Goal: Task Accomplishment & Management: Complete application form

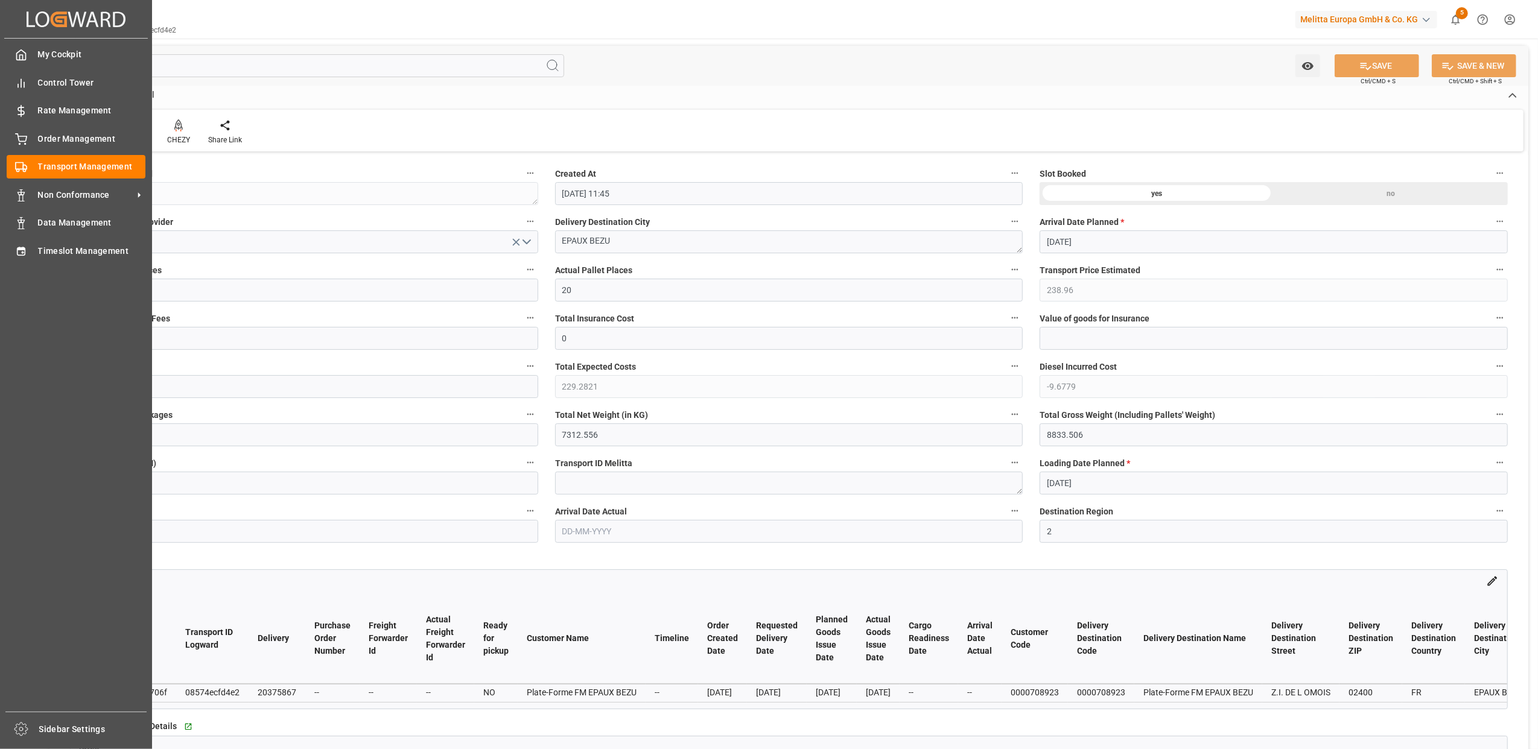
scroll to position [724, 0]
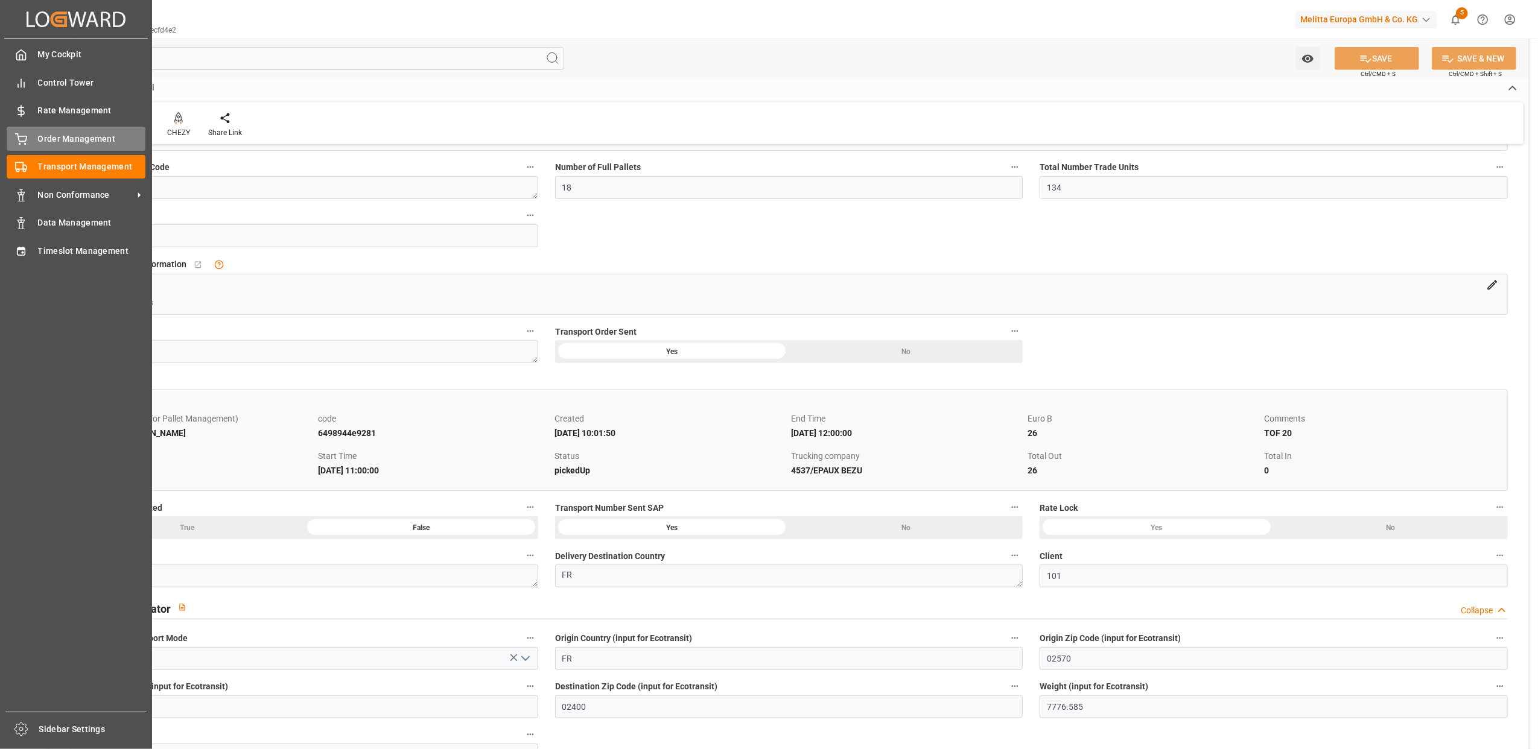
click at [56, 144] on div "Order Management Order Management" at bounding box center [76, 139] width 139 height 24
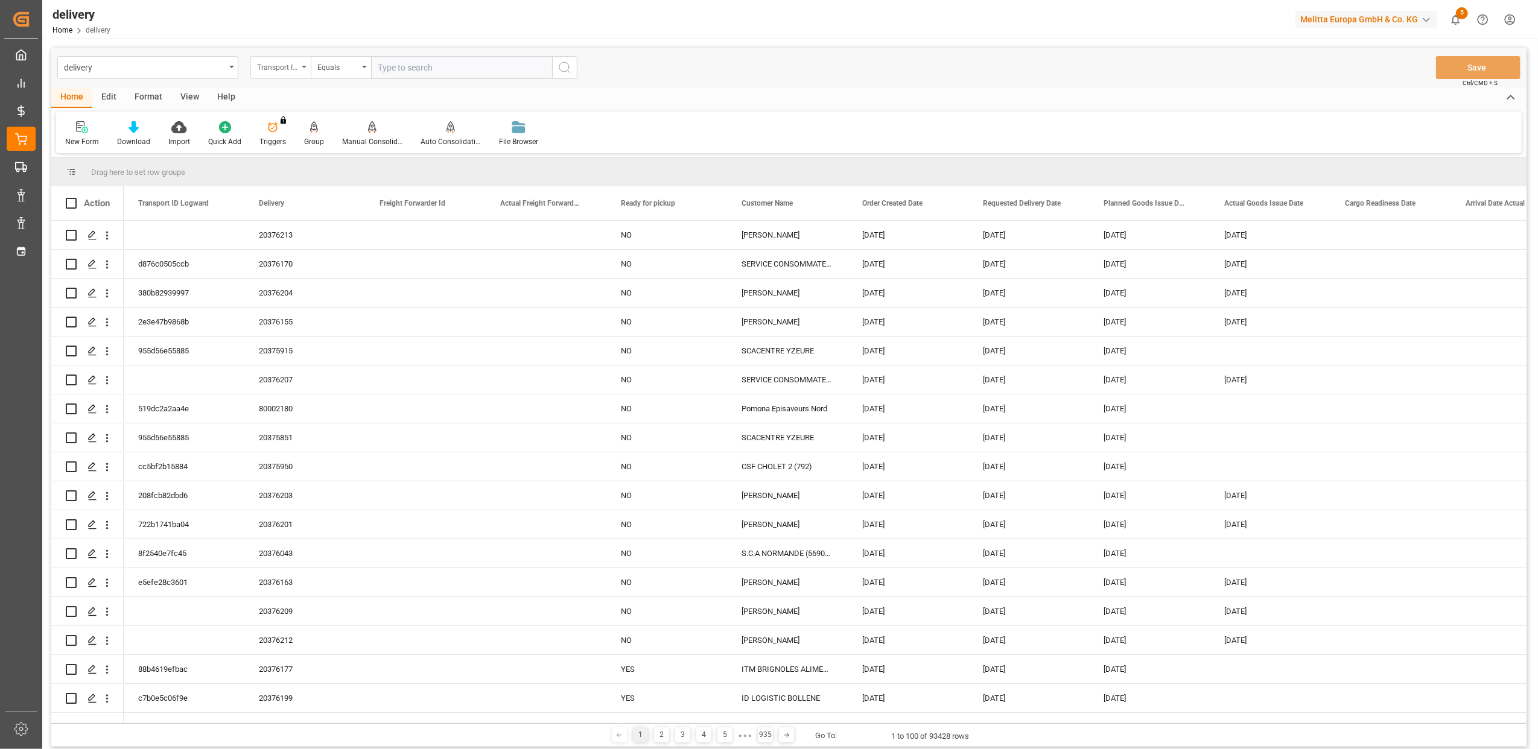
click at [303, 68] on div "Transport ID Logward" at bounding box center [280, 67] width 60 height 23
click at [307, 157] on div "Delivery" at bounding box center [341, 148] width 180 height 25
click at [447, 69] on input "text" at bounding box center [461, 67] width 181 height 23
drag, startPoint x: 409, startPoint y: 66, endPoint x: 383, endPoint y: 66, distance: 26.5
click at [383, 66] on input "20375866" at bounding box center [461, 67] width 181 height 23
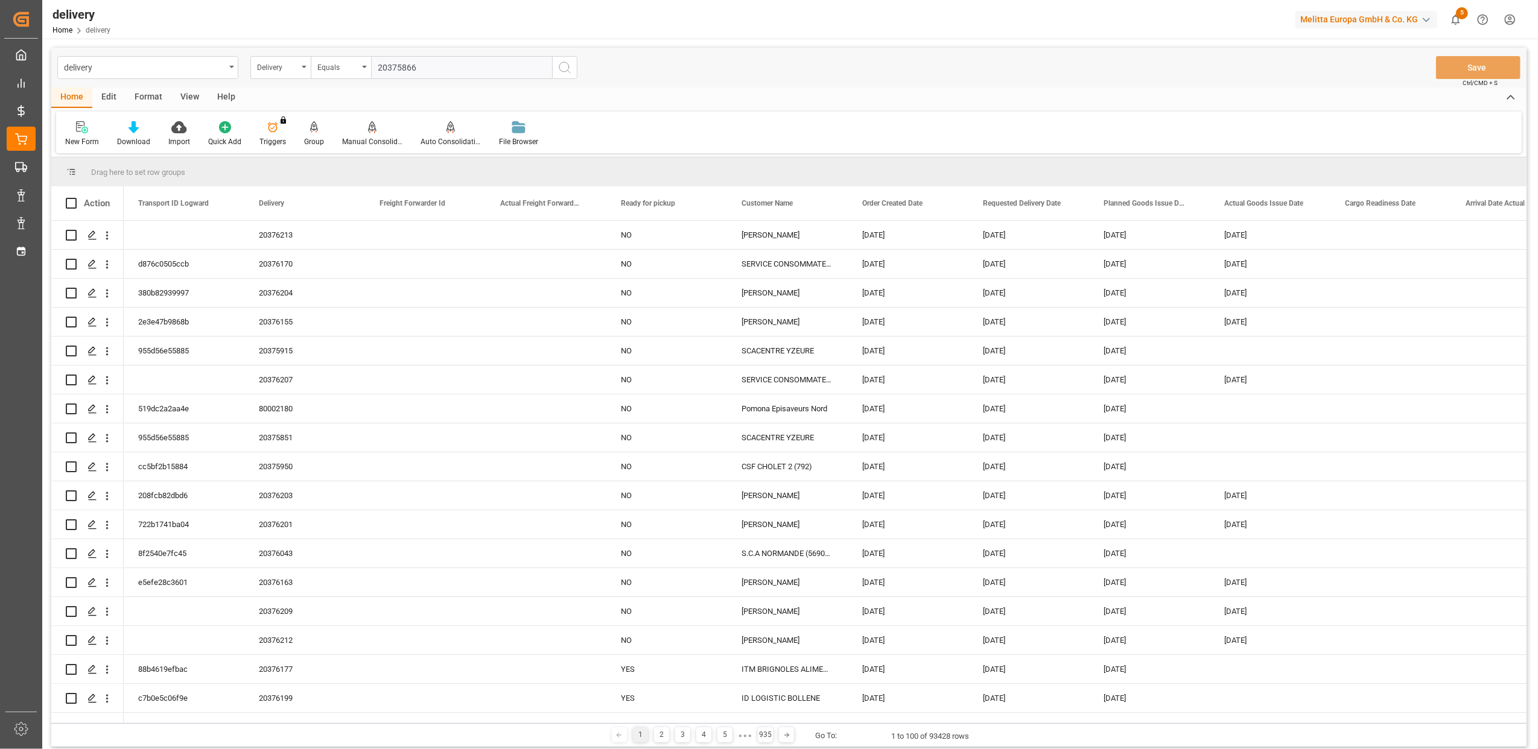
click at [444, 65] on input "20375866" at bounding box center [461, 67] width 181 height 23
type input "20375866"
click at [568, 66] on circle "search button" at bounding box center [564, 67] width 10 height 10
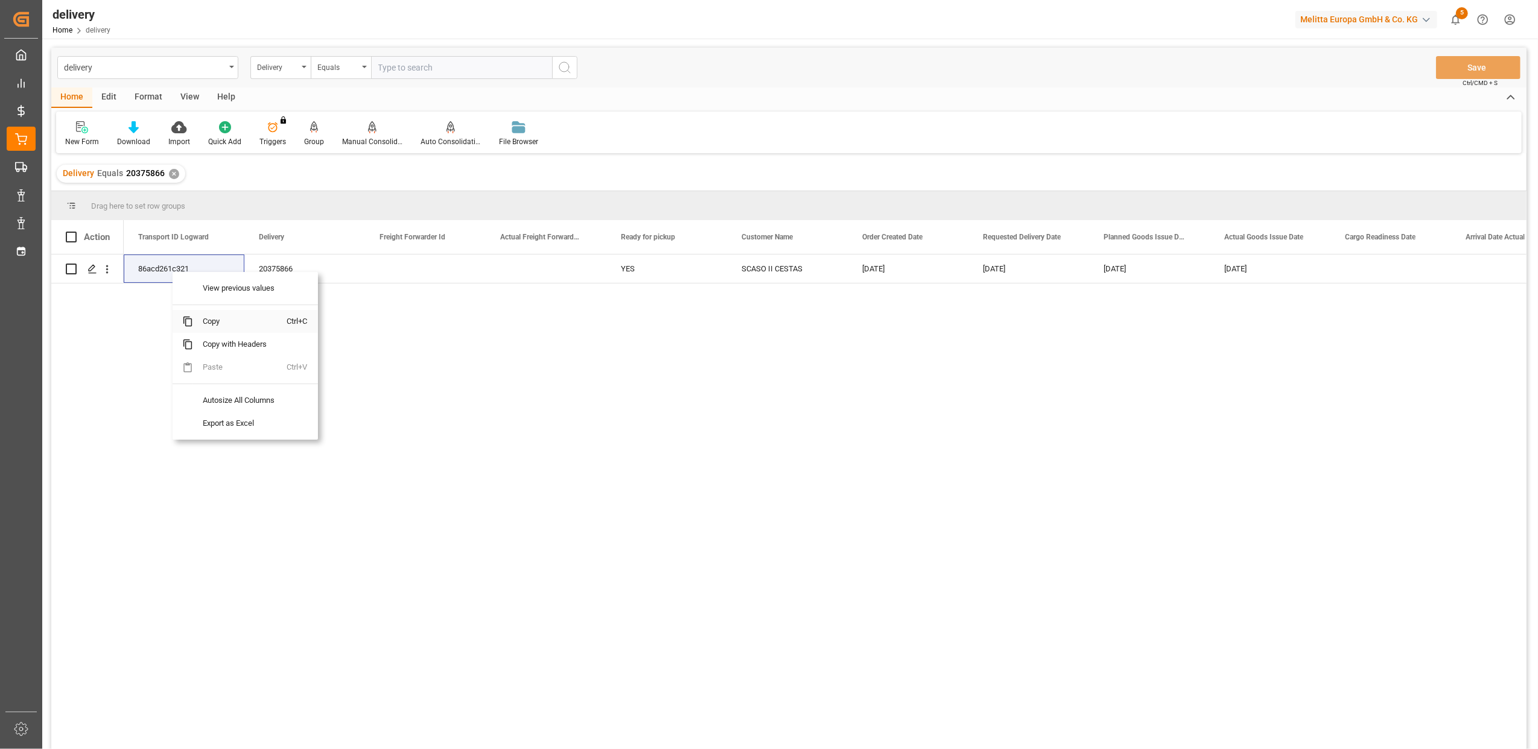
click at [216, 323] on span "Copy" at bounding box center [240, 321] width 94 height 23
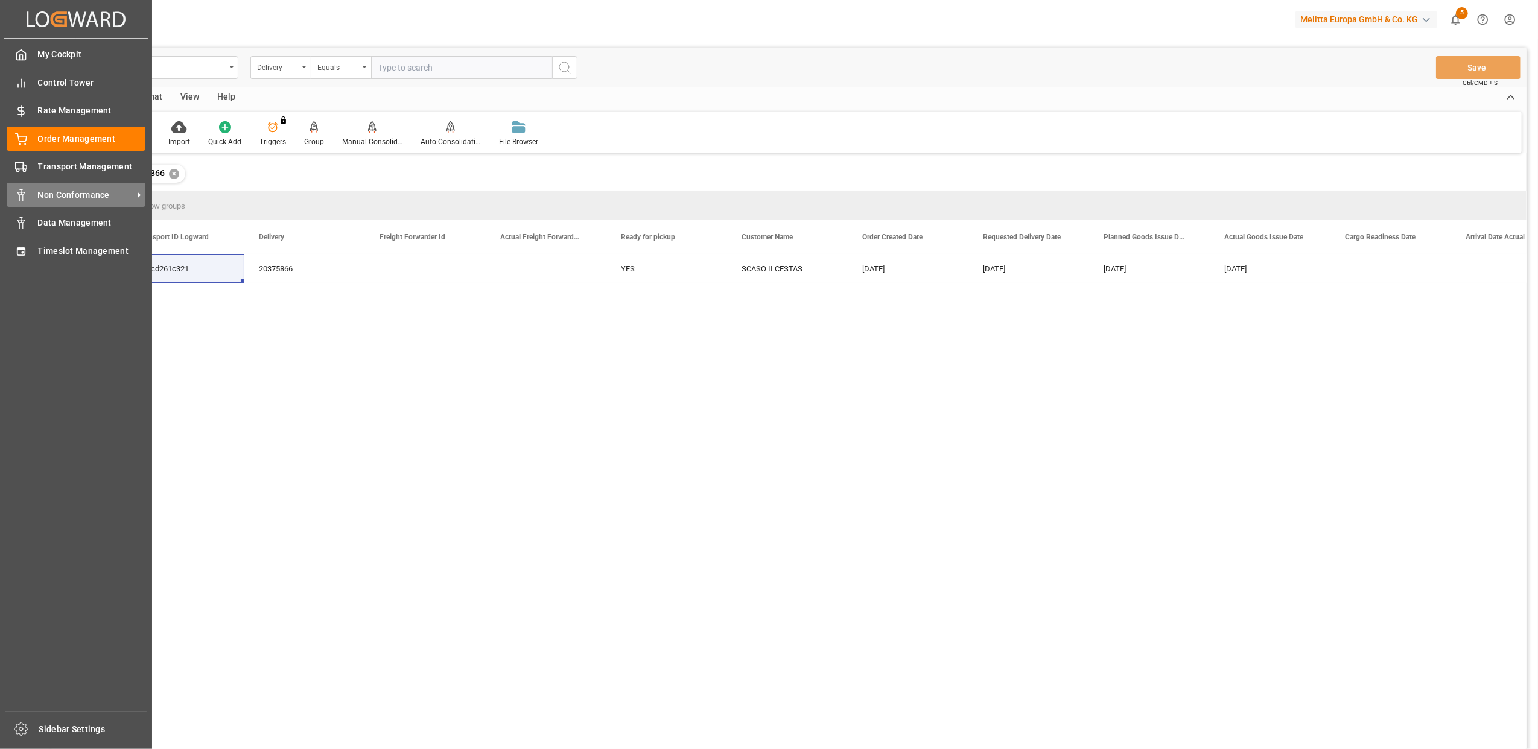
click at [68, 189] on span "Non Conformance" at bounding box center [85, 195] width 95 height 13
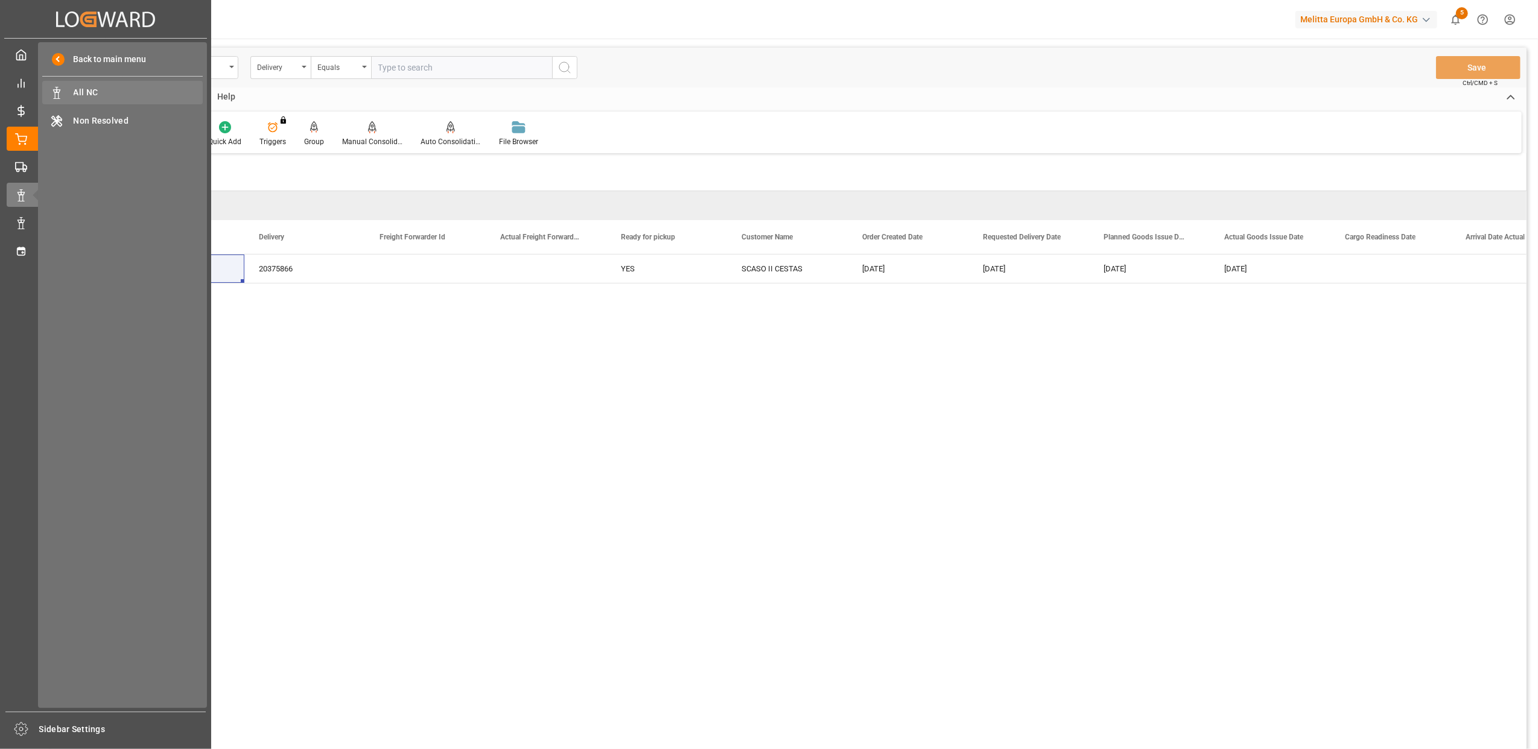
click at [80, 90] on span "All NC" at bounding box center [139, 92] width 130 height 13
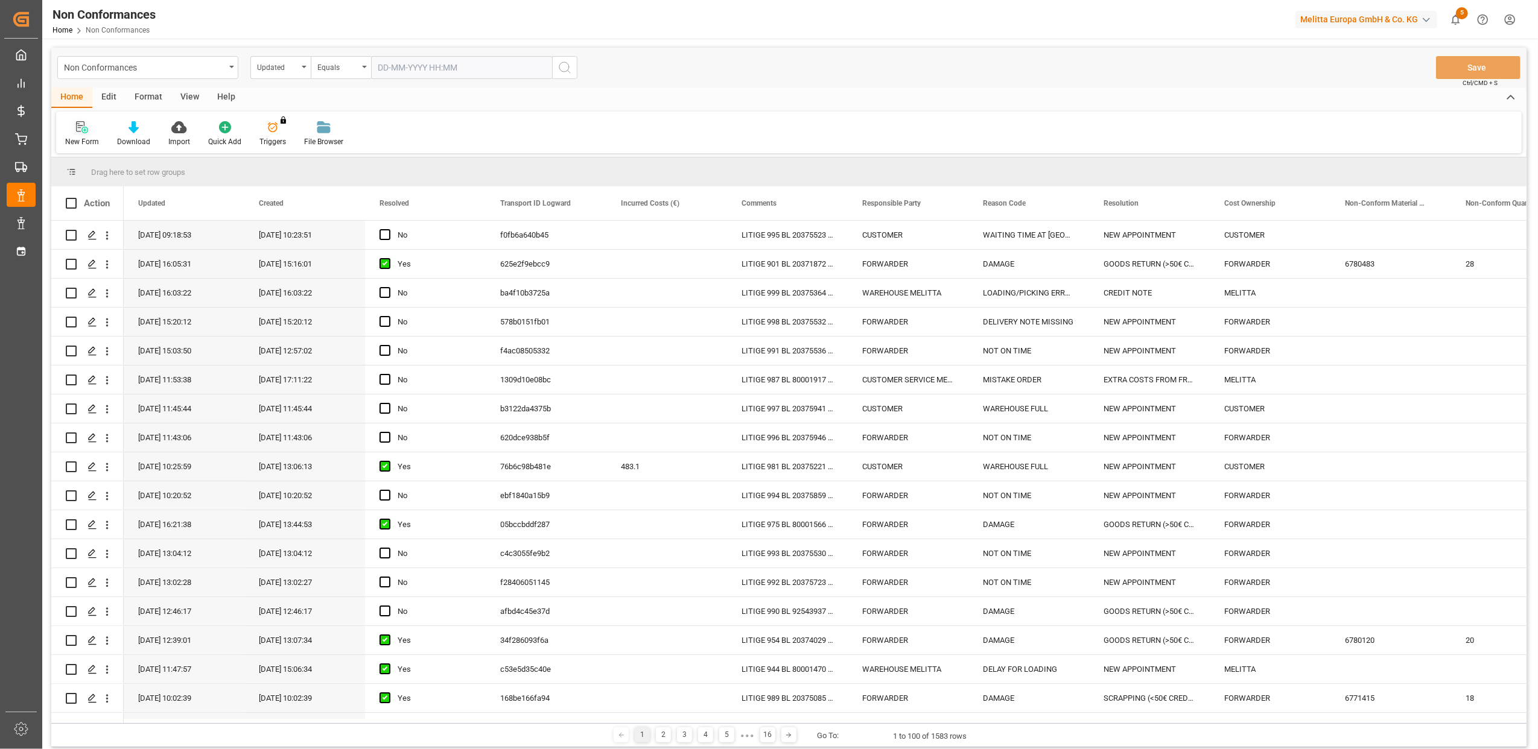
click at [80, 136] on div "New Form" at bounding box center [82, 141] width 34 height 11
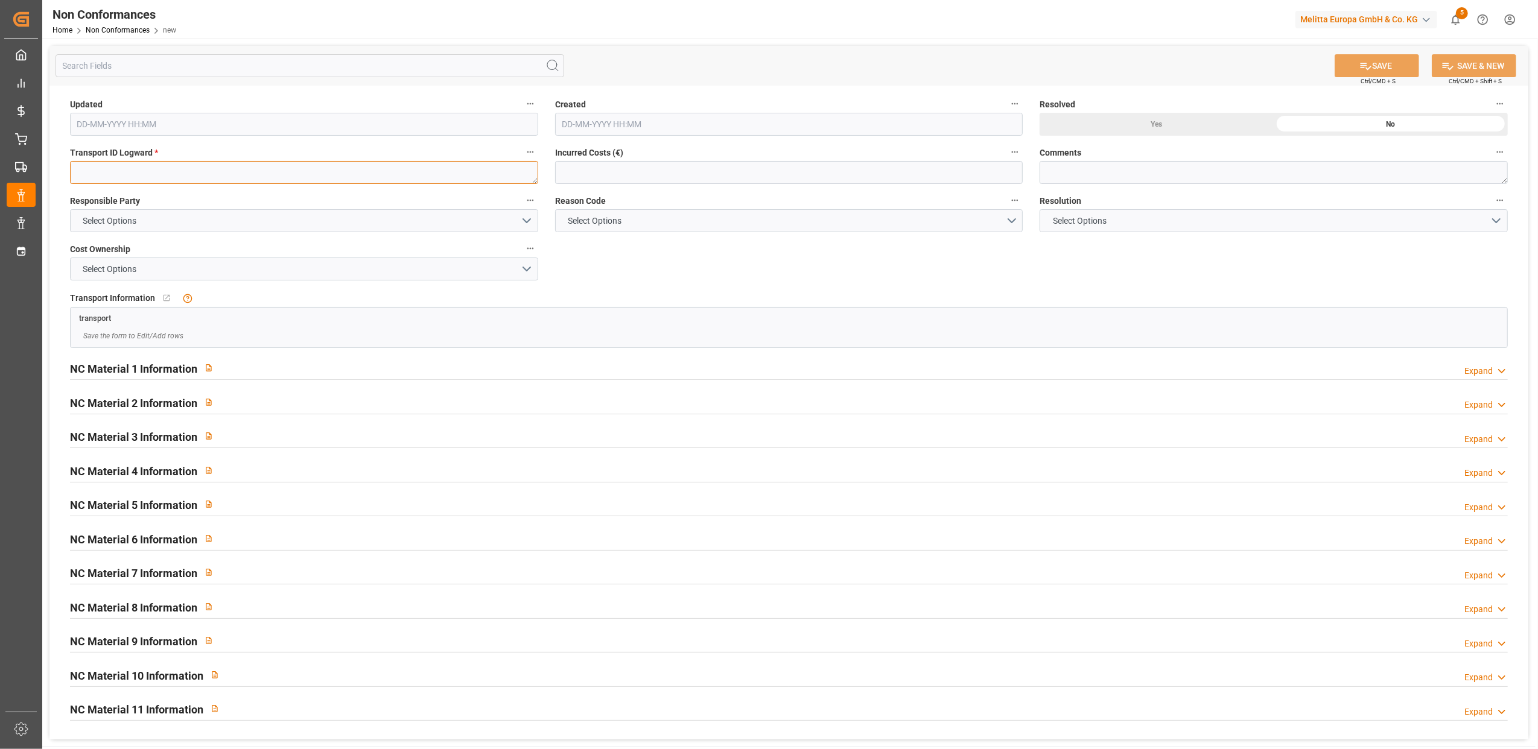
click at [224, 177] on textarea at bounding box center [304, 172] width 468 height 23
paste textarea "86acd261c321"
type textarea "86acd261c321"
click at [530, 220] on button "Select Options" at bounding box center [304, 220] width 468 height 23
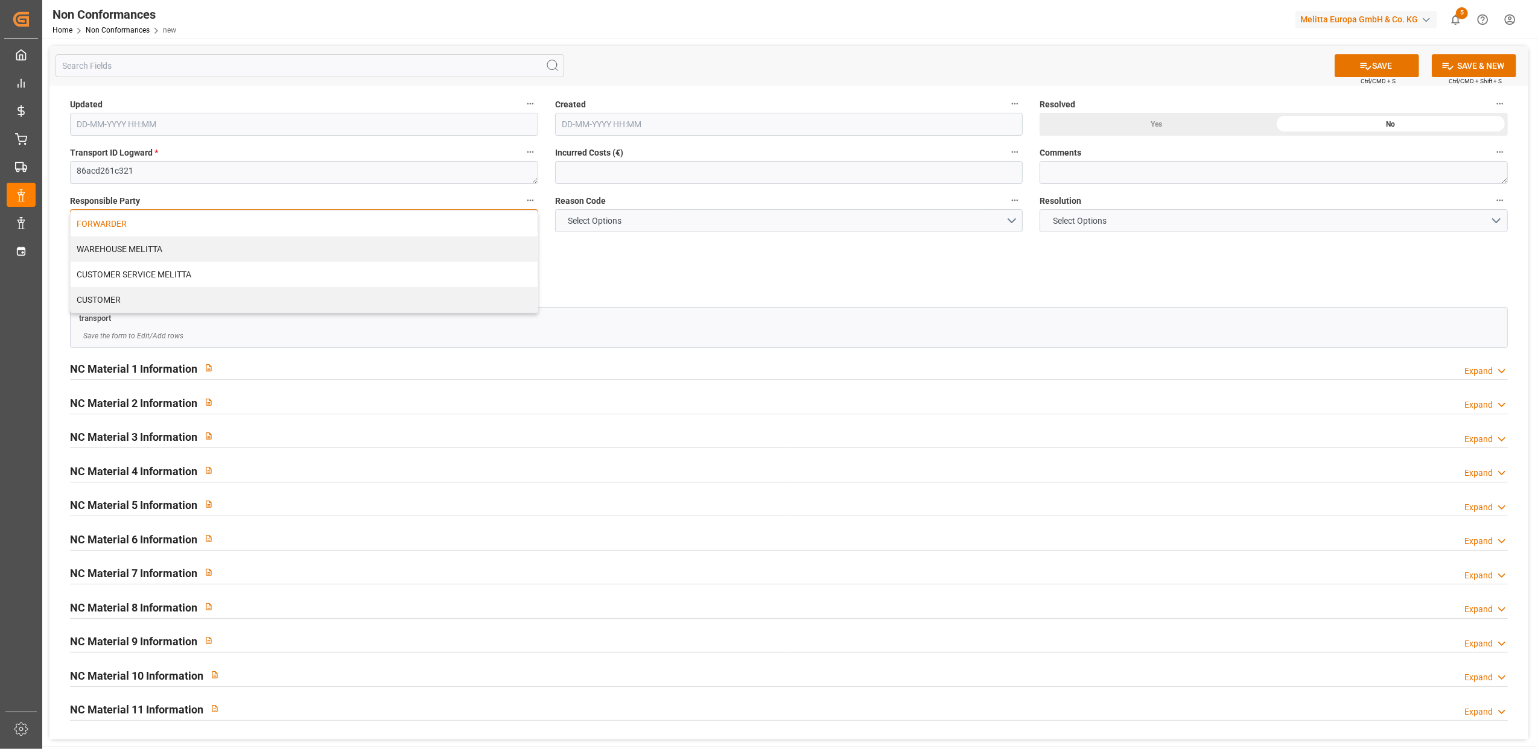
click at [501, 227] on div "FORWARDER" at bounding box center [304, 223] width 467 height 25
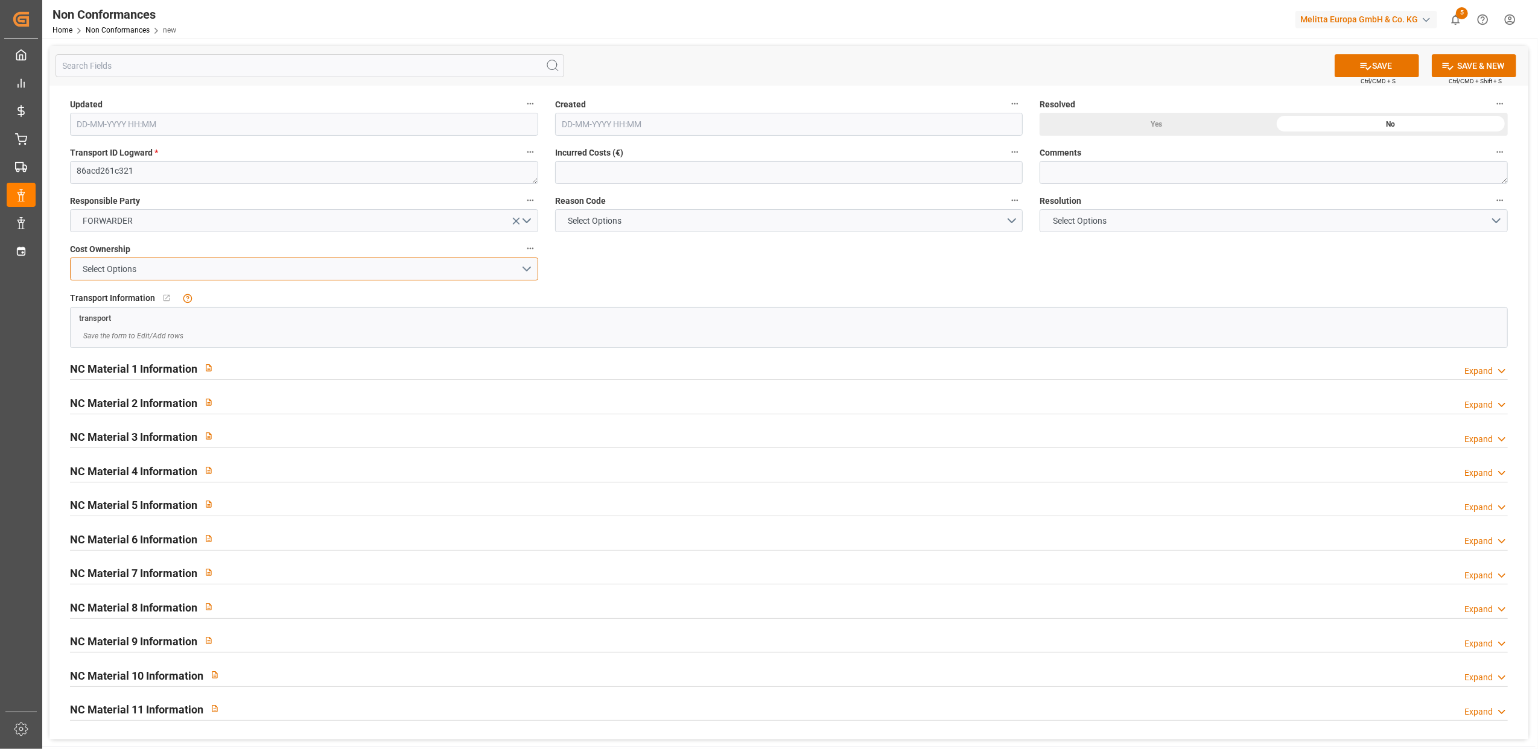
click at [523, 267] on button "Select Options" at bounding box center [304, 269] width 468 height 23
click at [401, 282] on div "FORWARDER" at bounding box center [304, 271] width 467 height 25
click at [1009, 224] on button "Select Options" at bounding box center [789, 220] width 468 height 23
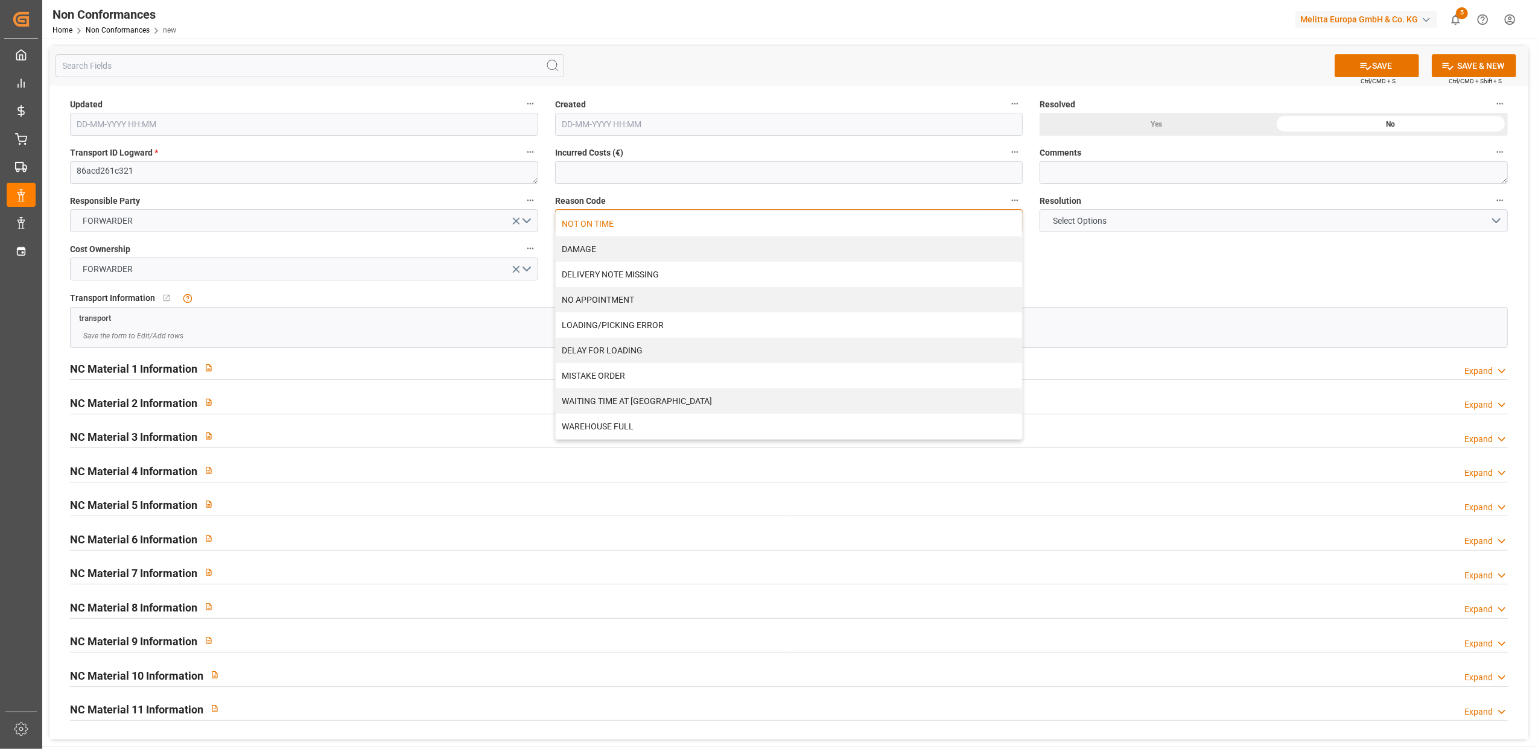
click at [761, 223] on div "NOT ON TIME" at bounding box center [789, 223] width 467 height 25
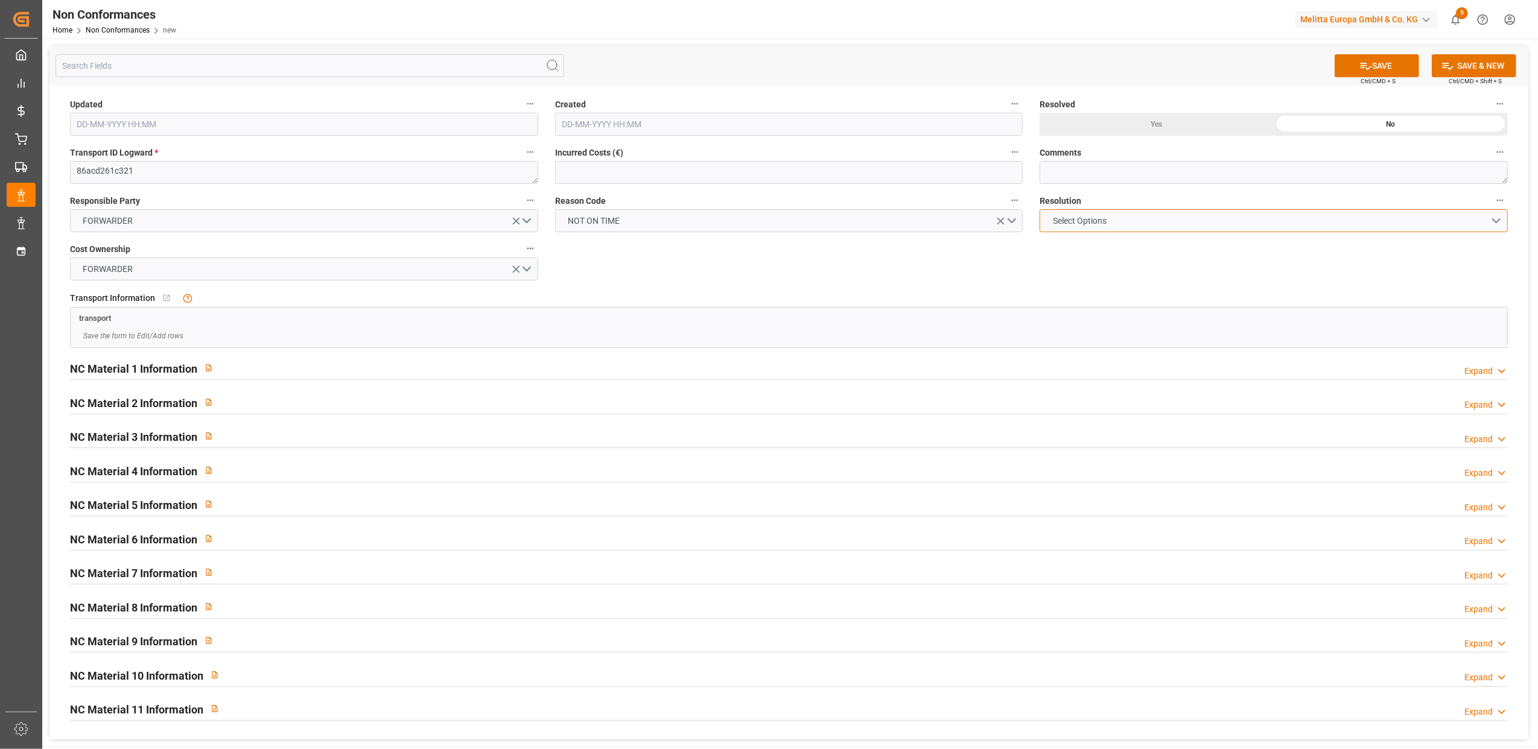
click at [1494, 215] on button "Select Options" at bounding box center [1274, 220] width 468 height 23
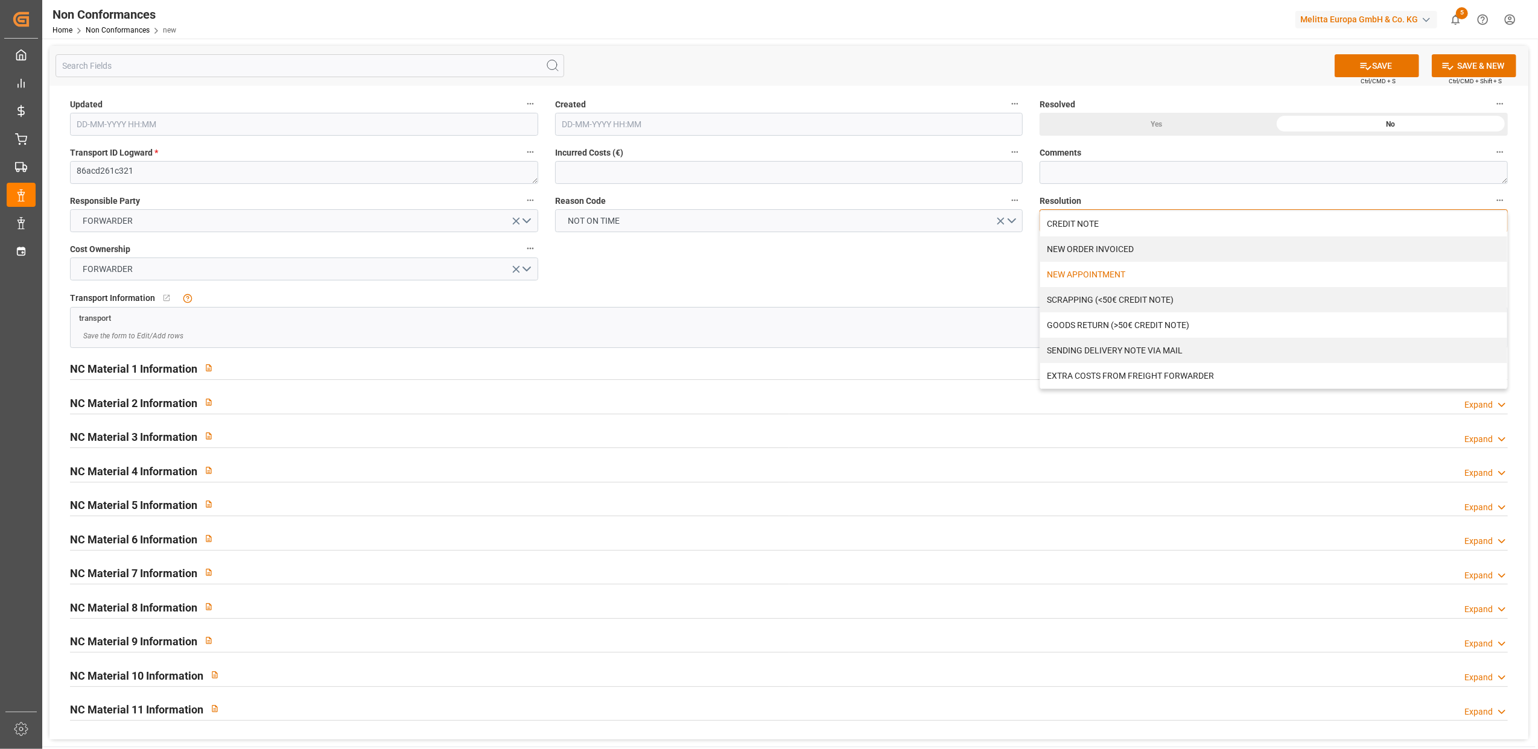
click at [1160, 285] on div "NEW APPOINTMENT" at bounding box center [1273, 274] width 467 height 25
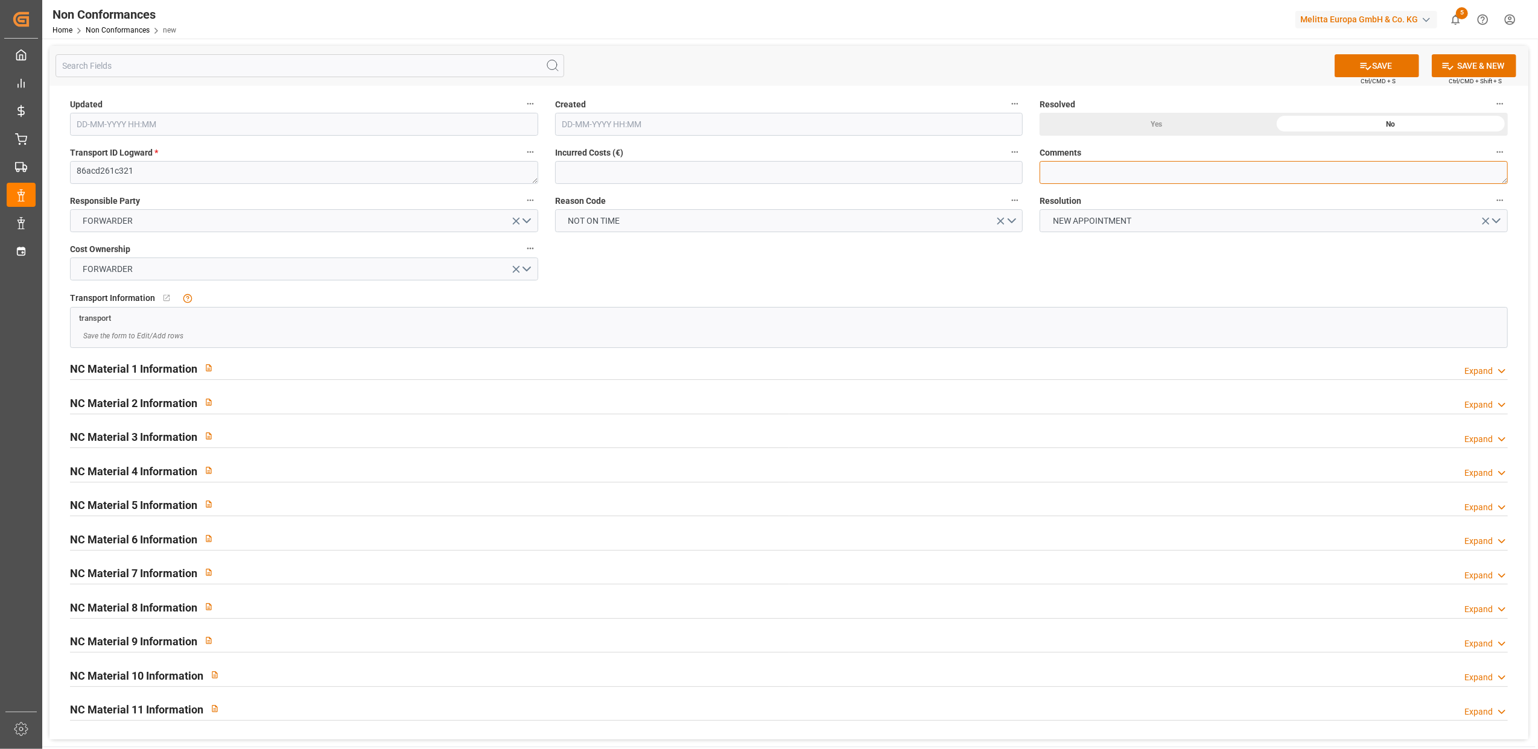
click at [1079, 177] on textarea at bounding box center [1274, 172] width 468 height 23
type textarea "LITIGE 1000 BL 20375866 Non livré le 13/8 partie dans la mauvaise navette // No…"
click at [1362, 63] on icon at bounding box center [1366, 66] width 11 height 7
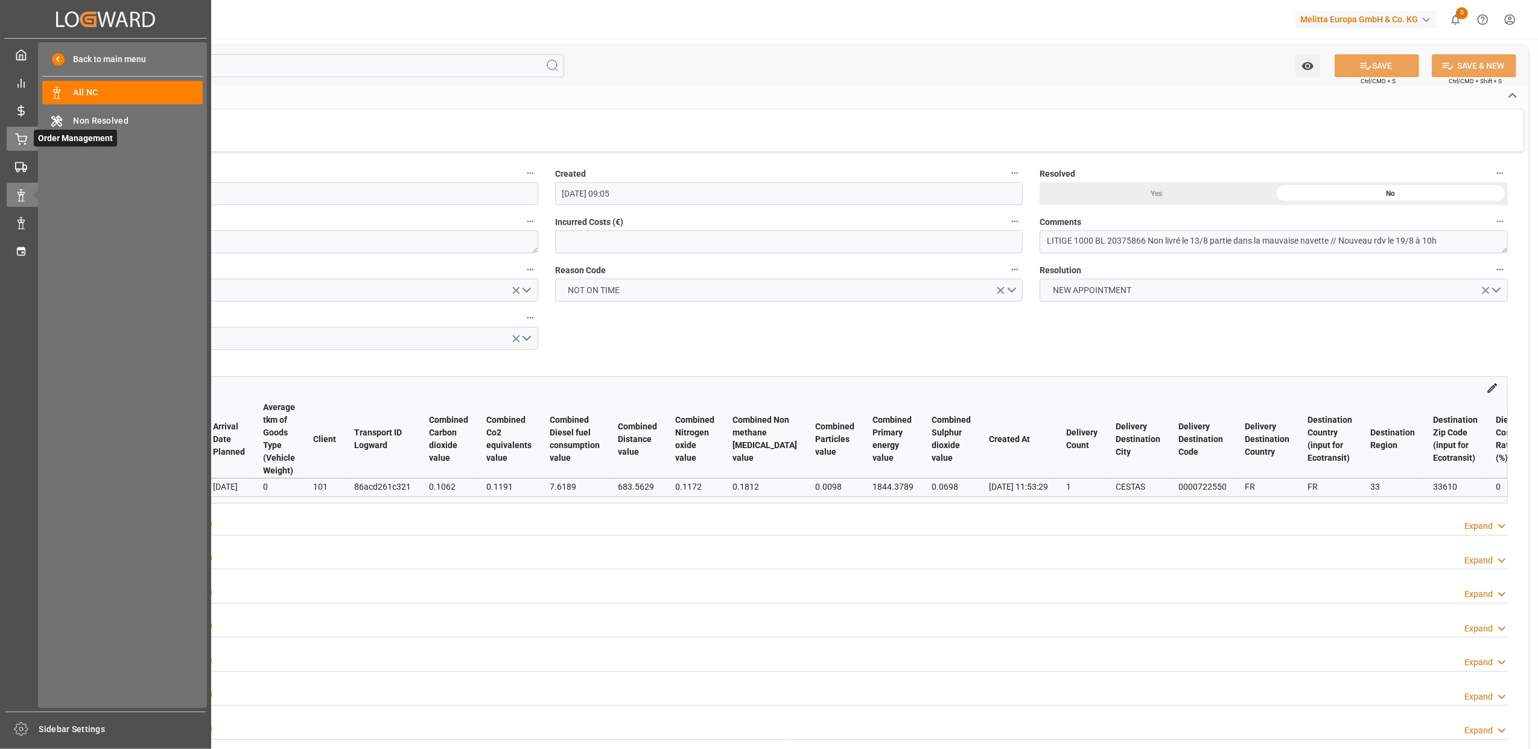
click at [32, 140] on div "Order Management Order Management" at bounding box center [106, 139] width 198 height 24
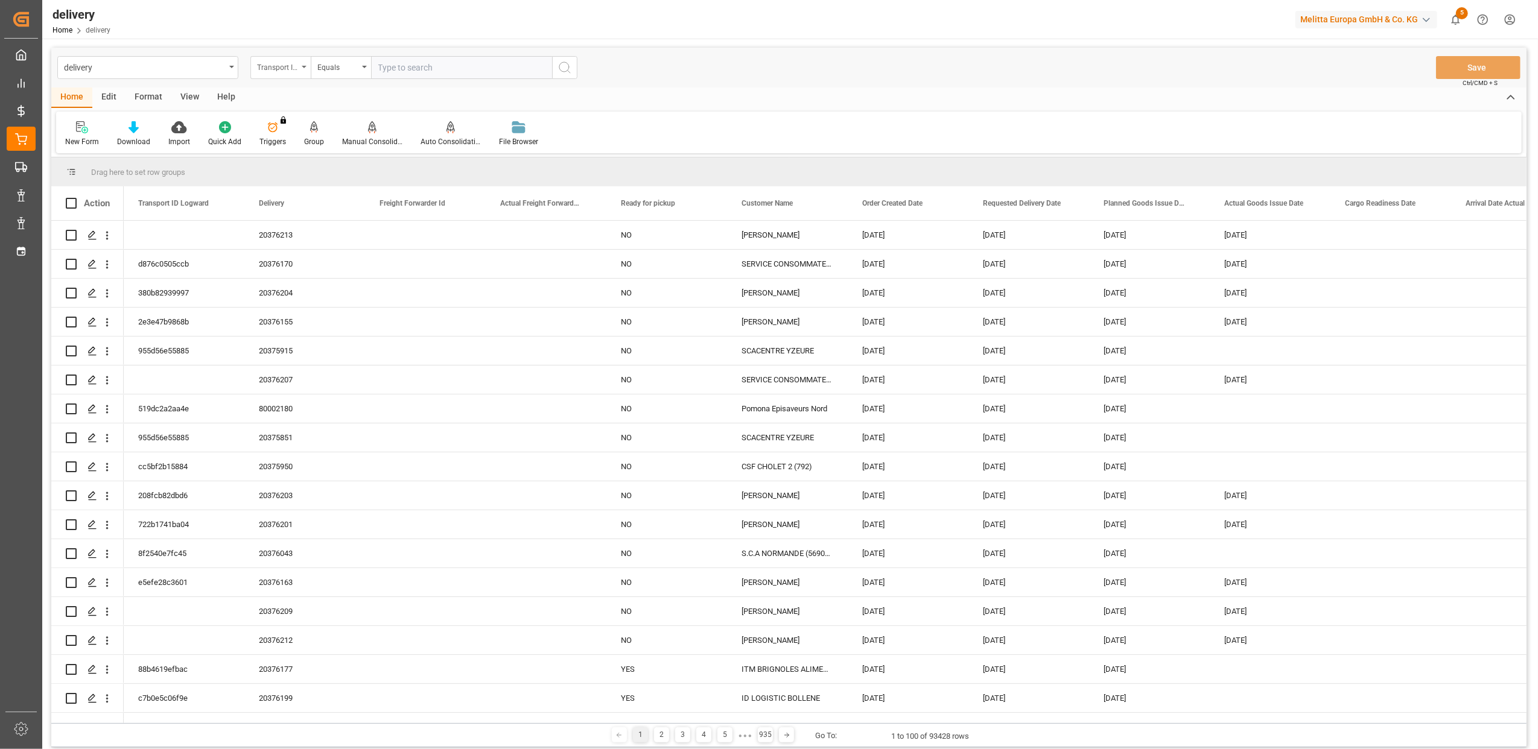
click at [305, 63] on div "Transport ID Logward" at bounding box center [280, 67] width 60 height 23
click at [319, 150] on div "Delivery" at bounding box center [341, 148] width 180 height 25
click at [451, 62] on input "text" at bounding box center [461, 67] width 181 height 23
type input "20375941"
click at [566, 71] on icon "search button" at bounding box center [565, 67] width 14 height 14
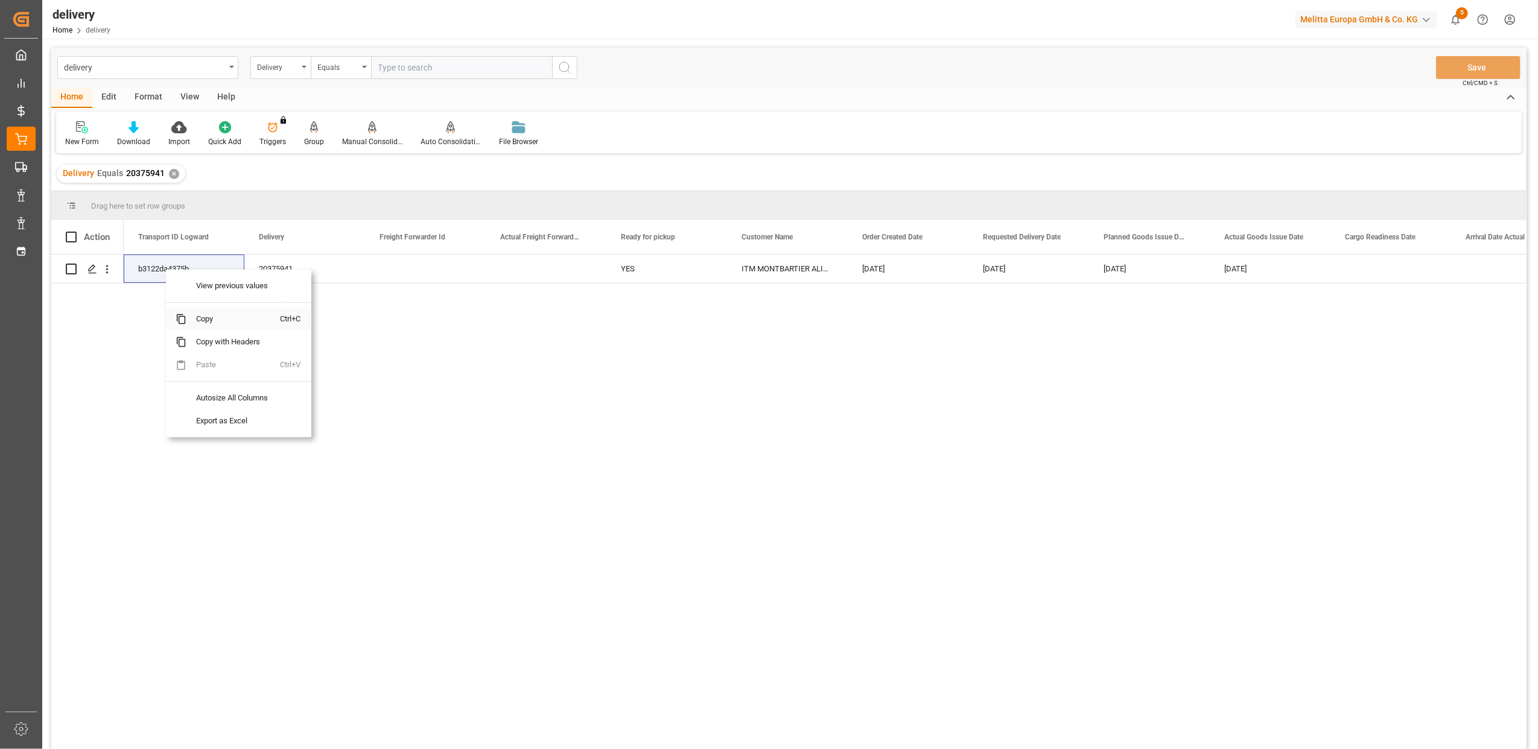
click at [220, 320] on span "Copy" at bounding box center [233, 319] width 94 height 23
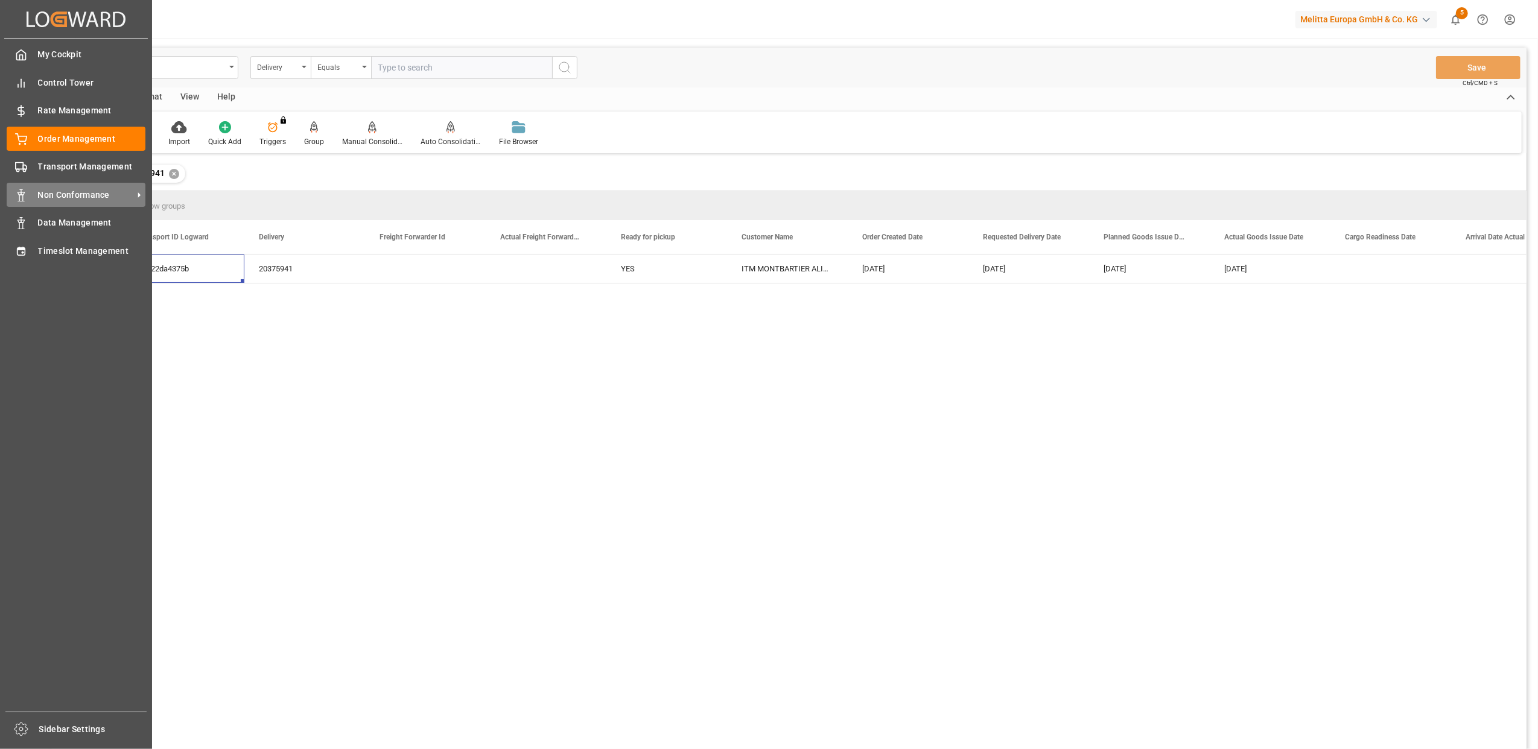
click at [95, 191] on span "Non Conformance" at bounding box center [85, 195] width 95 height 13
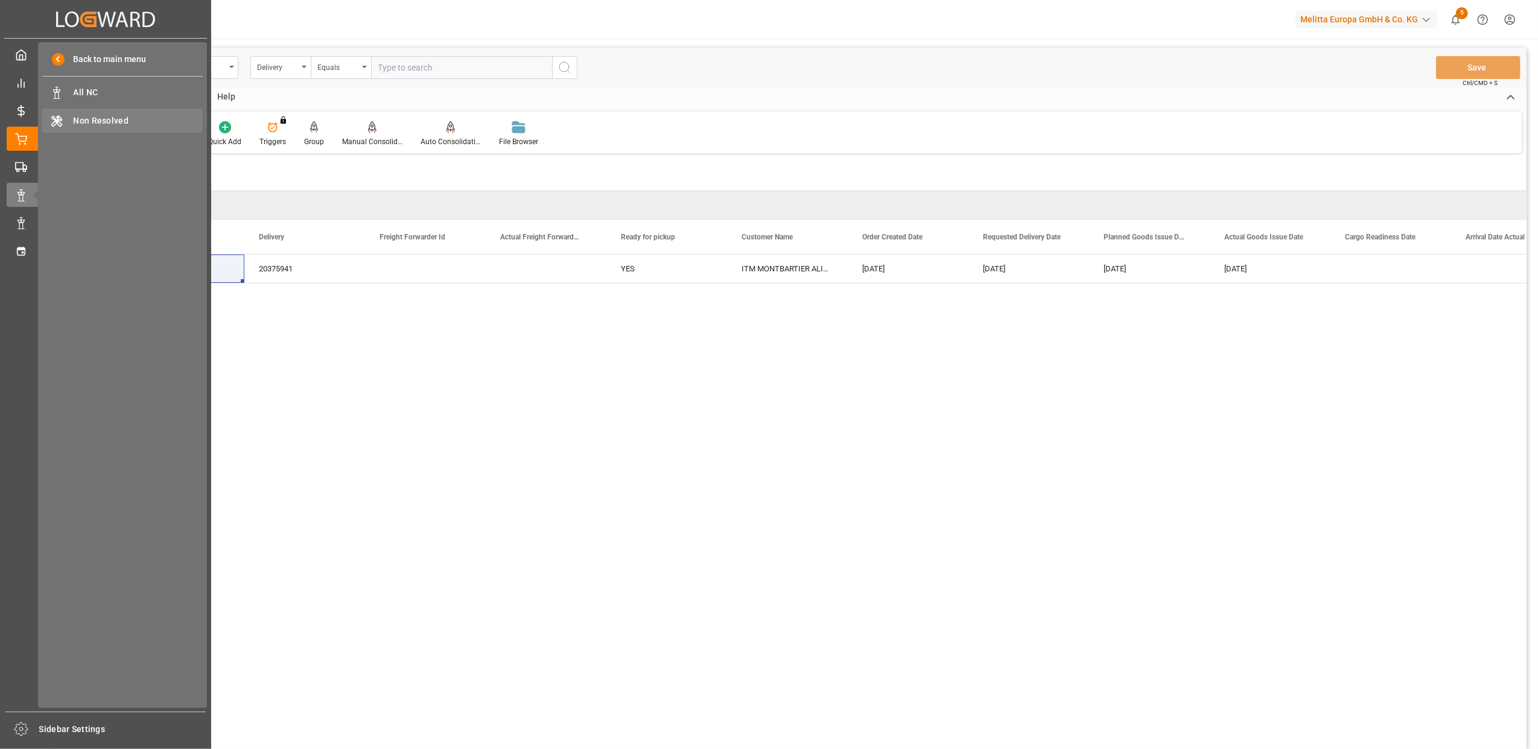
click at [106, 119] on span "Non Resolved" at bounding box center [139, 121] width 130 height 13
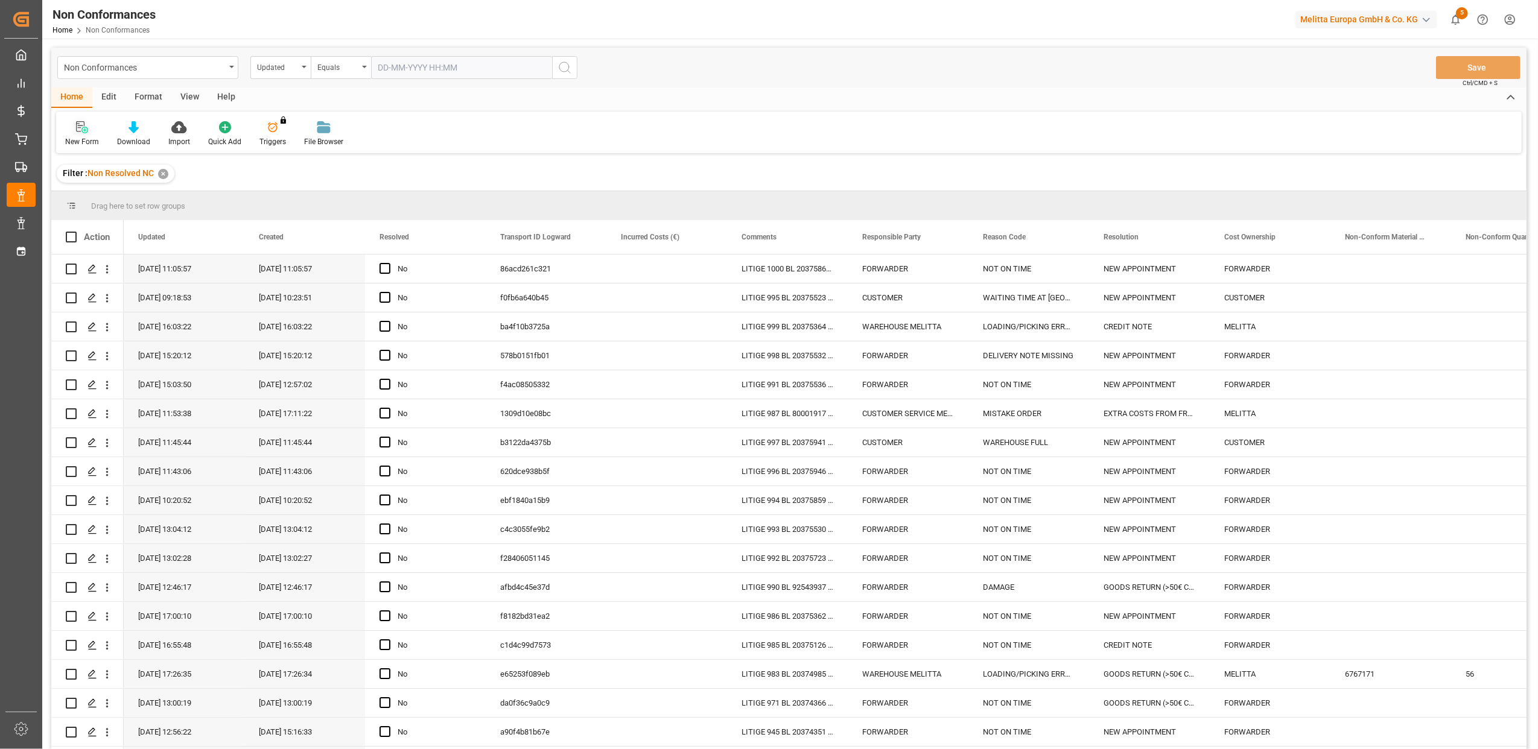
click at [80, 132] on icon at bounding box center [82, 127] width 12 height 12
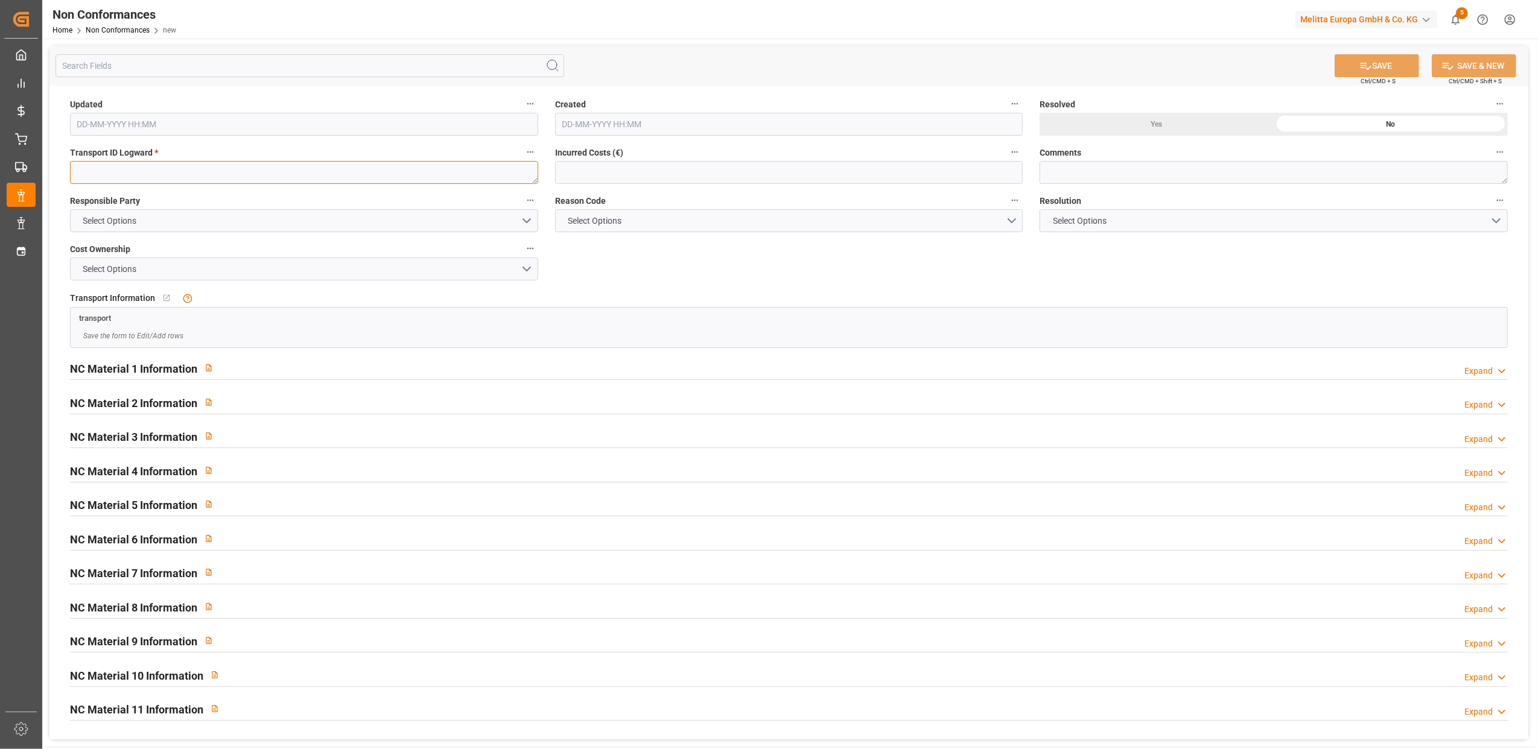
click at [210, 165] on textarea at bounding box center [304, 172] width 468 height 23
paste textarea "b3122da4375b"
type textarea "b3122da4375b"
click at [527, 220] on button "Select Options" at bounding box center [304, 220] width 468 height 23
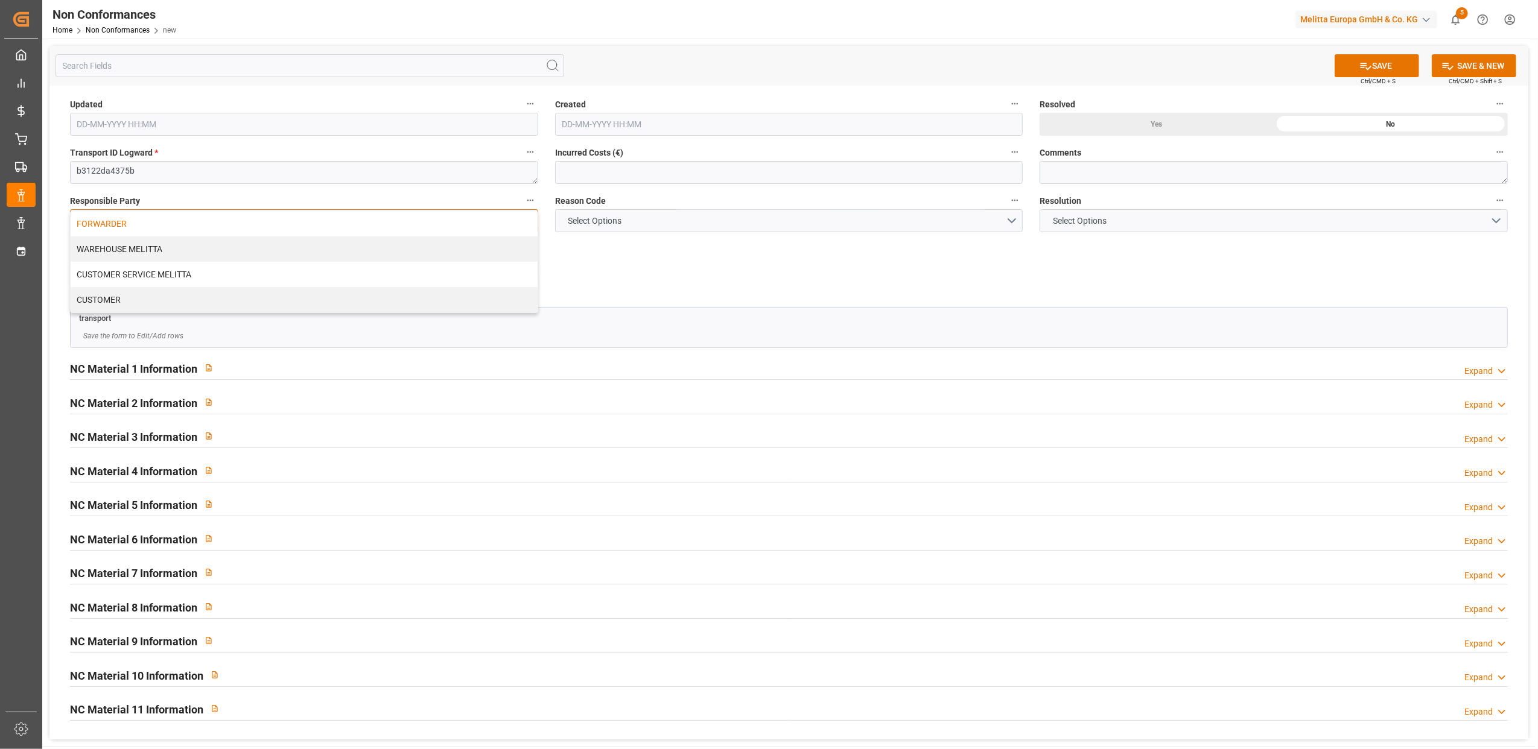
click at [424, 230] on div "FORWARDER" at bounding box center [304, 223] width 467 height 25
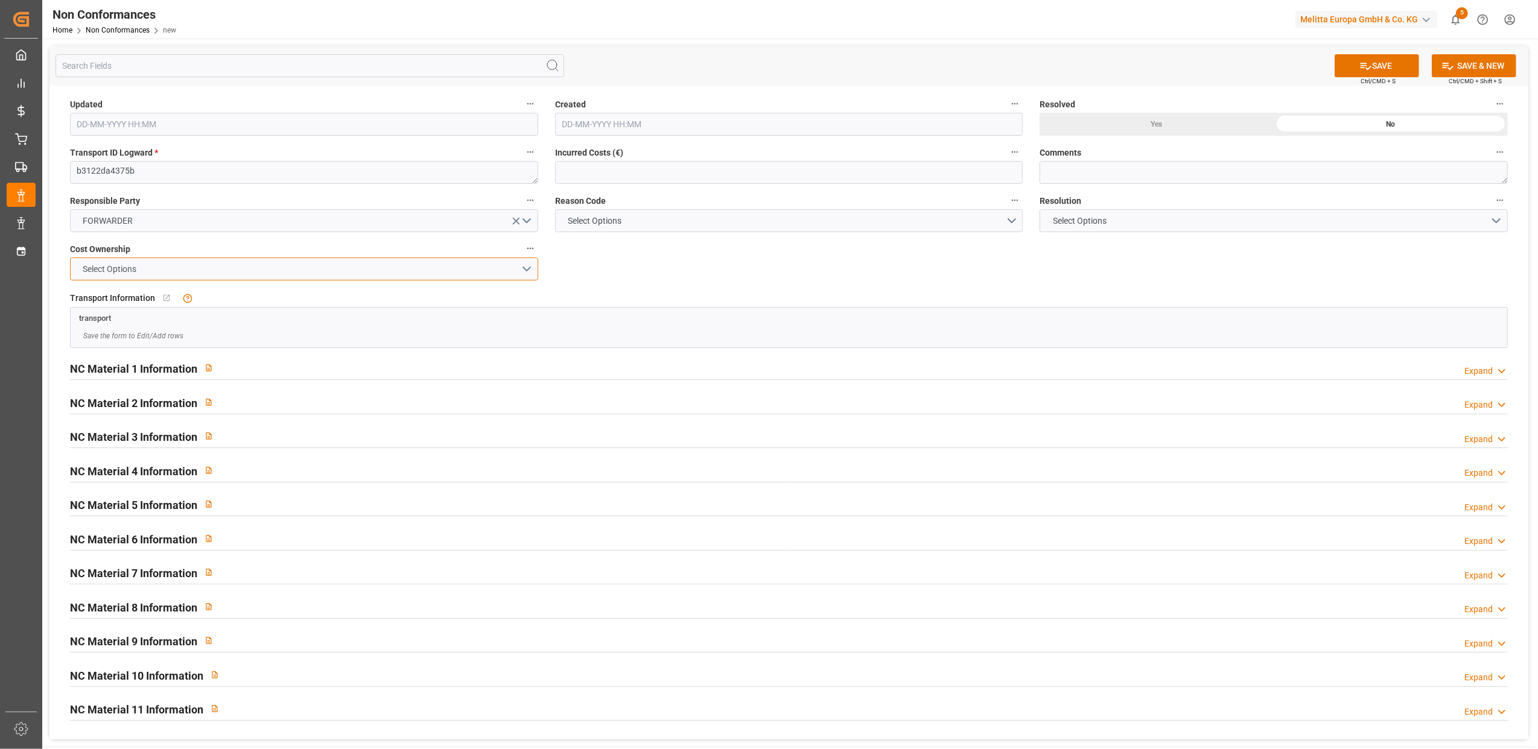
click at [532, 269] on button "Select Options" at bounding box center [304, 269] width 468 height 23
click at [374, 274] on div "FORWARDER" at bounding box center [304, 271] width 467 height 25
click at [1012, 222] on button "Select Options" at bounding box center [789, 220] width 468 height 23
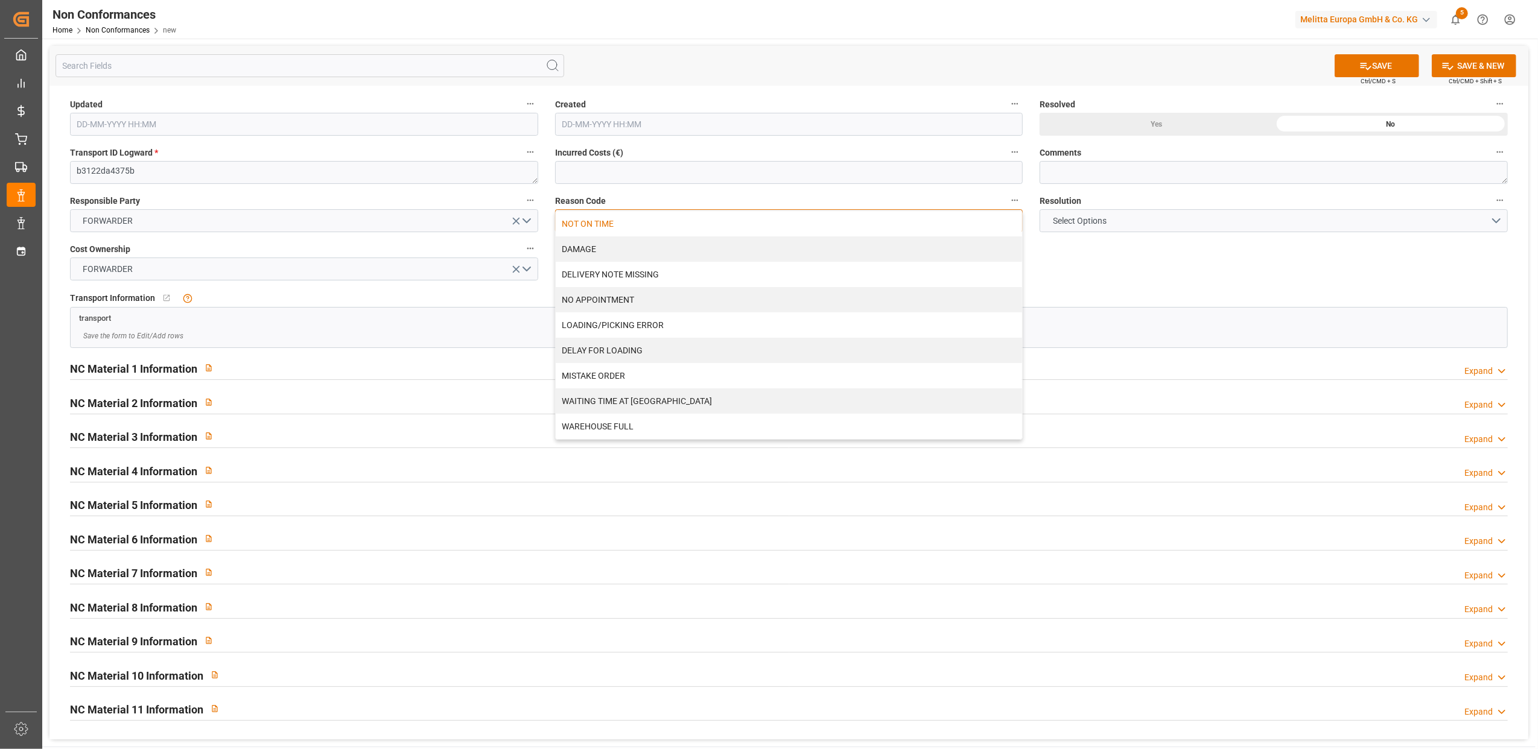
click at [592, 225] on div "NOT ON TIME" at bounding box center [789, 223] width 467 height 25
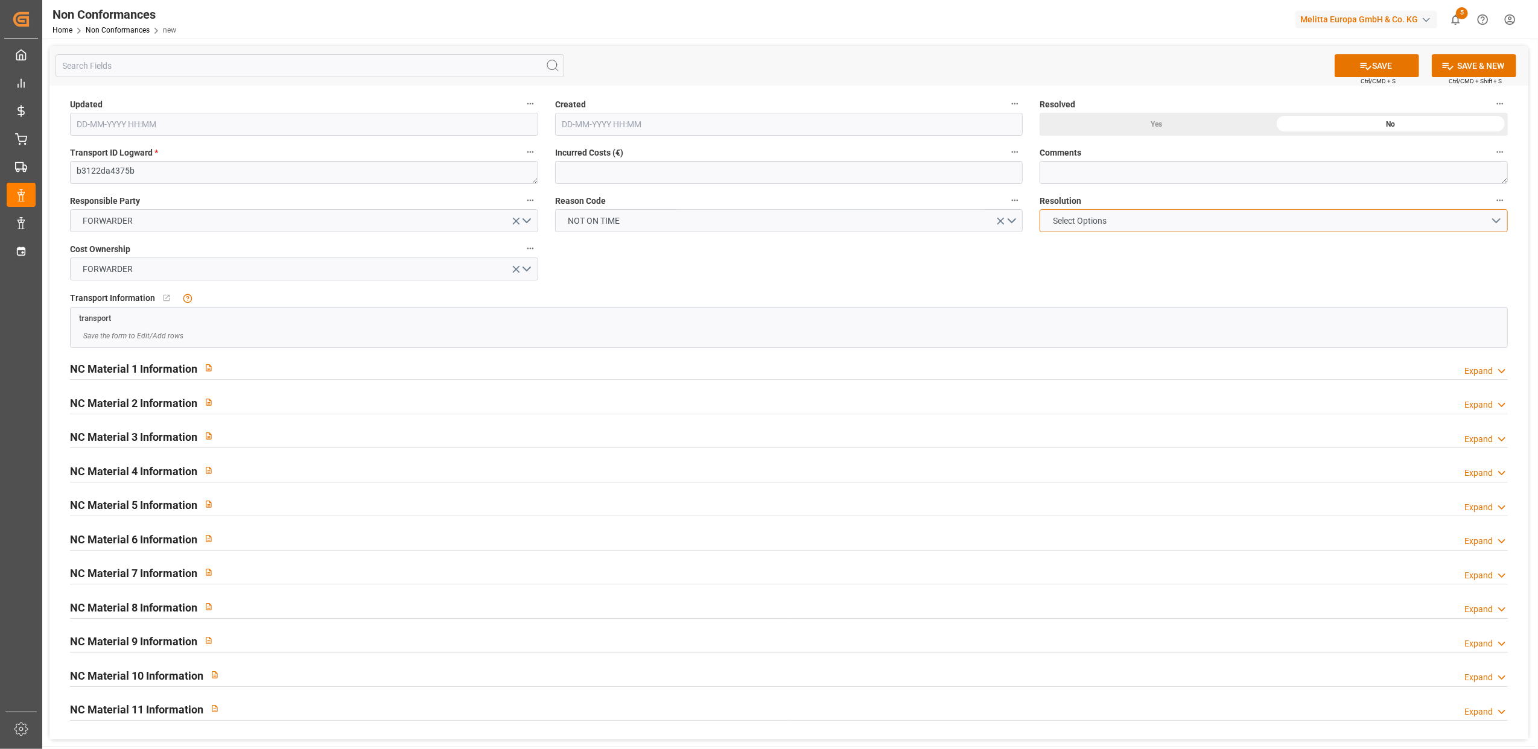
click at [1492, 218] on button "Select Options" at bounding box center [1274, 220] width 468 height 23
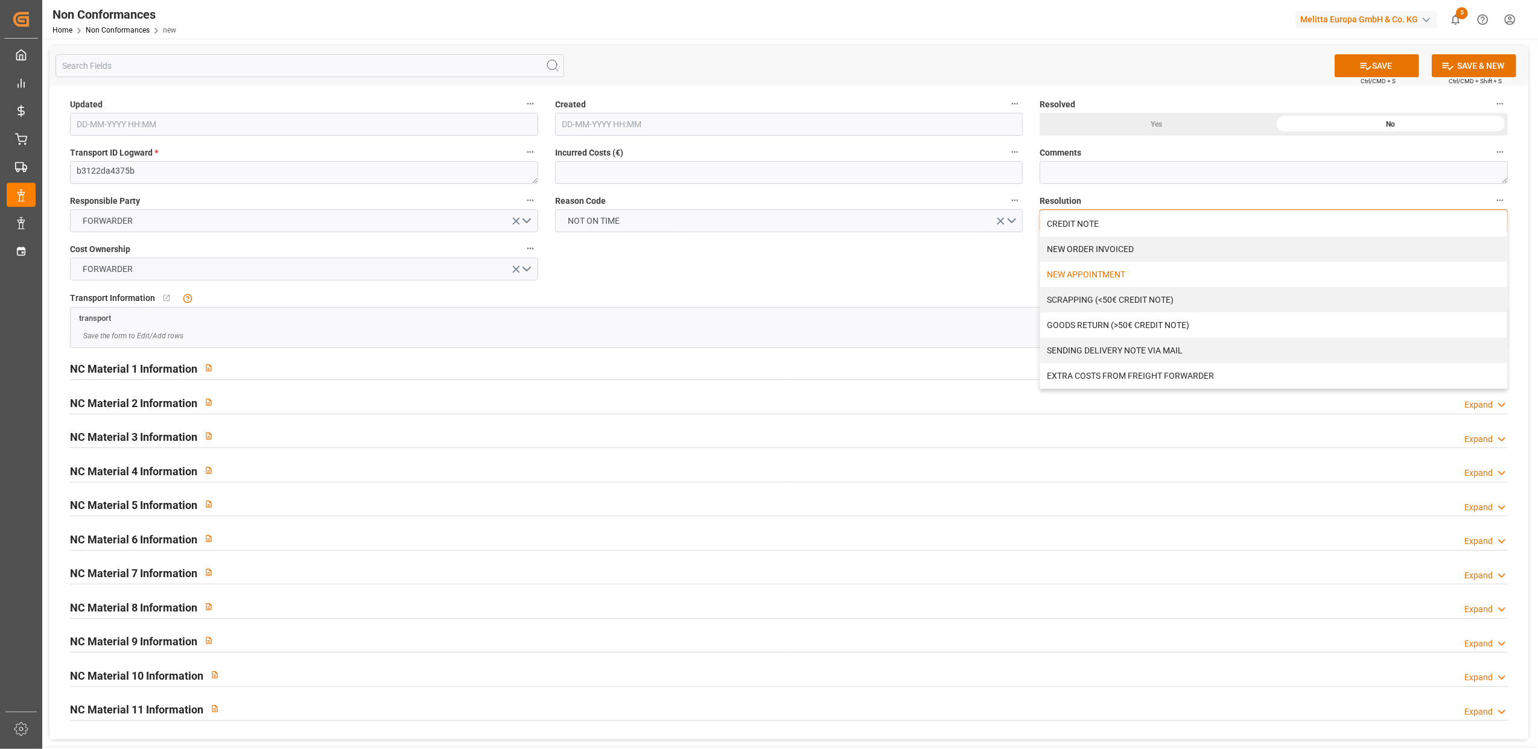
click at [1122, 276] on div "NEW APPOINTMENT" at bounding box center [1273, 274] width 467 height 25
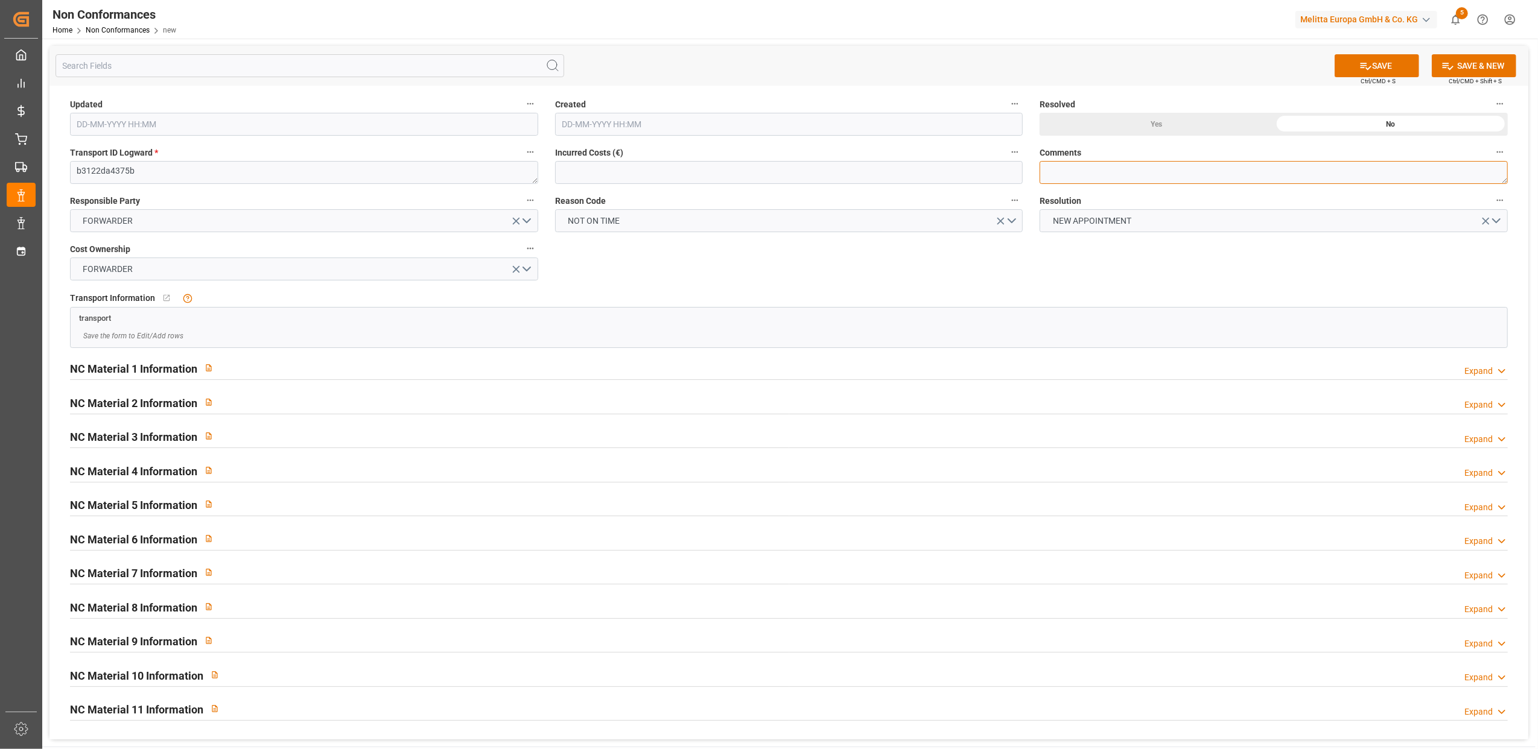
click at [1120, 180] on textarea at bounding box center [1274, 172] width 468 height 23
type textarea "LITIGE 1001 BL 20375941 Non chargé chez le client pour liv le 14/8 /// Nouveau …"
click at [1374, 65] on button "SAVE" at bounding box center [1377, 65] width 84 height 23
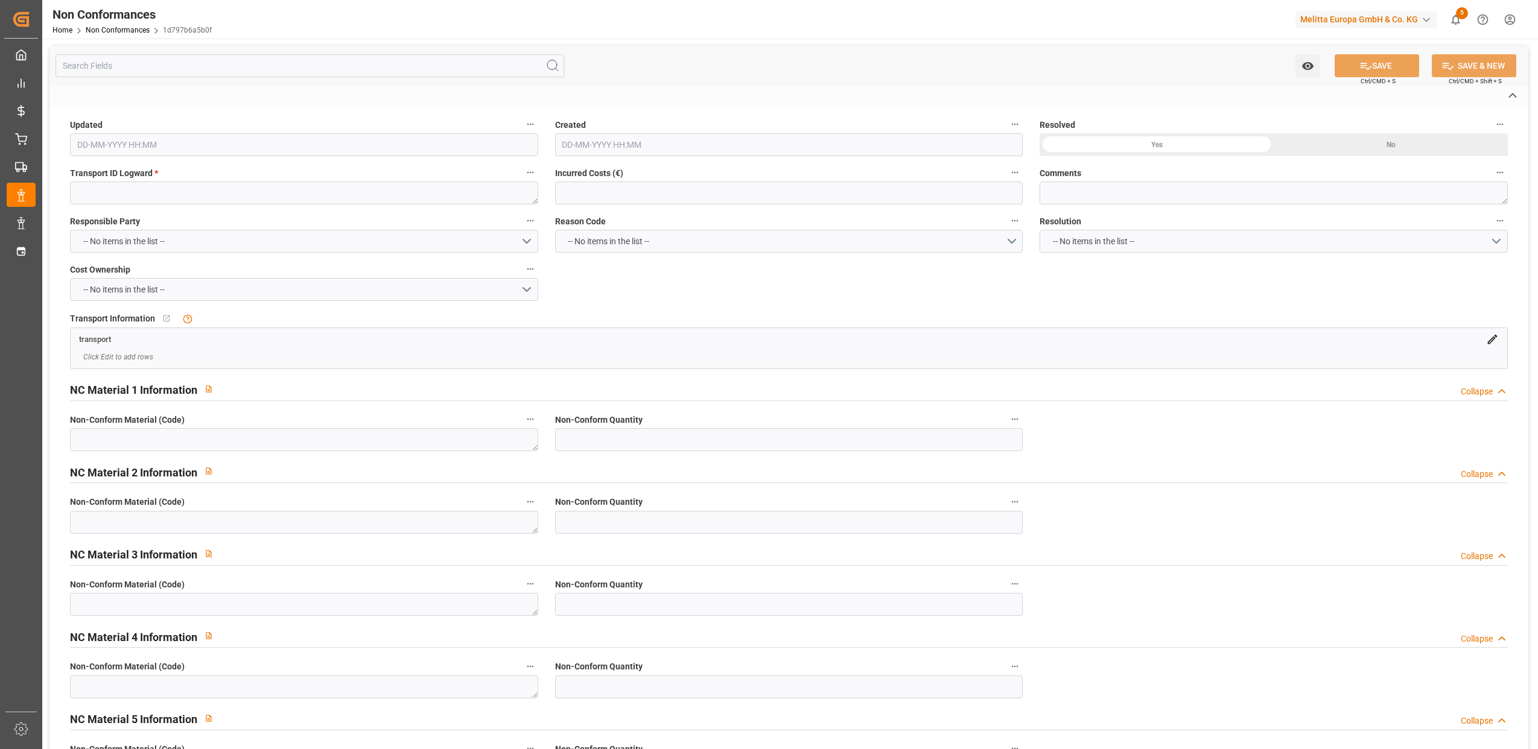
type textarea "b3122da4375b"
type textarea "LITIGE 1001 BL 20375941 Non chargé chez le client pour liv le 14/8 /// Nouveau …"
type input "[DATE] 09:08"
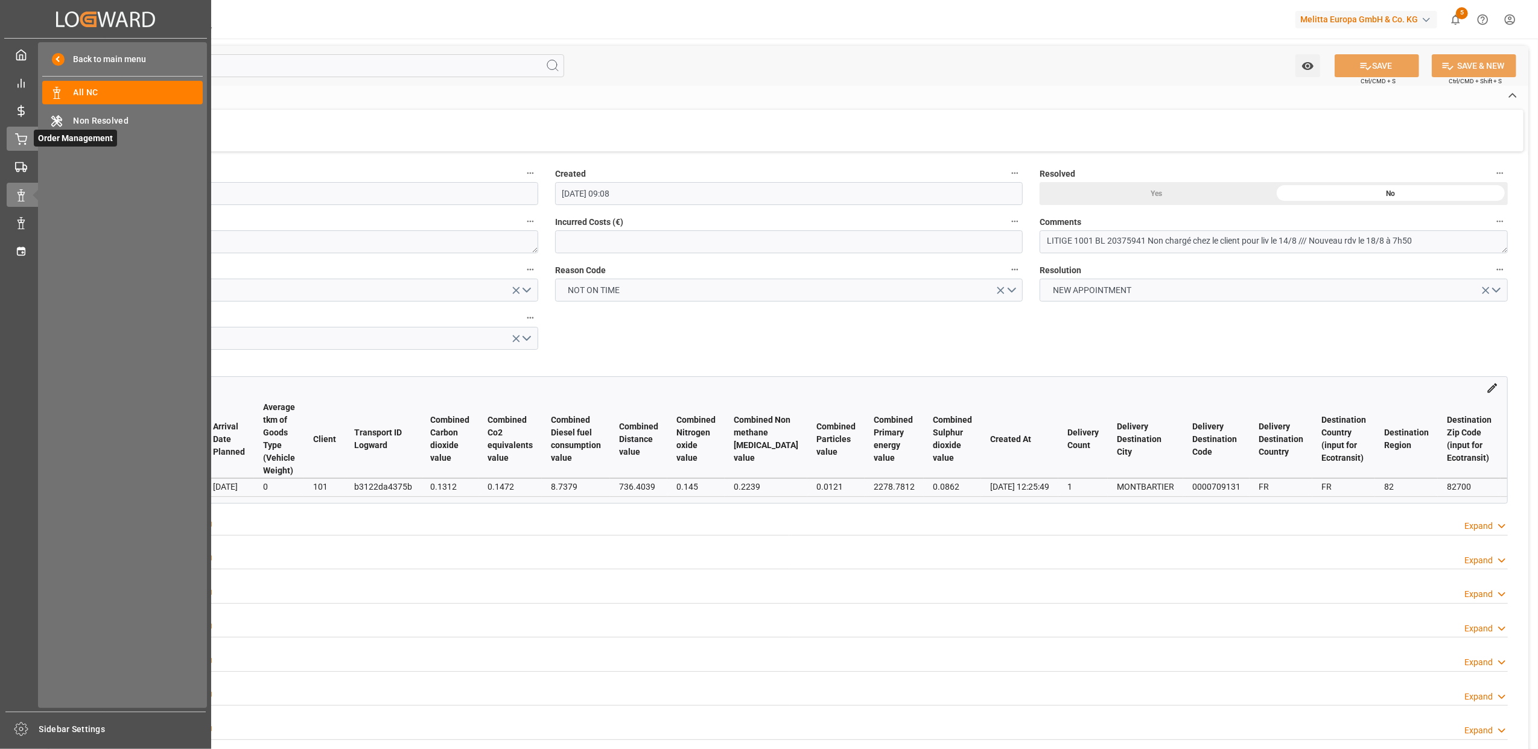
click at [17, 138] on icon at bounding box center [21, 139] width 12 height 12
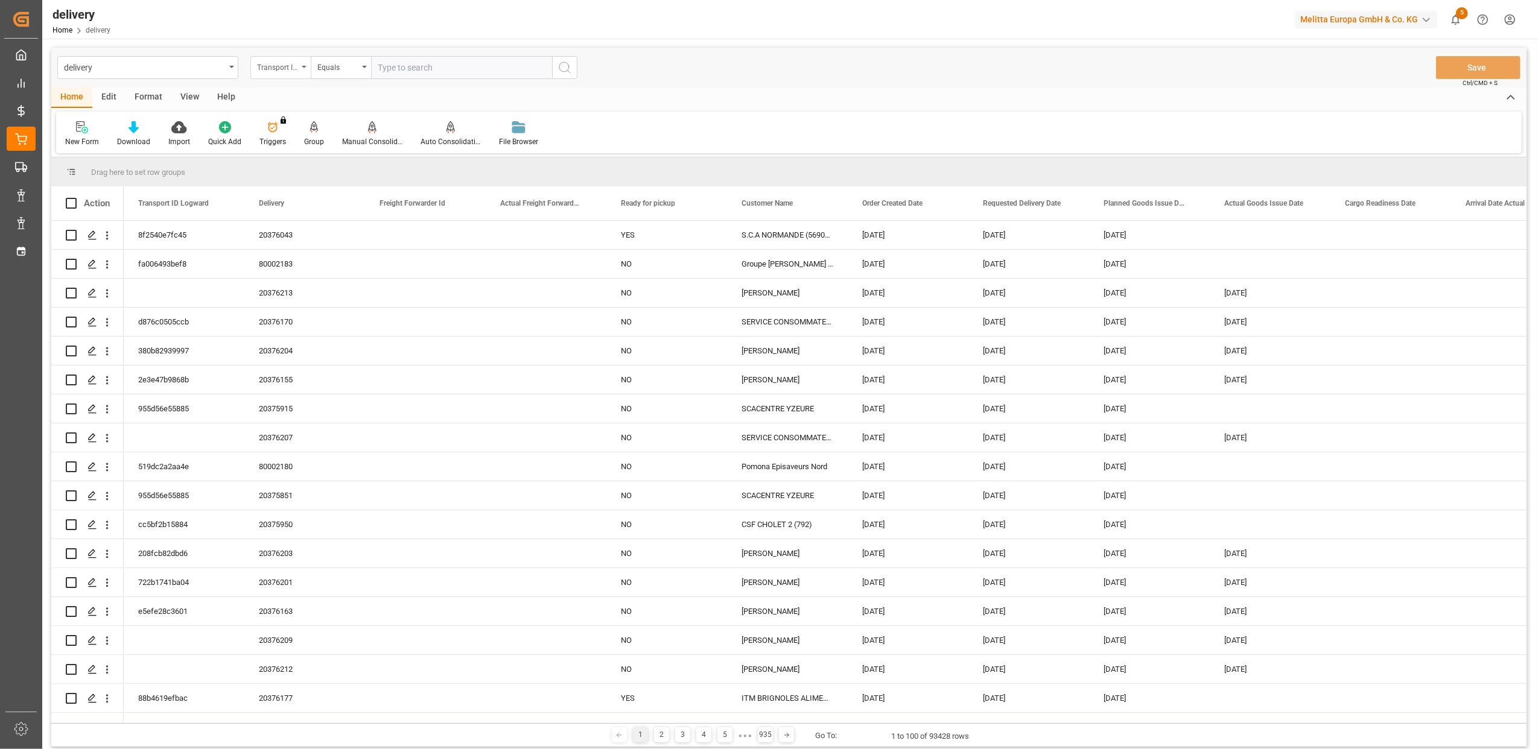
click at [305, 63] on div "Transport ID Logward" at bounding box center [280, 67] width 60 height 23
click at [313, 147] on div "Delivery" at bounding box center [341, 148] width 180 height 25
click at [484, 63] on input "text" at bounding box center [461, 67] width 181 height 23
type input "20375787"
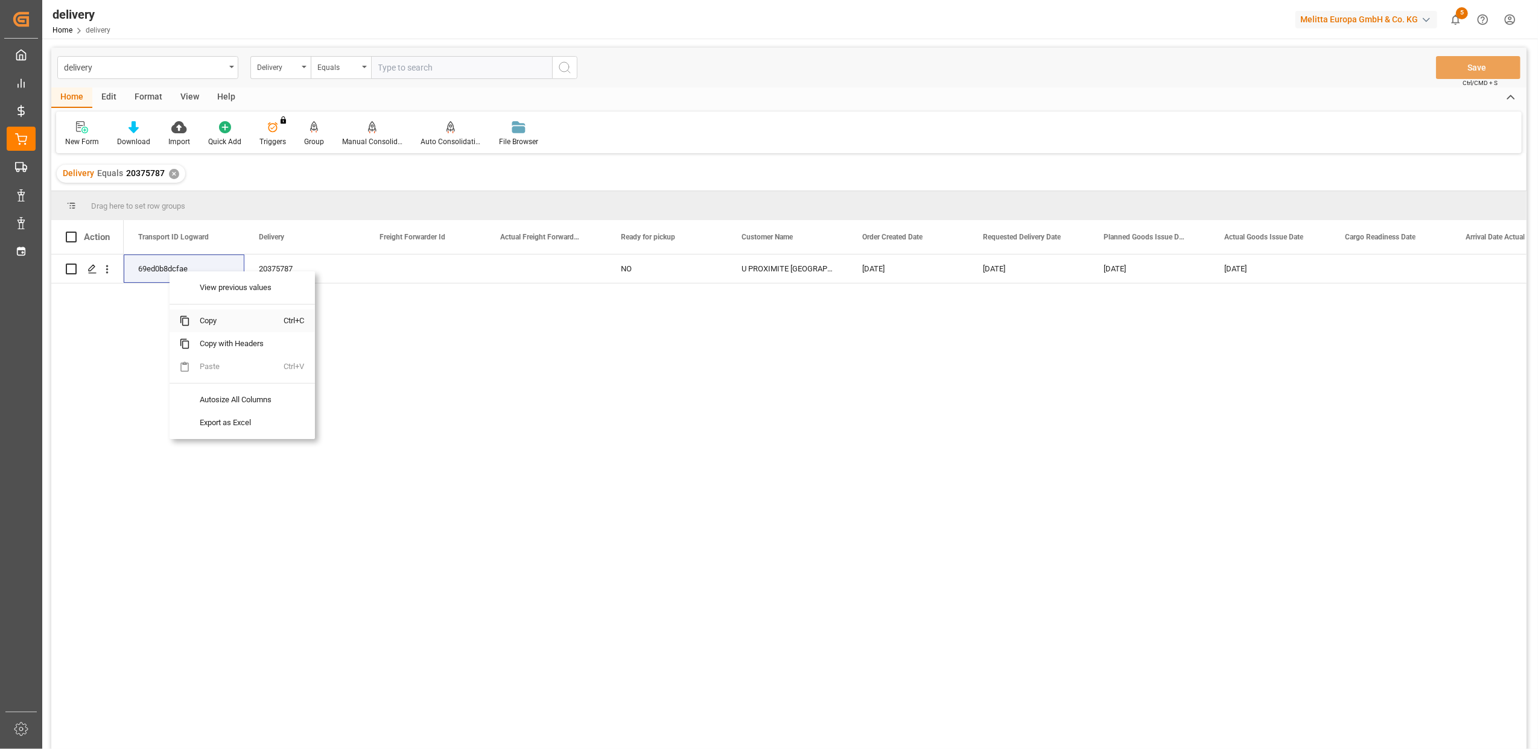
click at [208, 327] on span "Copy" at bounding box center [237, 321] width 94 height 23
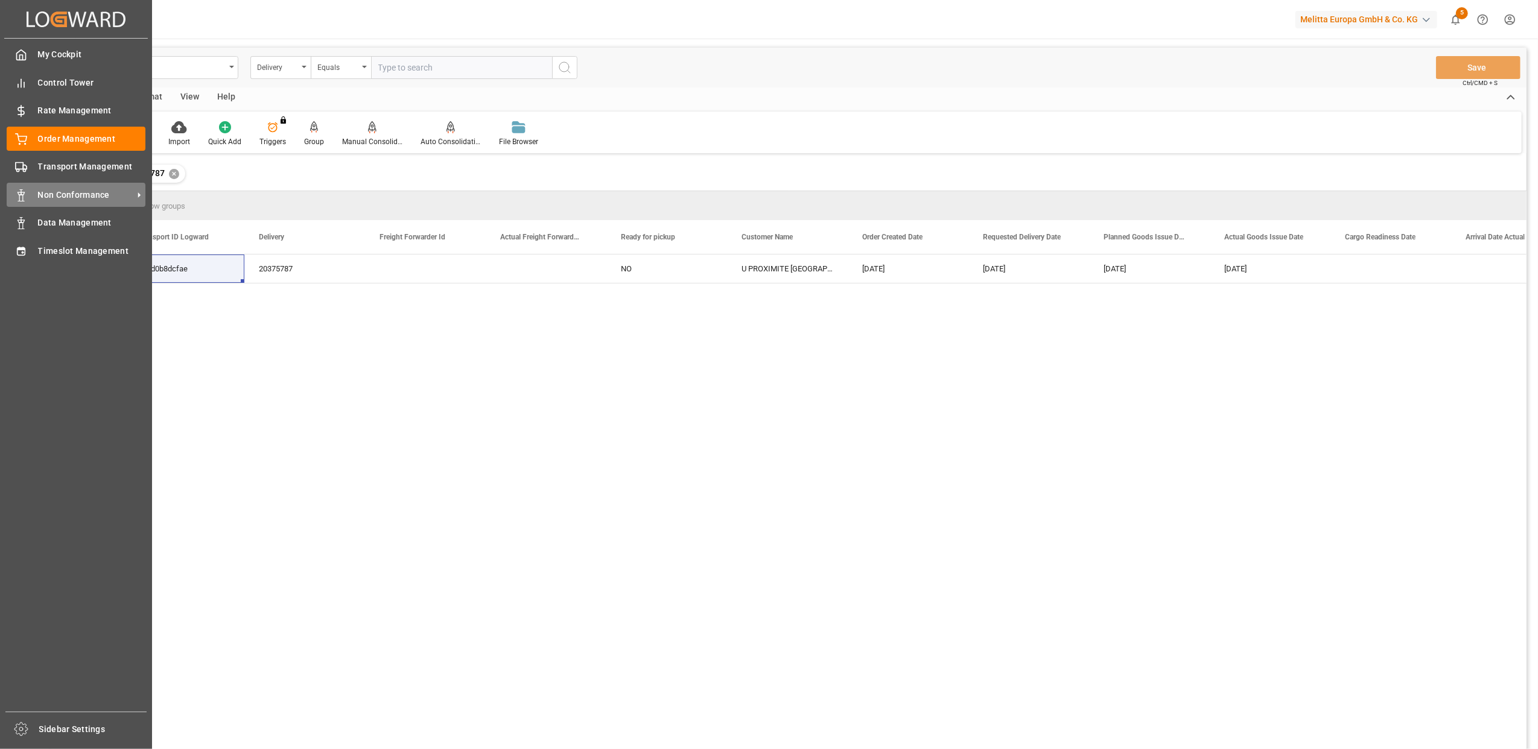
click at [57, 191] on span "Non Conformance" at bounding box center [85, 195] width 95 height 13
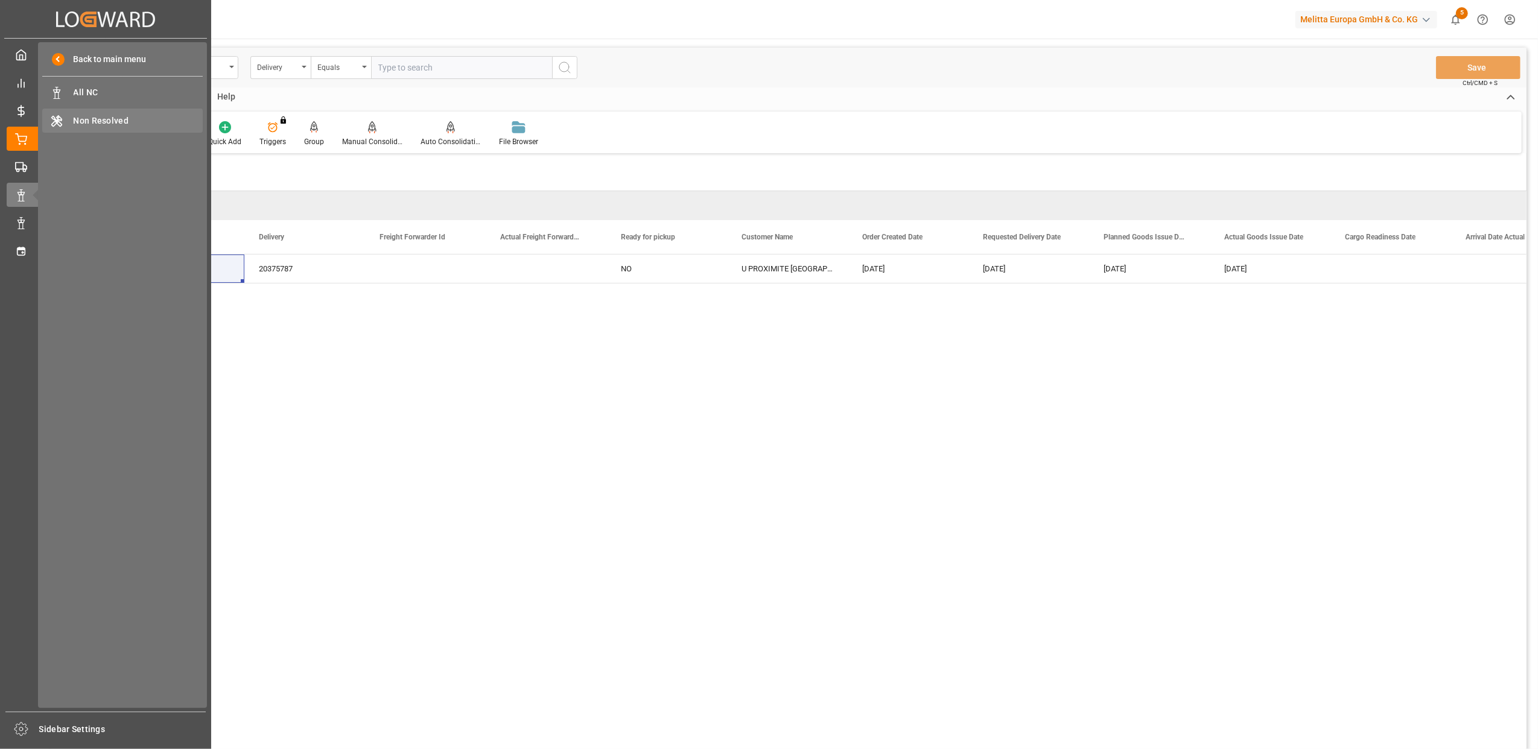
click at [109, 124] on span "Non Resolved" at bounding box center [139, 121] width 130 height 13
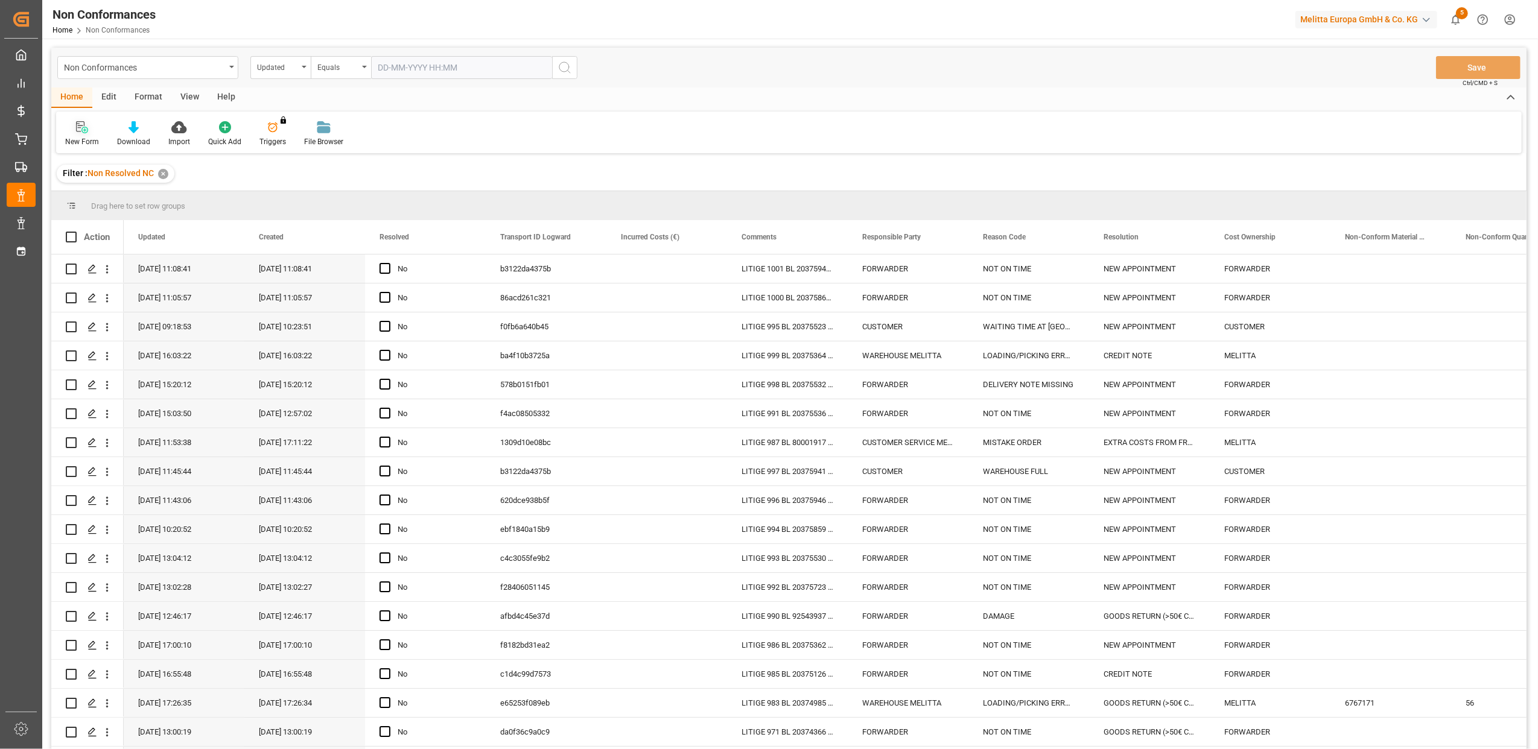
click at [83, 130] on icon at bounding box center [84, 130] width 7 height 7
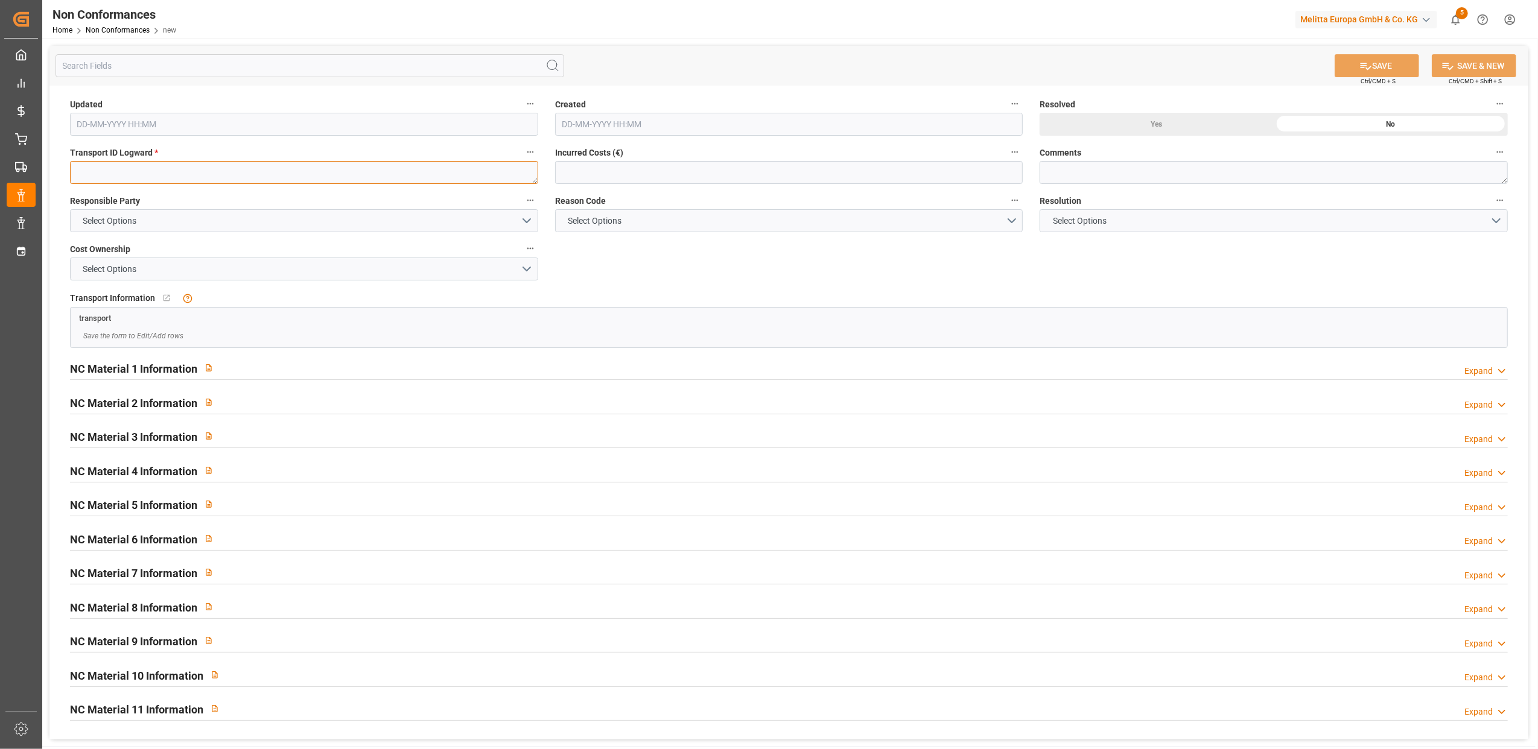
click at [380, 171] on textarea at bounding box center [304, 172] width 468 height 23
paste textarea "69ed0b8dcfae"
type textarea "69ed0b8dcfae"
click at [529, 220] on button "Select Options" at bounding box center [304, 220] width 468 height 23
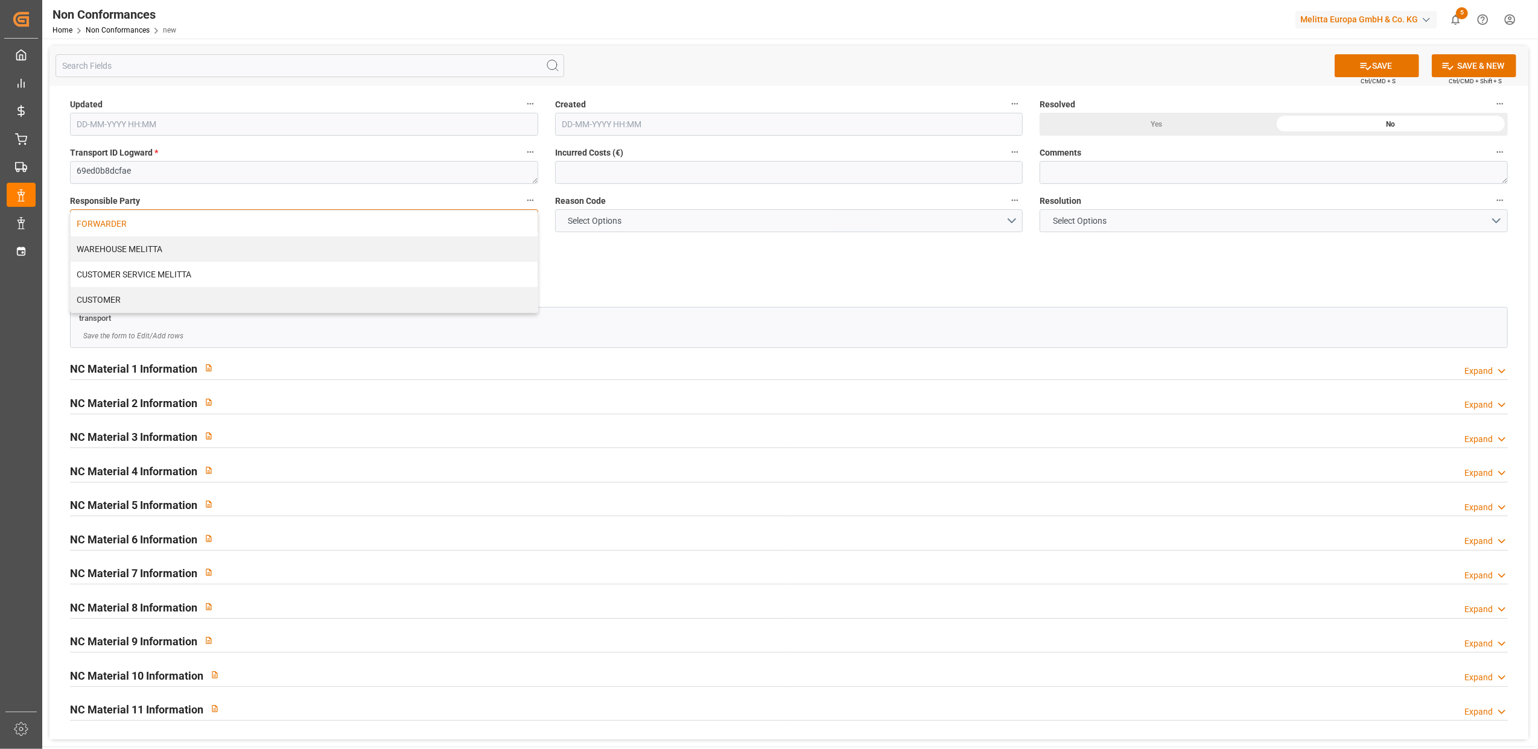
click at [454, 230] on div "FORWARDER" at bounding box center [304, 223] width 467 height 25
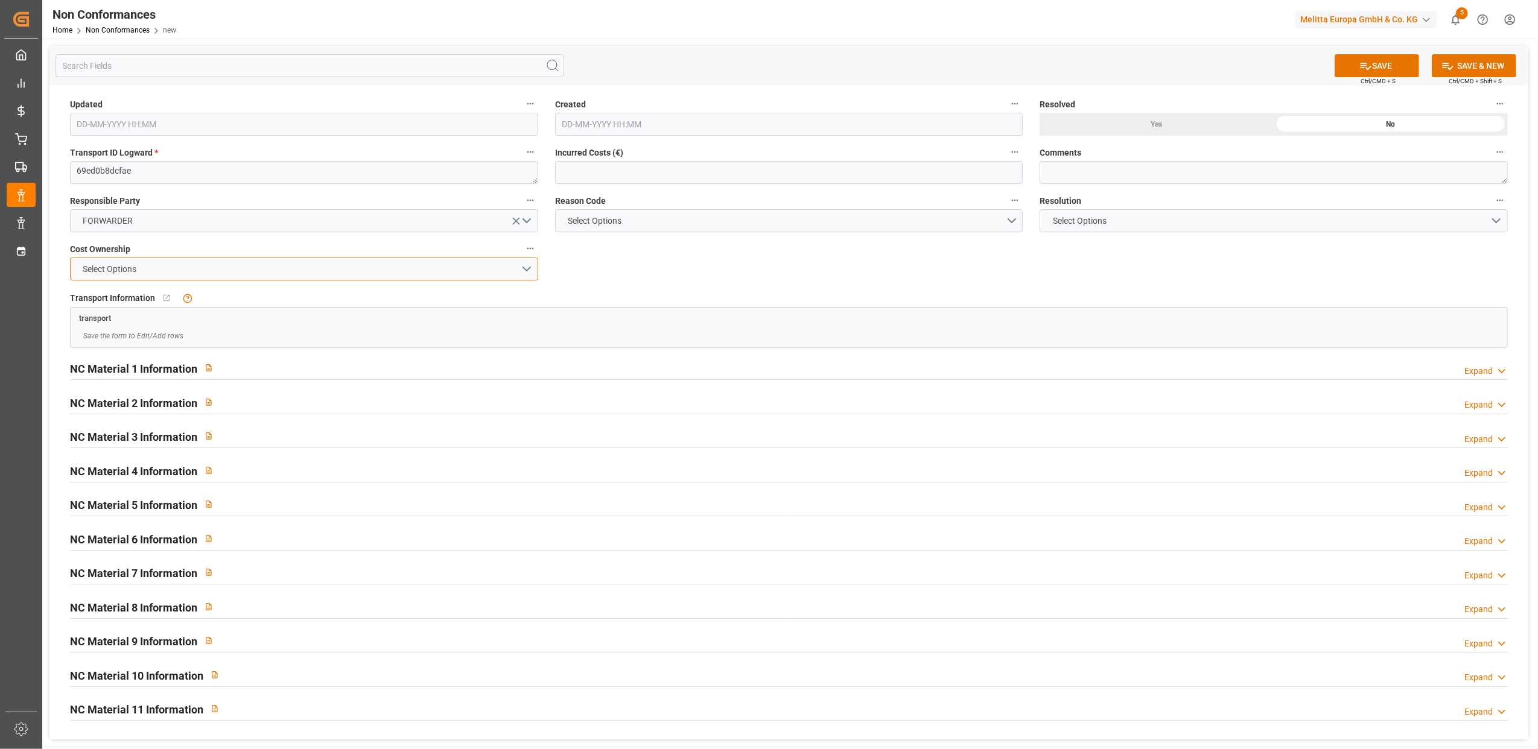
click at [527, 272] on button "Select Options" at bounding box center [304, 269] width 468 height 23
click at [452, 271] on div "FORWARDER" at bounding box center [304, 271] width 467 height 25
click at [1012, 221] on button "Select Options" at bounding box center [789, 220] width 468 height 23
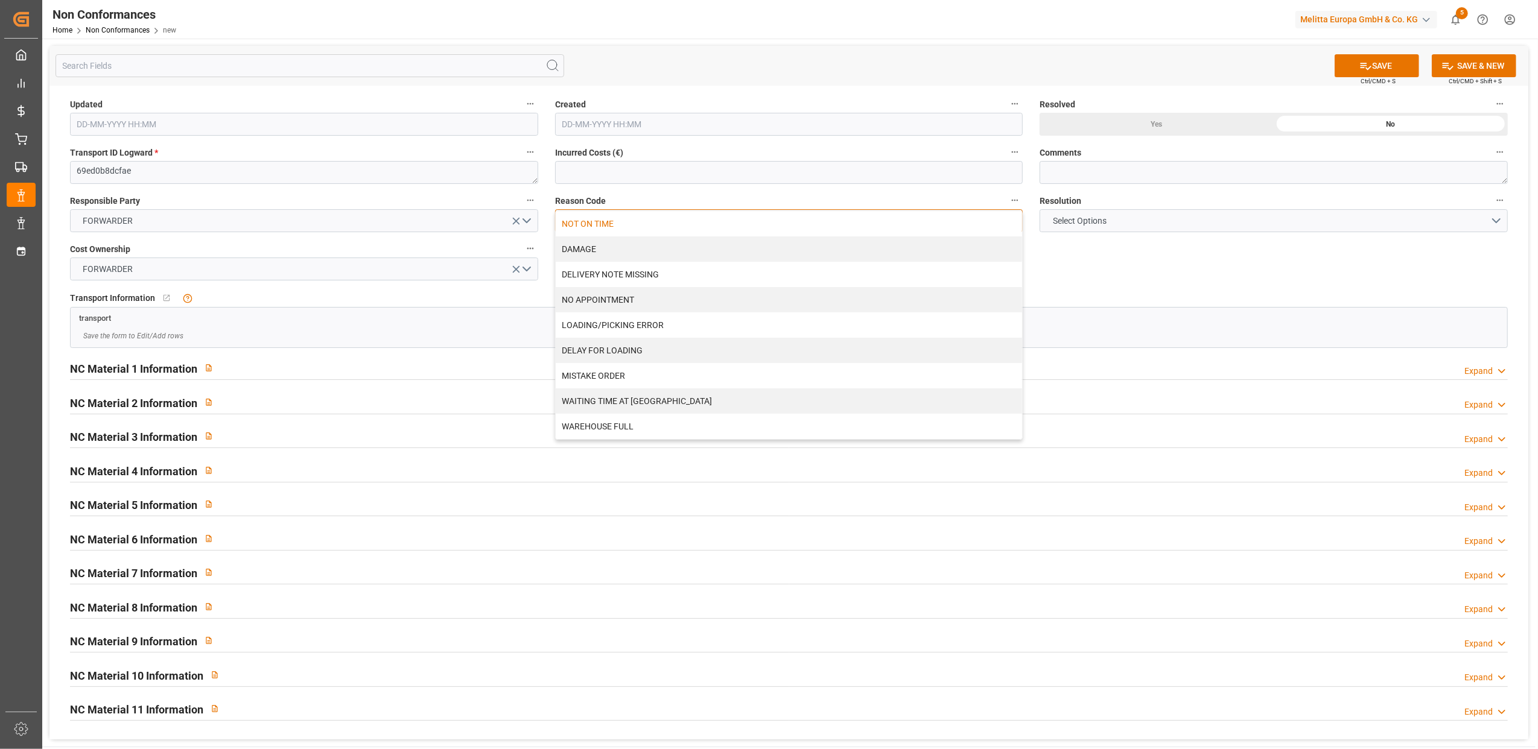
click at [606, 223] on div "NOT ON TIME" at bounding box center [789, 223] width 467 height 25
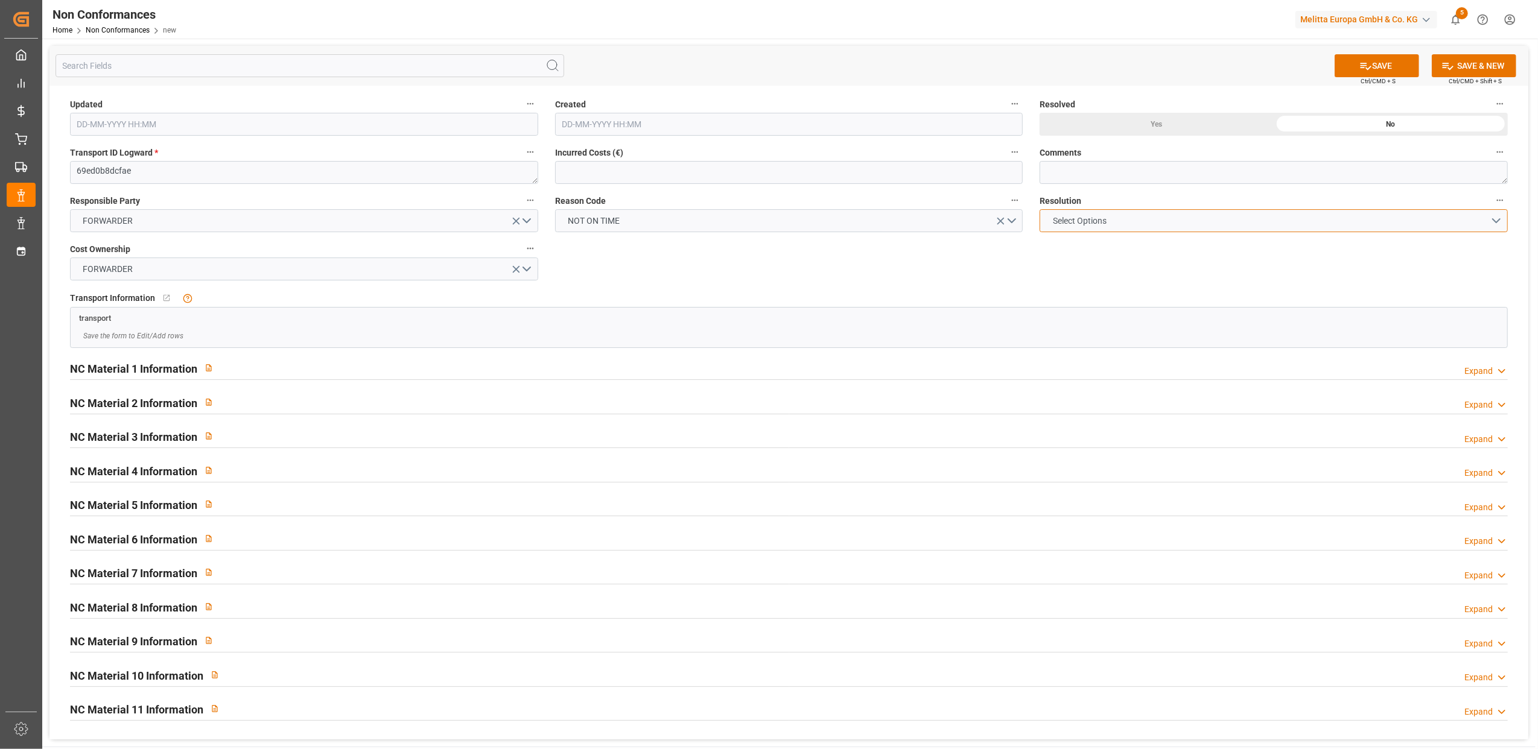
click at [1499, 215] on button "Select Options" at bounding box center [1274, 220] width 468 height 23
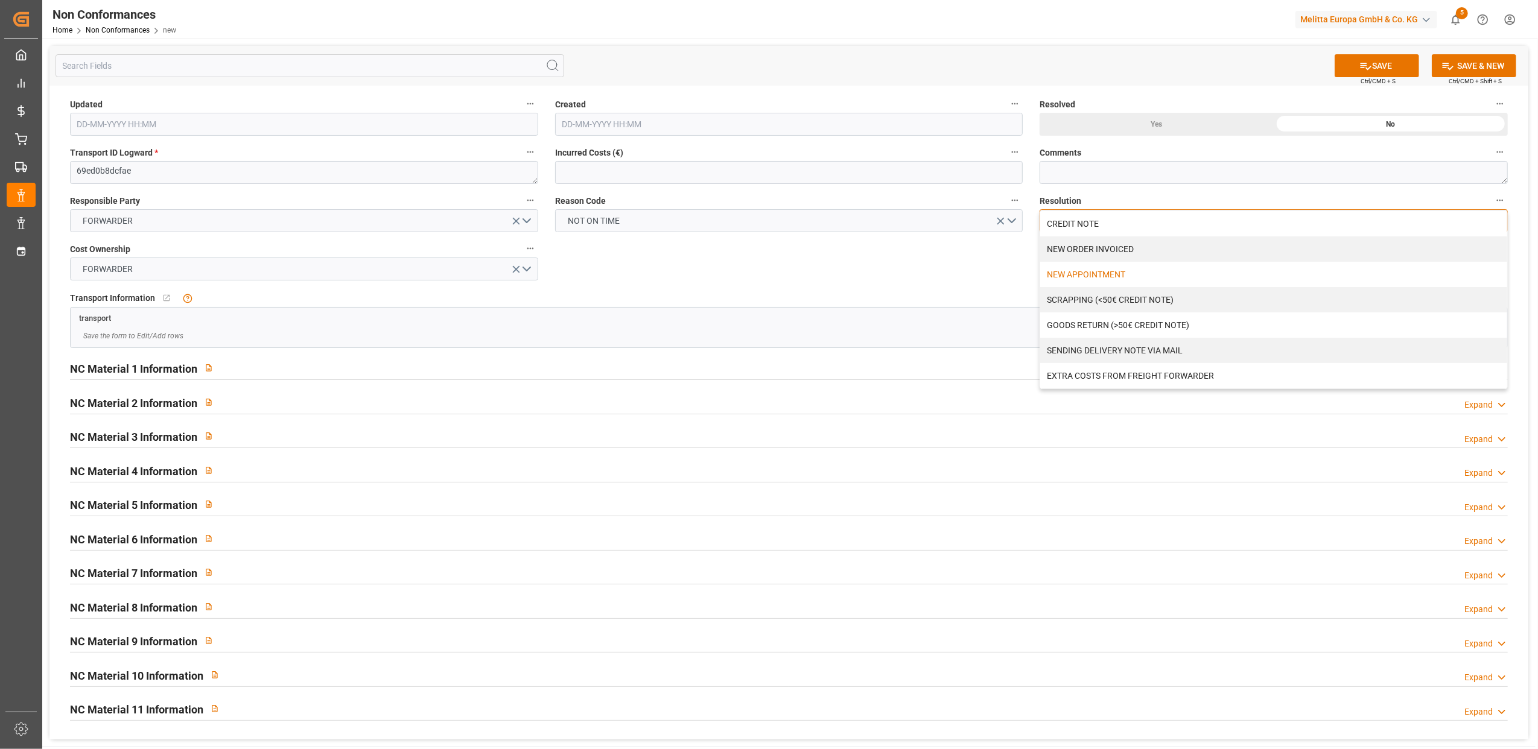
click at [1122, 273] on div "NEW APPOINTMENT" at bounding box center [1273, 274] width 467 height 25
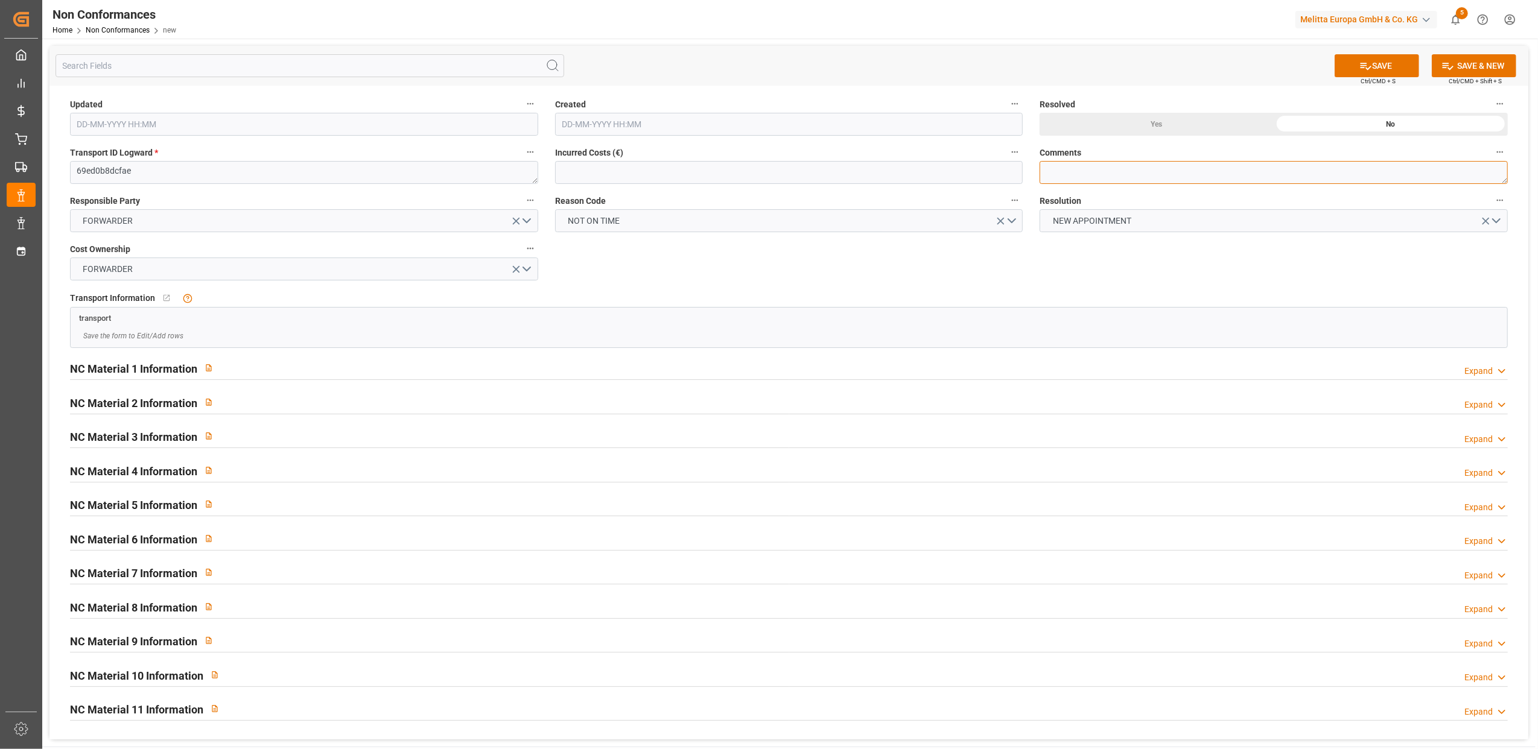
click at [1098, 172] on textarea at bounding box center [1274, 172] width 468 height 23
click at [1187, 172] on textarea "LITIGE 1002 BL 20375787 NON LIVR2 LE 13/8 // nOUVEAU RDV LE" at bounding box center [1274, 172] width 468 height 23
click at [1235, 172] on textarea "LITIGE 1002 BL 20375787 NON LIVRE LE 13/8 // nOUVEAU RDV LE" at bounding box center [1274, 172] width 468 height 23
type textarea "LITIGE 1002 BL 20375787 NON LIVRE LE 13/8 // NOUVEAU RDV LE"
click at [1405, 63] on button "SAVE" at bounding box center [1377, 65] width 84 height 23
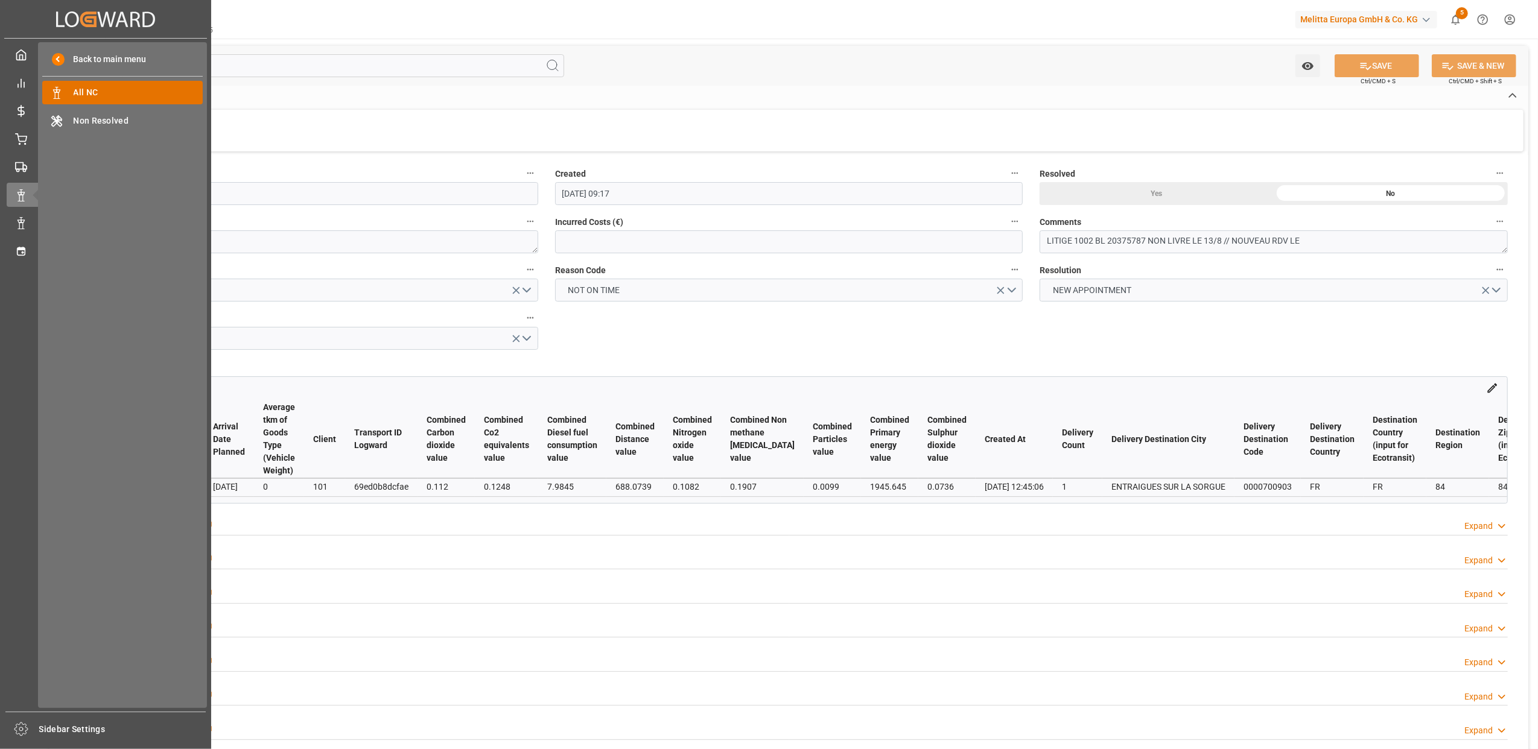
click at [107, 91] on span "All NC" at bounding box center [139, 92] width 130 height 13
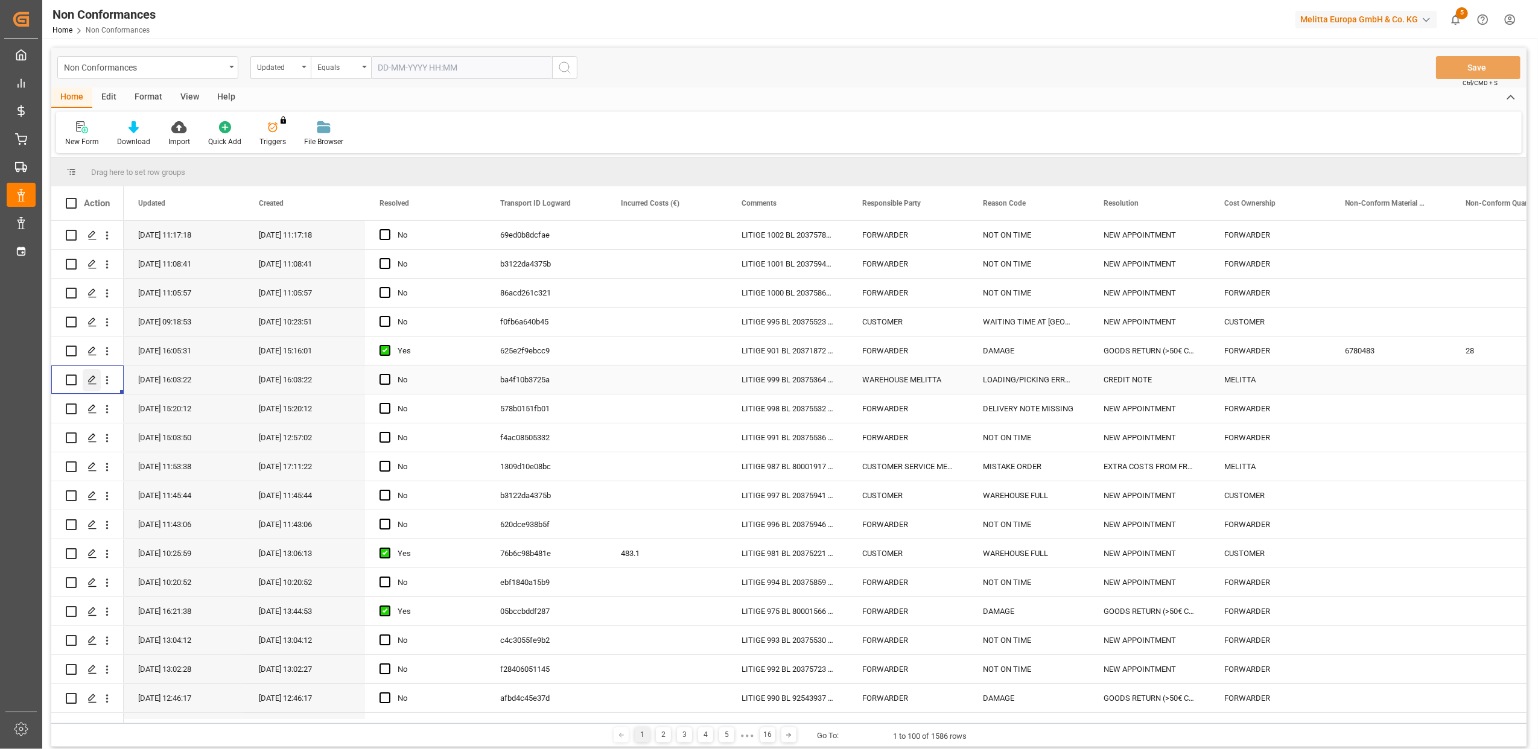
click at [93, 386] on div "Press SPACE to select this row." at bounding box center [92, 380] width 18 height 22
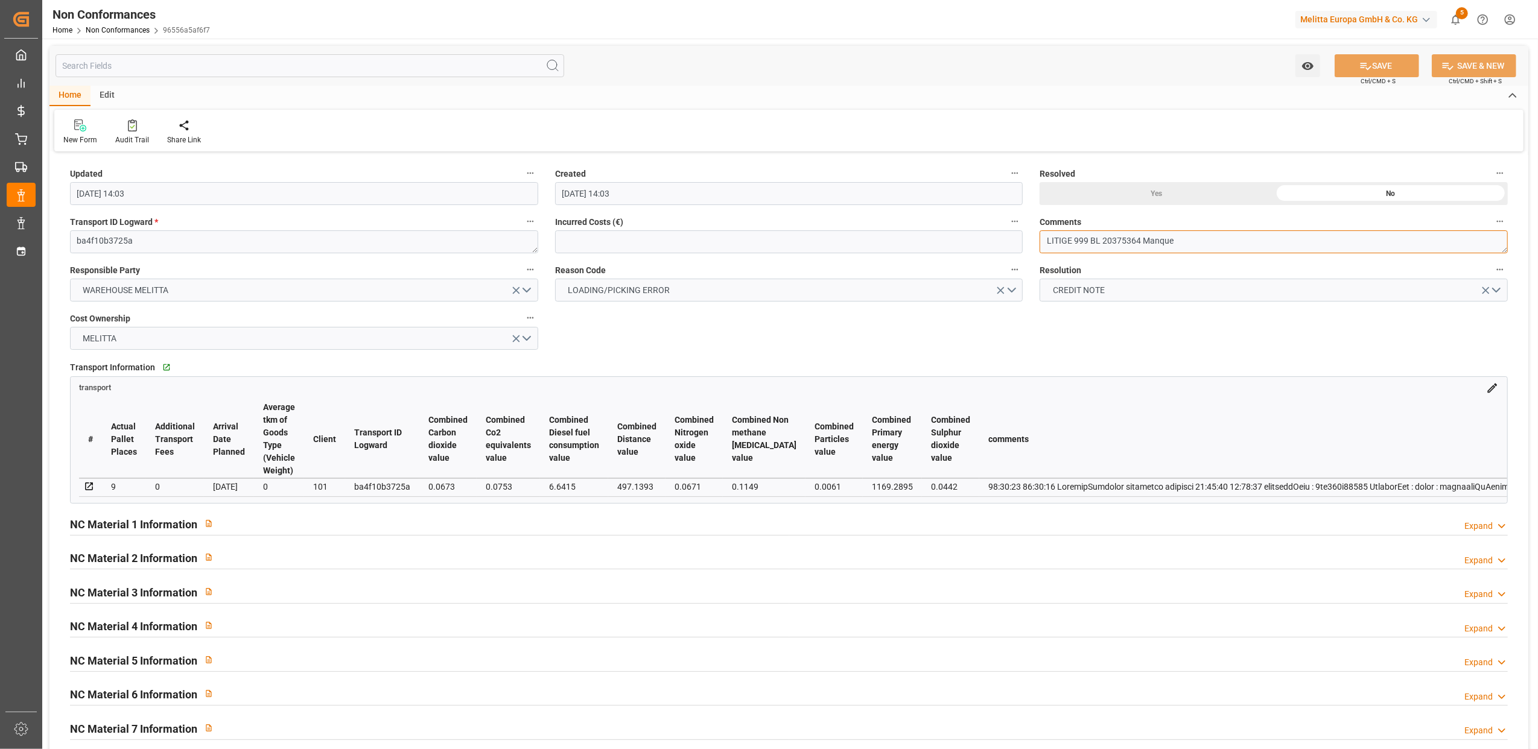
click at [1224, 241] on textarea "LITIGE 999 BL 20375364 Manque" at bounding box center [1274, 241] width 468 height 23
click at [1486, 530] on div "Expand" at bounding box center [1478, 526] width 28 height 13
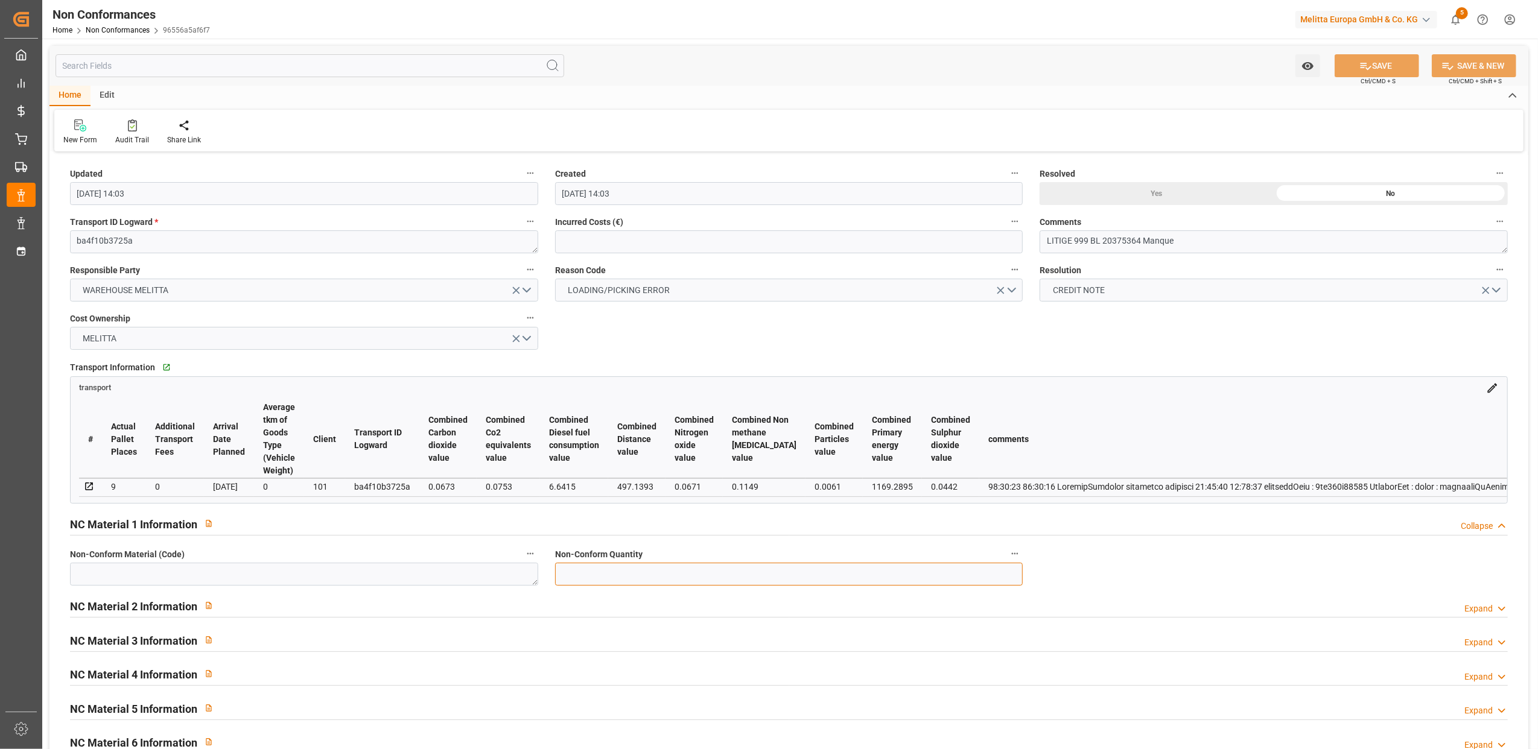
click at [630, 575] on input "text" at bounding box center [789, 574] width 468 height 23
type input "96"
click at [399, 575] on textarea at bounding box center [304, 574] width 468 height 23
type textarea "6786456"
click at [1282, 244] on textarea "LITIGE 999 BL 20375364 Manque" at bounding box center [1274, 241] width 468 height 23
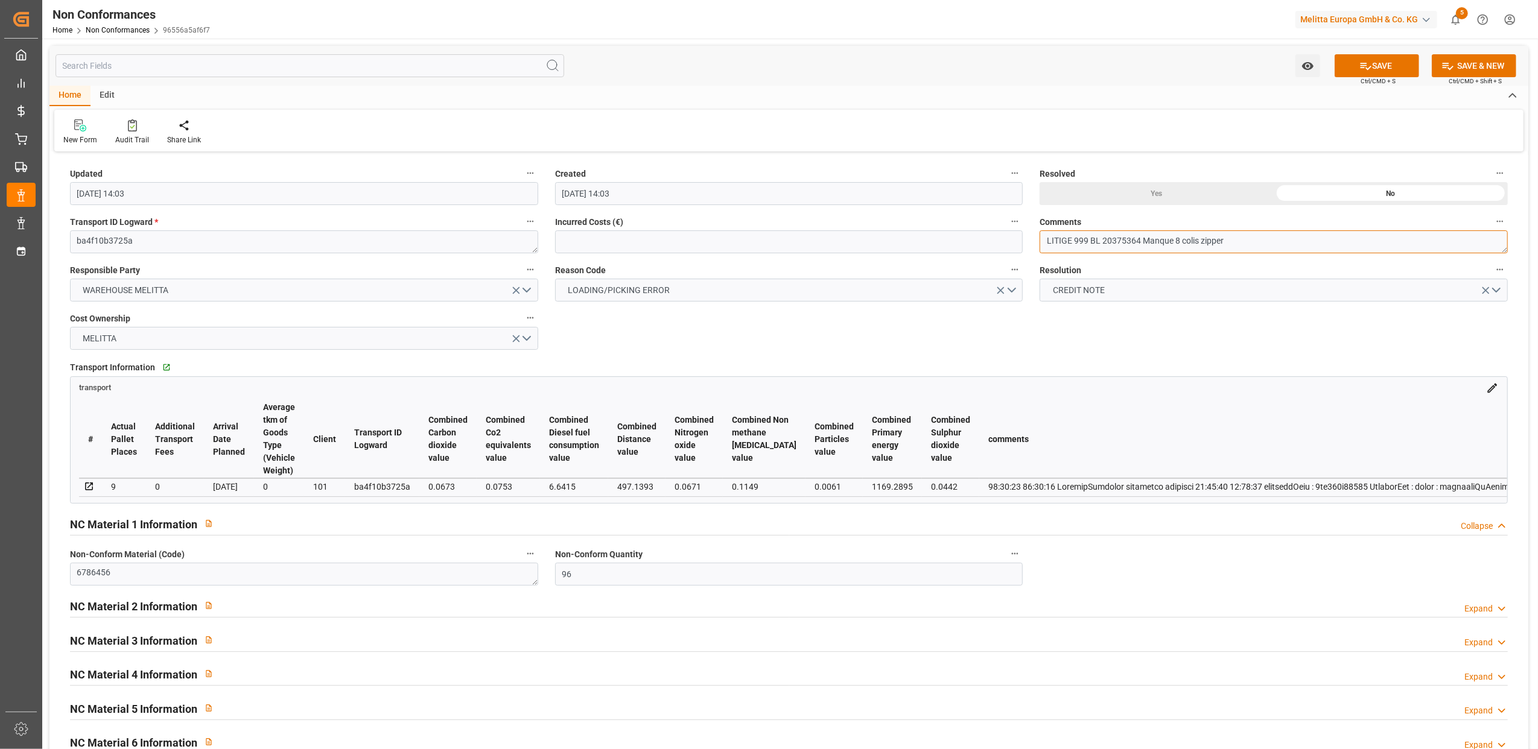
type textarea "LITIGE 999 BL 20375364 Manque 8 colis zipper"
click at [1160, 194] on div "Yes" at bounding box center [1157, 193] width 234 height 23
click at [1376, 73] on button "SAVE" at bounding box center [1377, 65] width 84 height 23
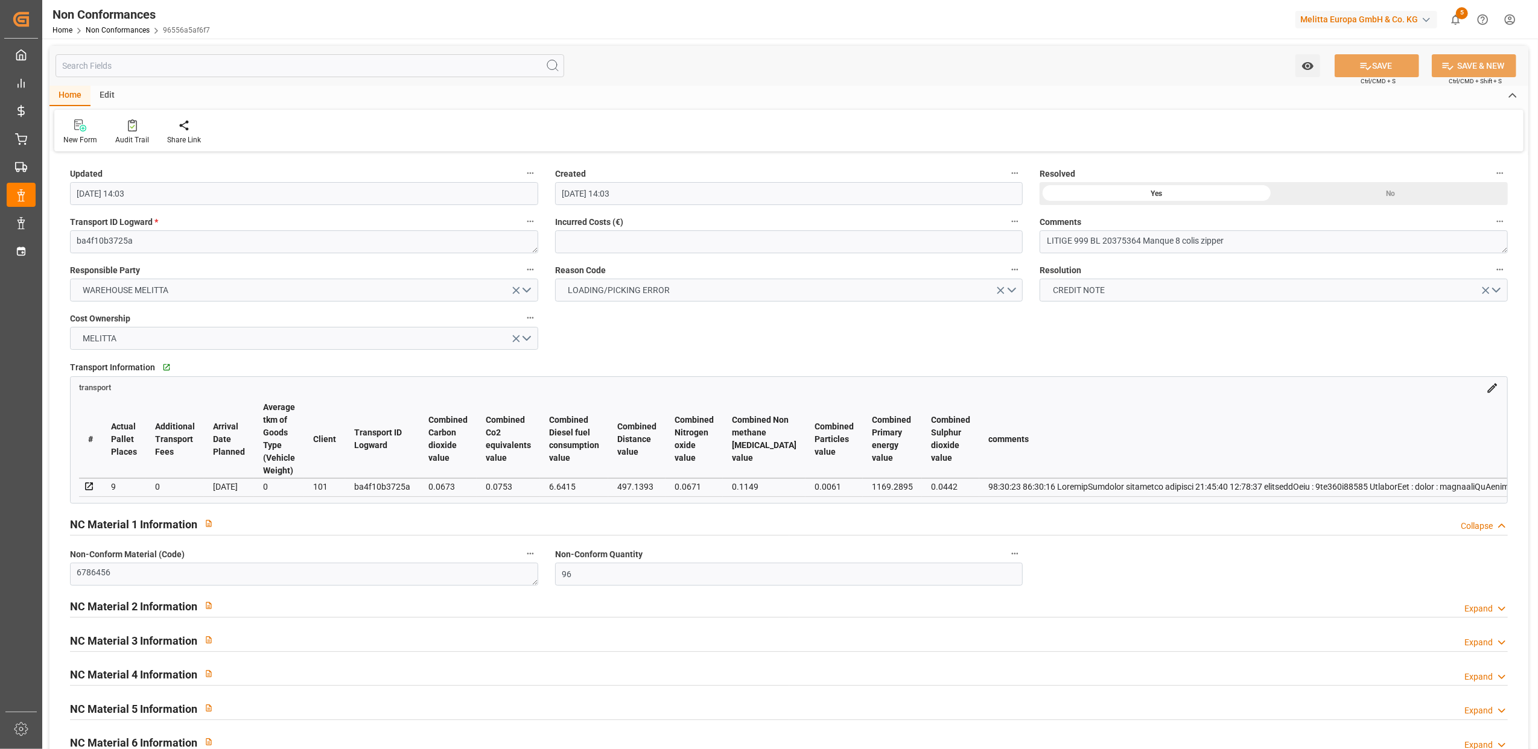
type input "14-08-2025 09:20"
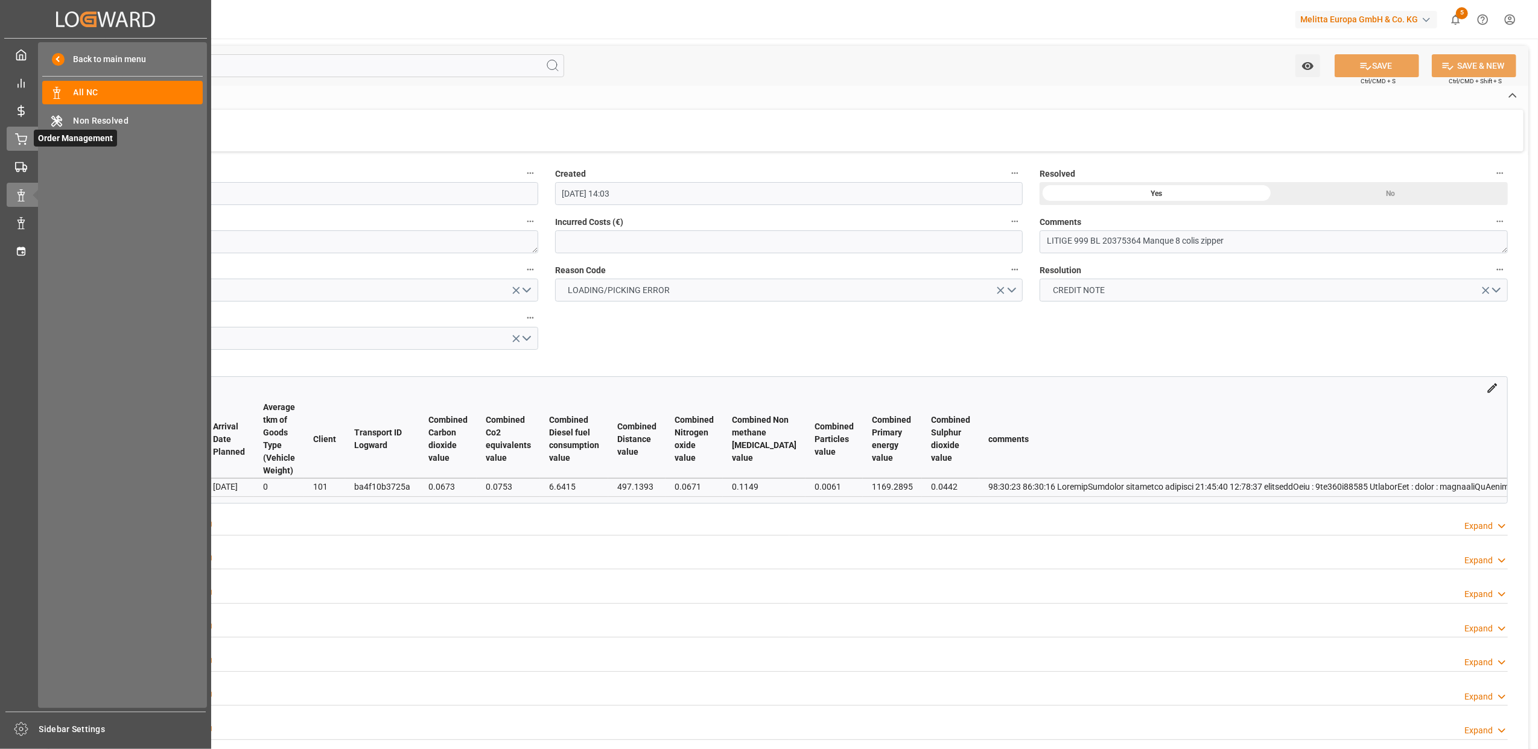
click at [17, 138] on icon at bounding box center [21, 139] width 12 height 12
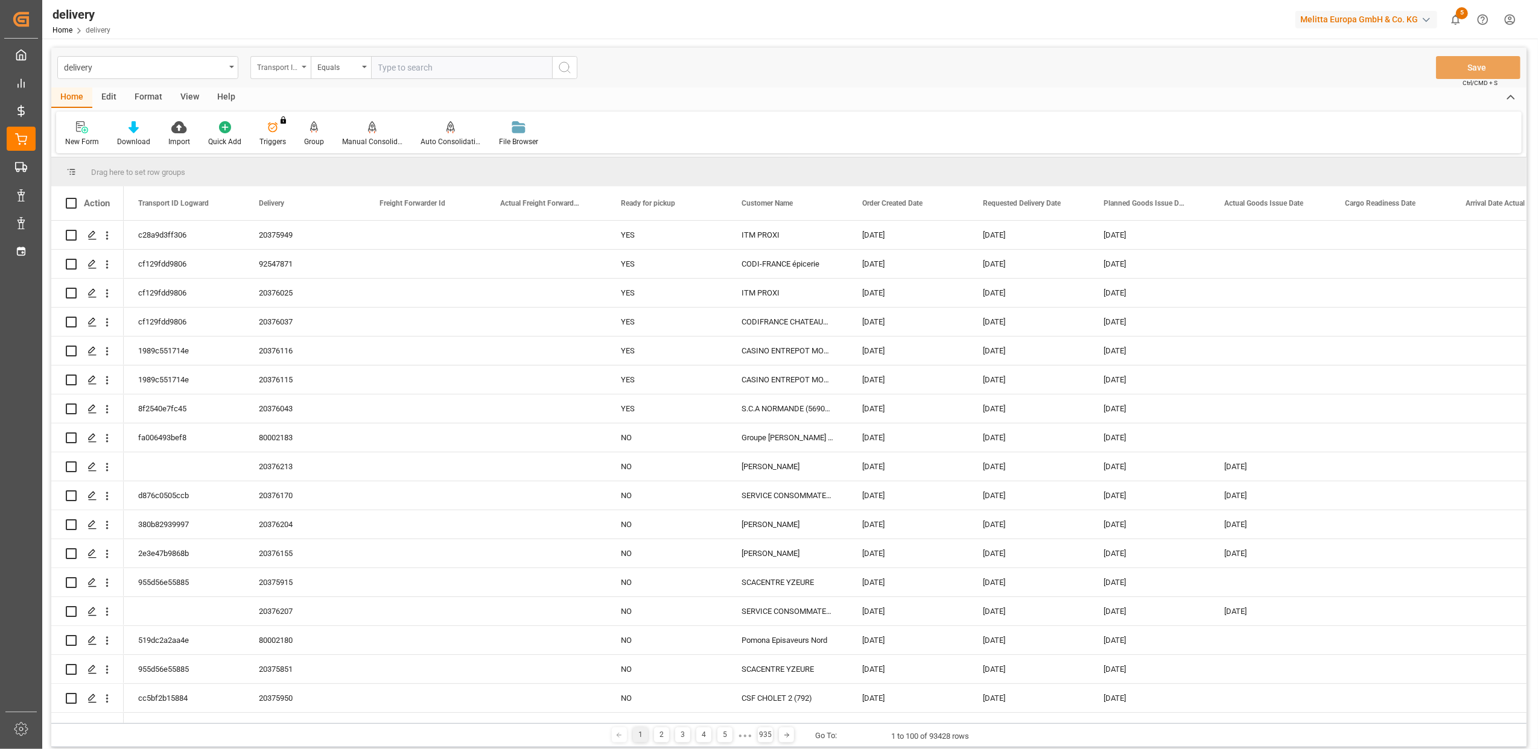
click at [302, 69] on div "Transport ID Logward" at bounding box center [280, 67] width 60 height 23
click at [297, 150] on div "Delivery" at bounding box center [341, 148] width 180 height 25
click at [443, 68] on input "text" at bounding box center [461, 67] width 181 height 23
type input "20375733"
click at [566, 66] on icon "search button" at bounding box center [565, 67] width 14 height 14
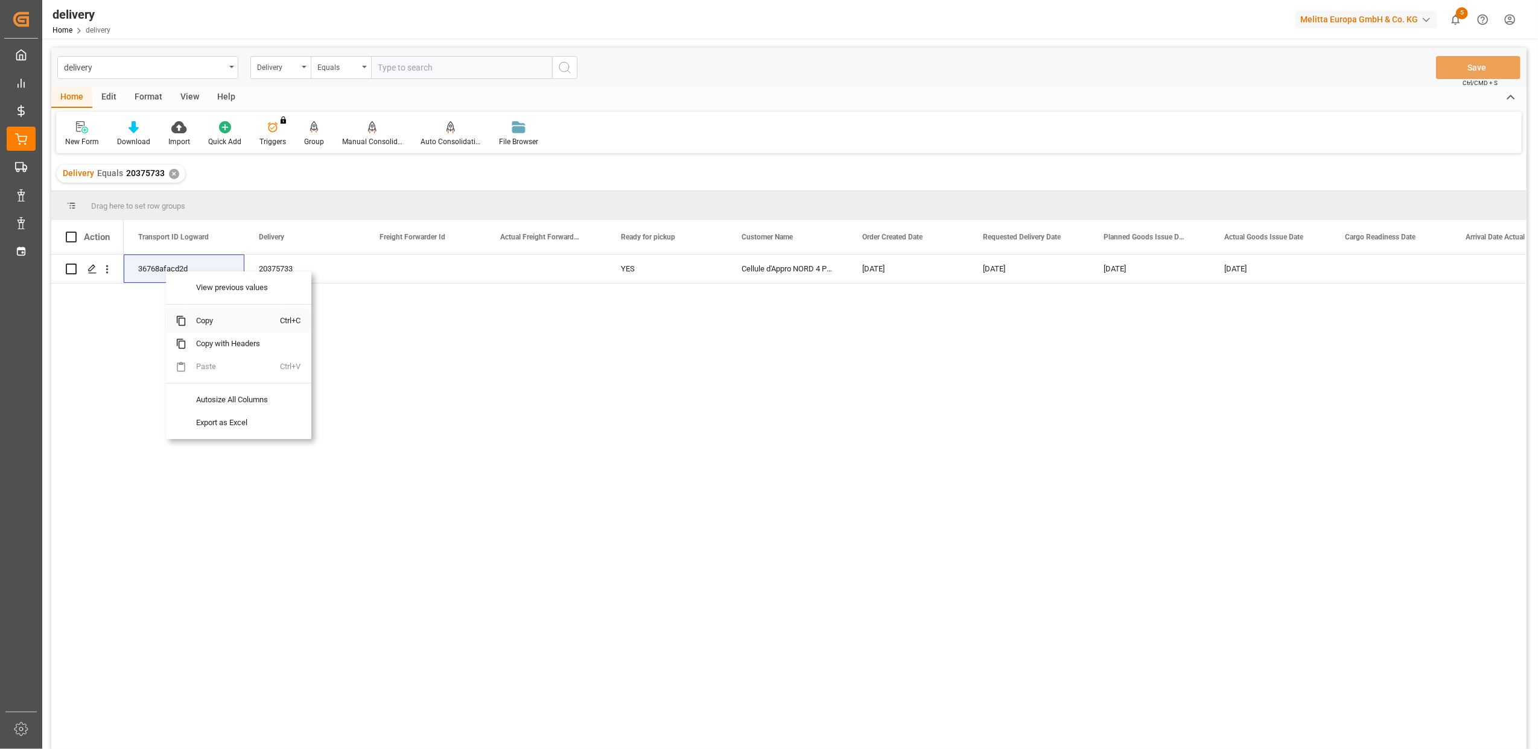
click at [230, 320] on span "Copy" at bounding box center [233, 321] width 94 height 23
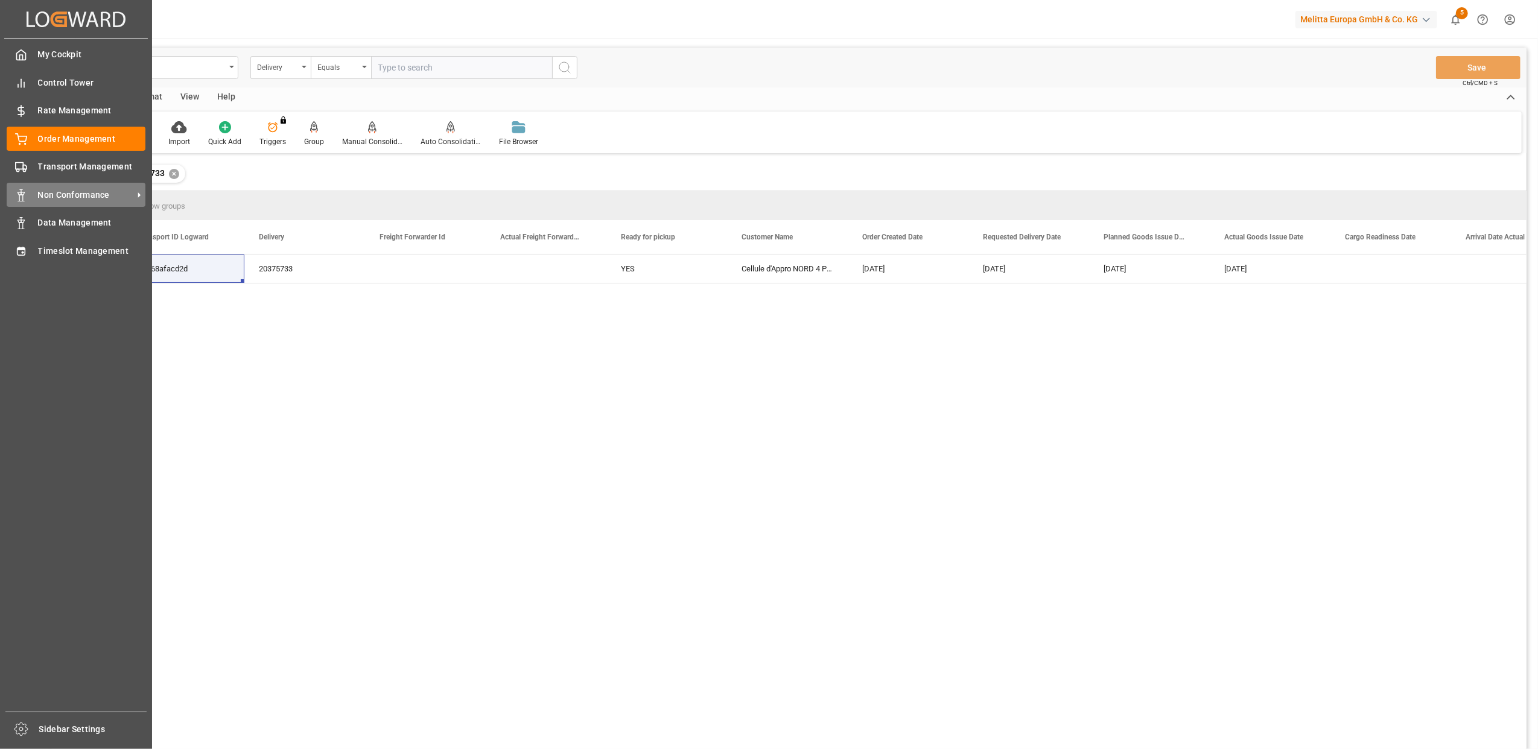
click at [68, 193] on span "Non Conformance" at bounding box center [85, 195] width 95 height 13
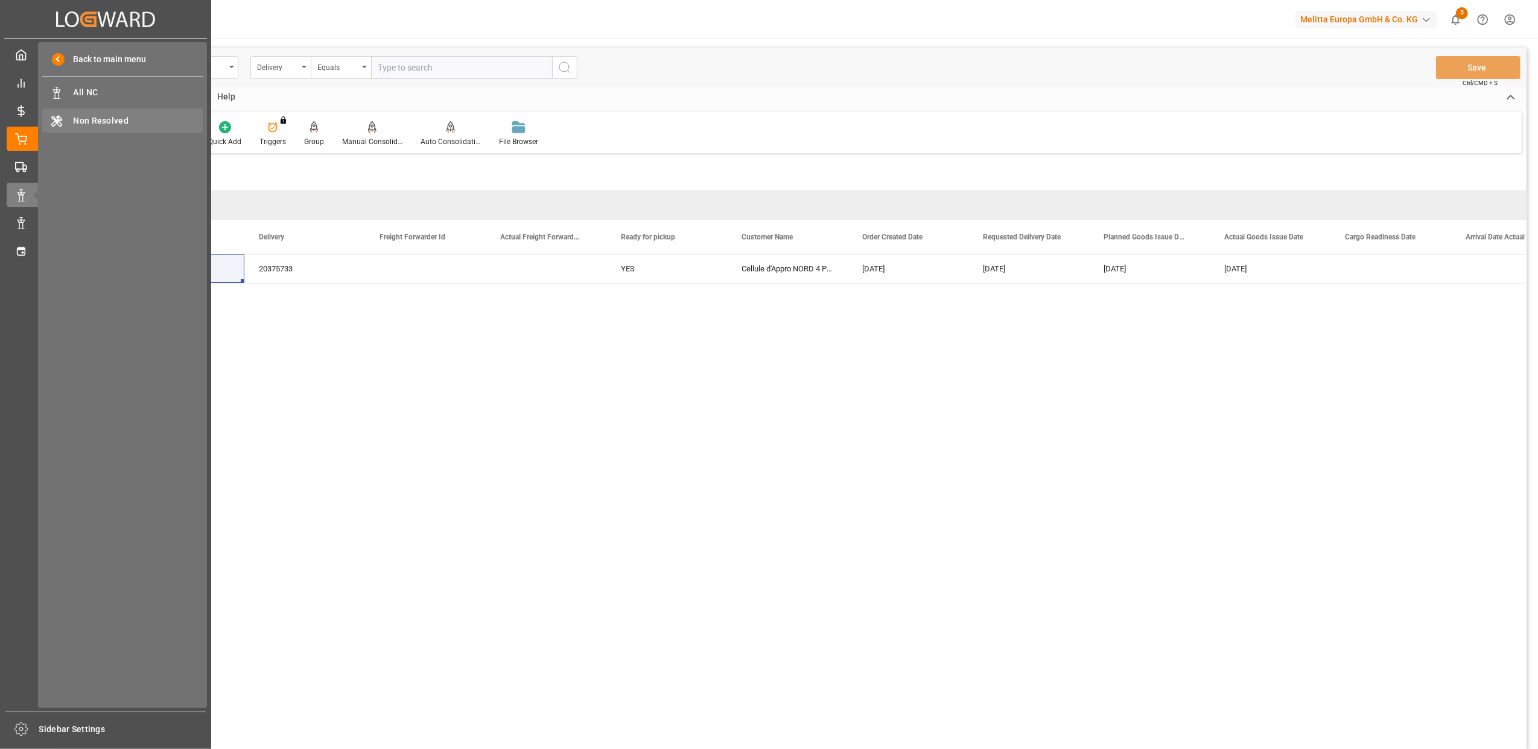
click at [112, 116] on span "Non Resolved" at bounding box center [139, 121] width 130 height 13
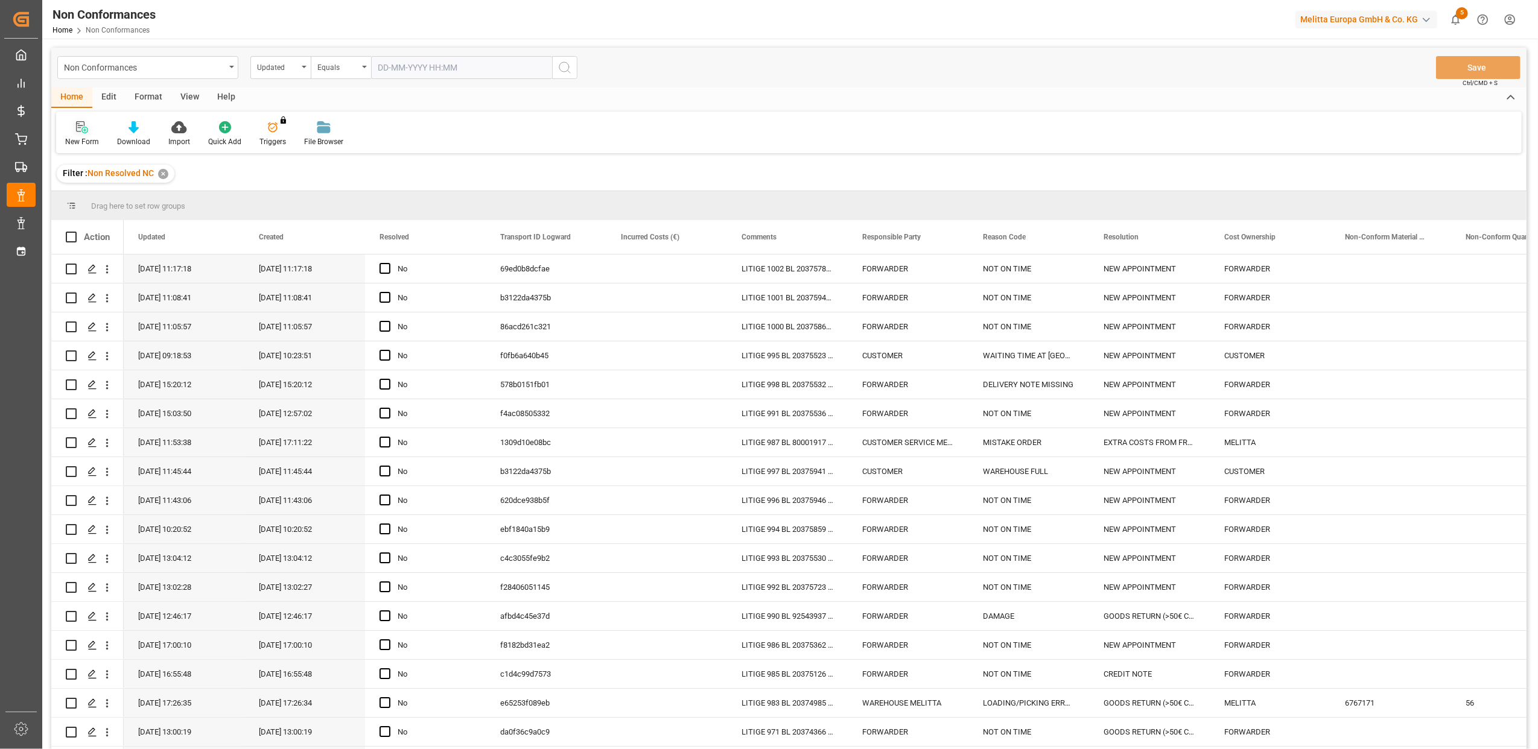
click at [81, 136] on div "New Form" at bounding box center [82, 141] width 34 height 11
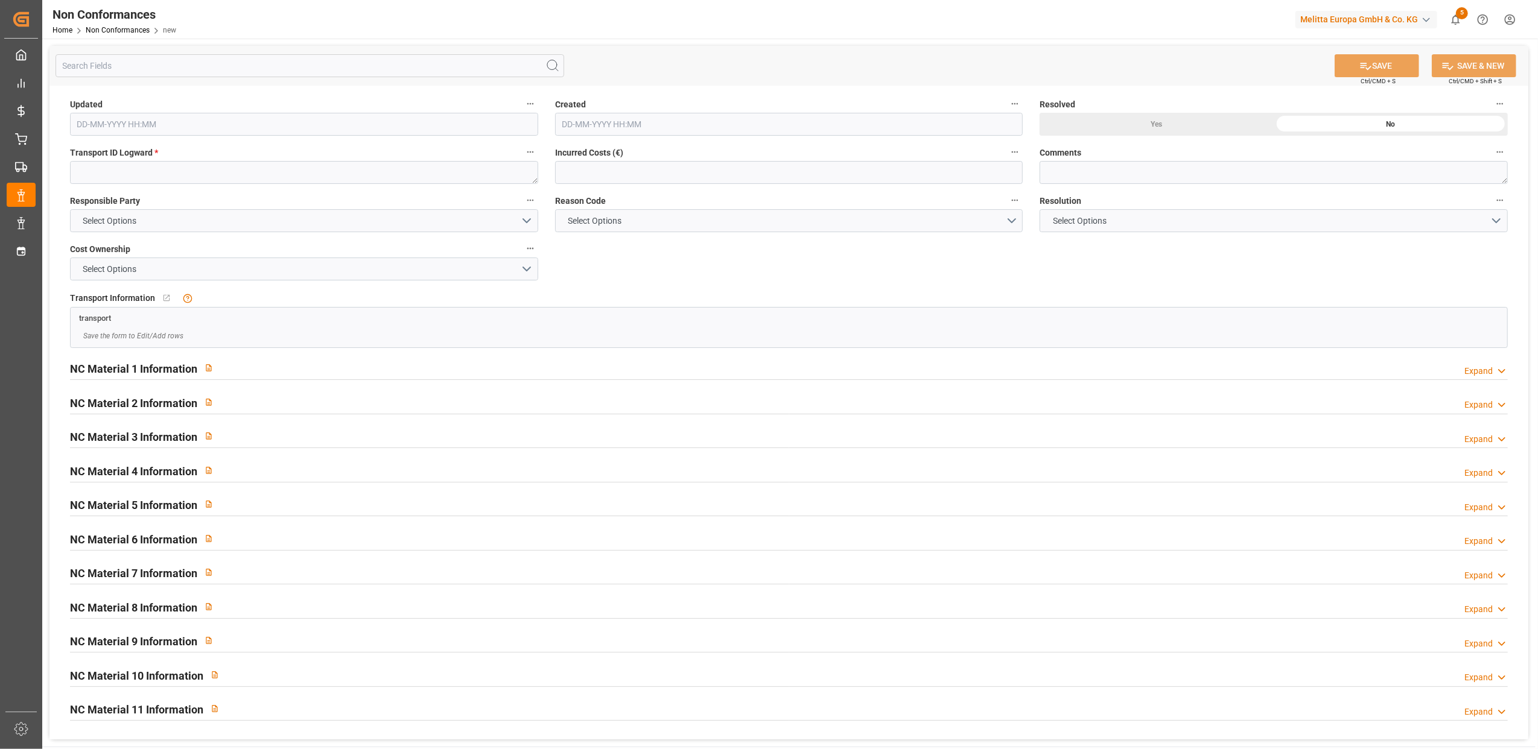
click at [182, 184] on div "Transport ID Logward *" at bounding box center [304, 164] width 485 height 48
click at [182, 167] on textarea at bounding box center [304, 172] width 468 height 23
paste textarea "36768afacd2d"
type textarea "36768afacd2d"
click at [521, 218] on button "Select Options" at bounding box center [304, 220] width 468 height 23
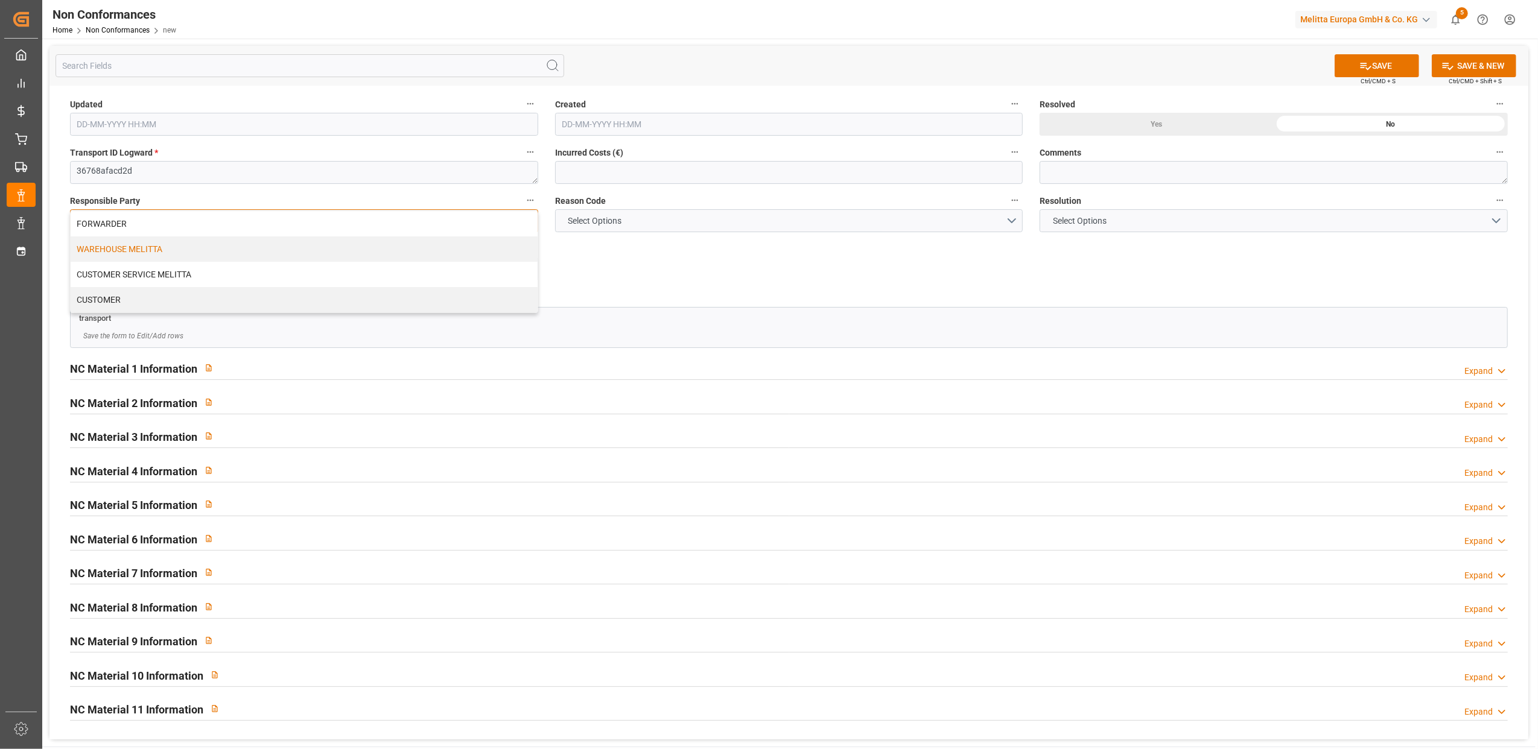
click at [415, 251] on div "WAREHOUSE MELITTA" at bounding box center [304, 249] width 467 height 25
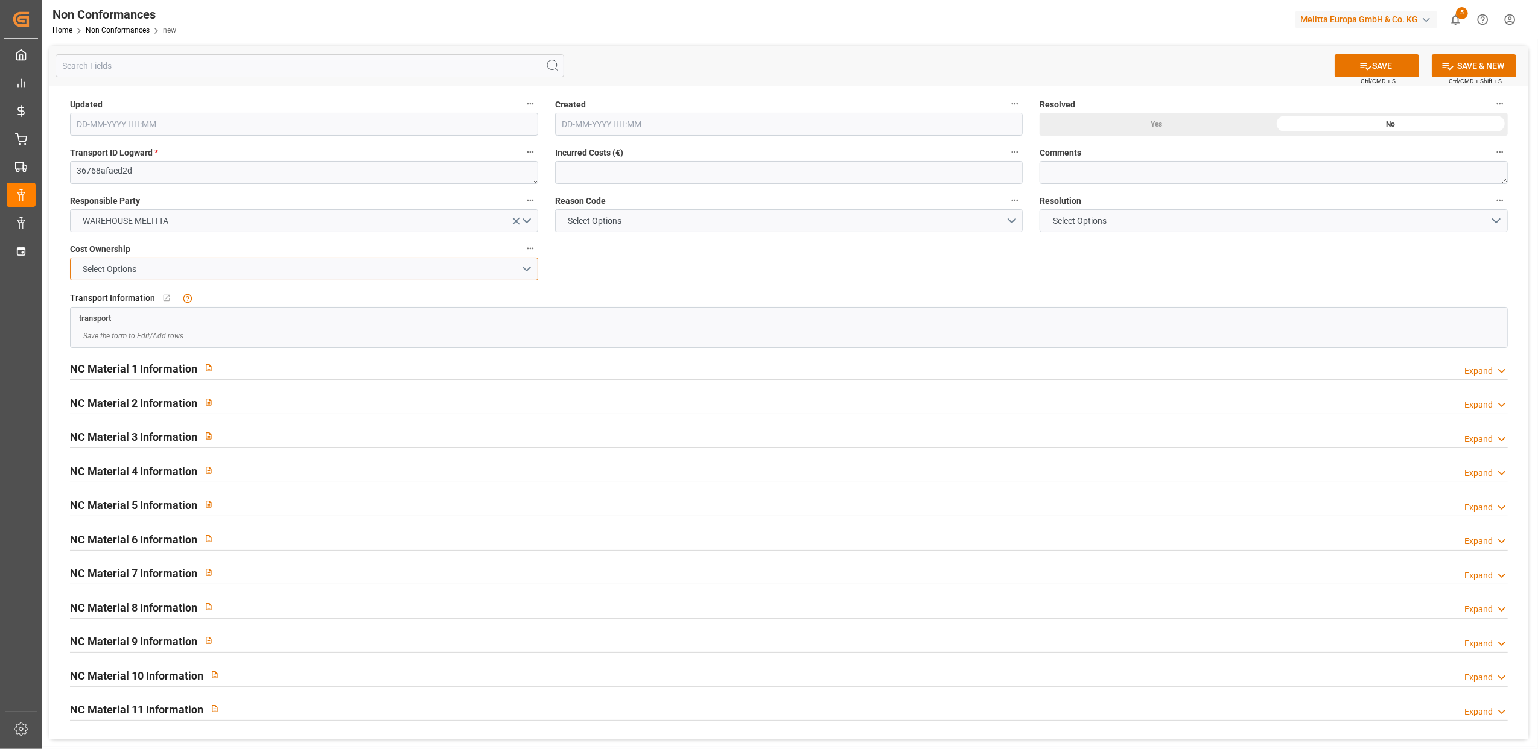
click at [529, 268] on button "Select Options" at bounding box center [304, 269] width 468 height 23
click at [373, 300] on div "MELITTA" at bounding box center [304, 297] width 467 height 25
click at [1008, 218] on button "Select Options" at bounding box center [789, 220] width 468 height 23
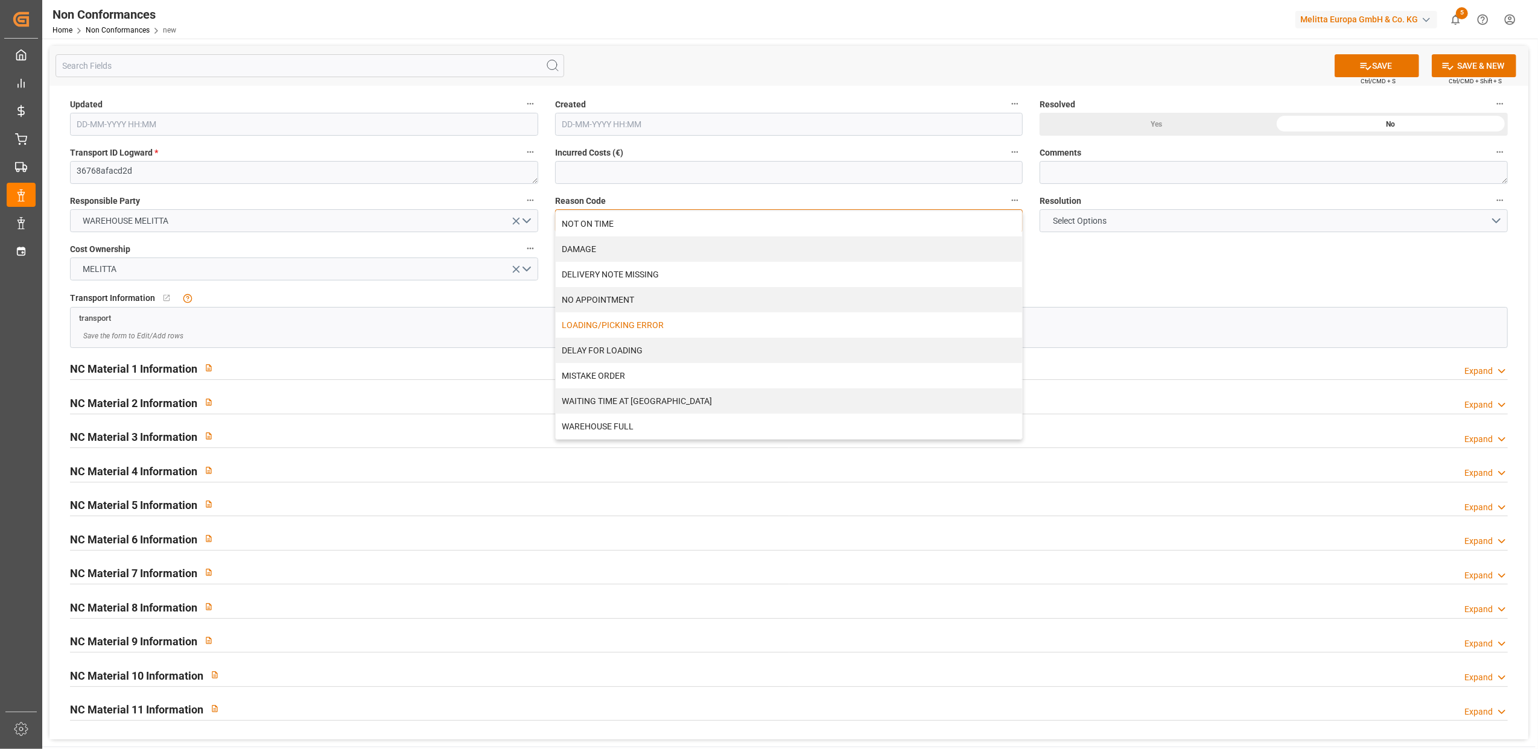
click at [618, 326] on div "LOADING/PICKING ERROR" at bounding box center [789, 325] width 467 height 25
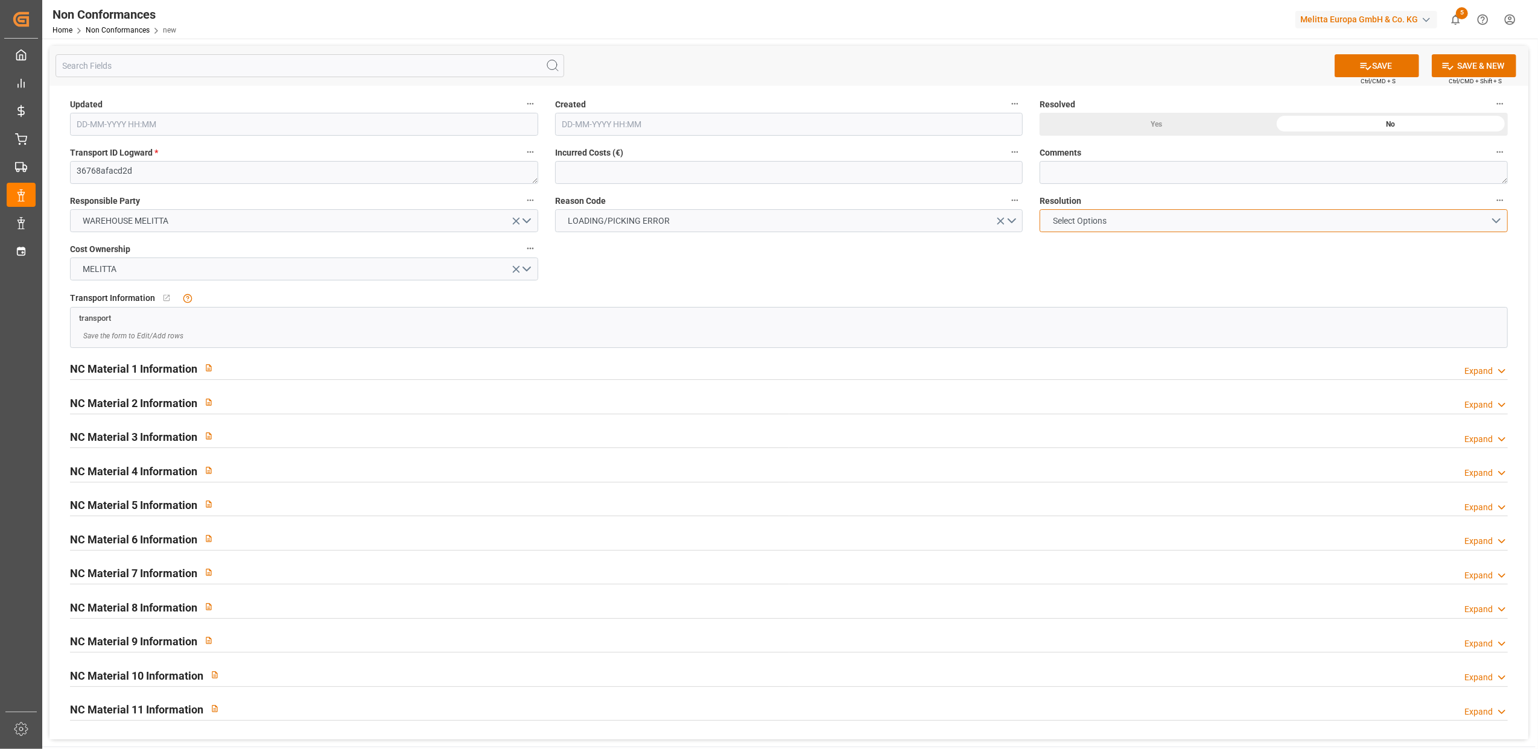
click at [1495, 221] on button "Select Options" at bounding box center [1274, 220] width 468 height 23
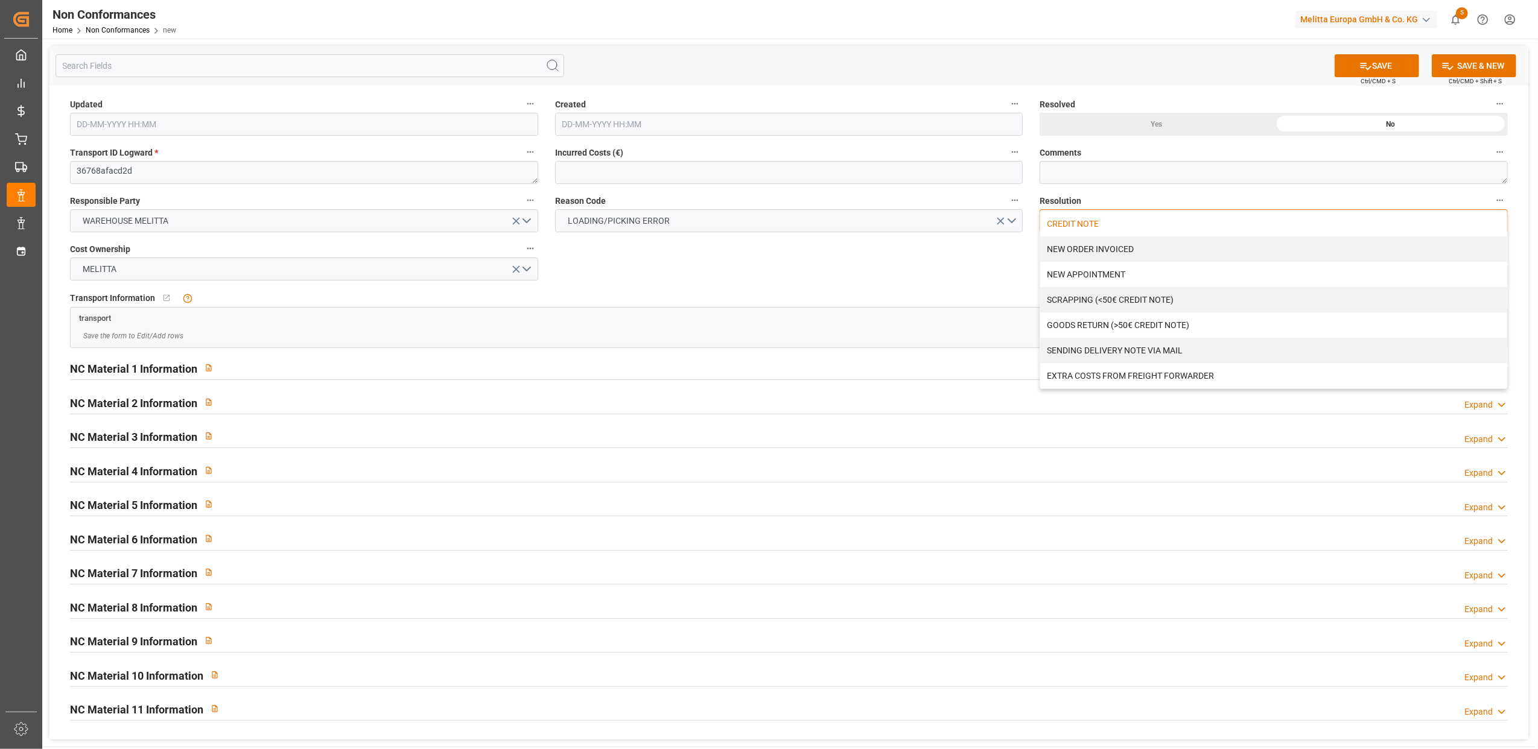
click at [1099, 226] on div "CREDIT NOTE" at bounding box center [1273, 223] width 467 height 25
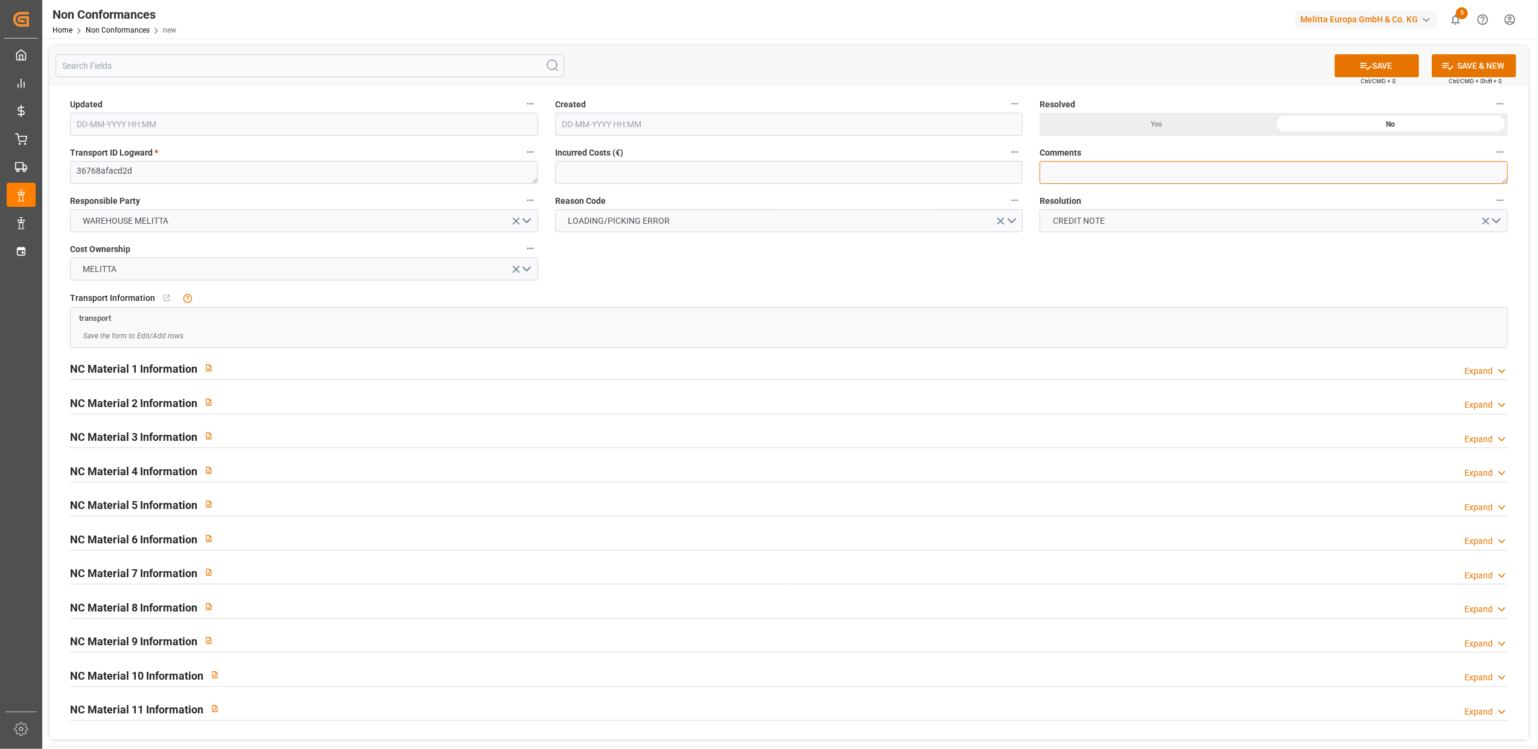
click at [1079, 169] on textarea at bounding box center [1274, 172] width 468 height 23
type textarea "LITIGE 1003 BL 20375733 Manque 4 colis poubelles"
click at [1136, 118] on div "Yes" at bounding box center [1157, 124] width 234 height 23
click at [1484, 369] on div "Expand" at bounding box center [1478, 371] width 28 height 13
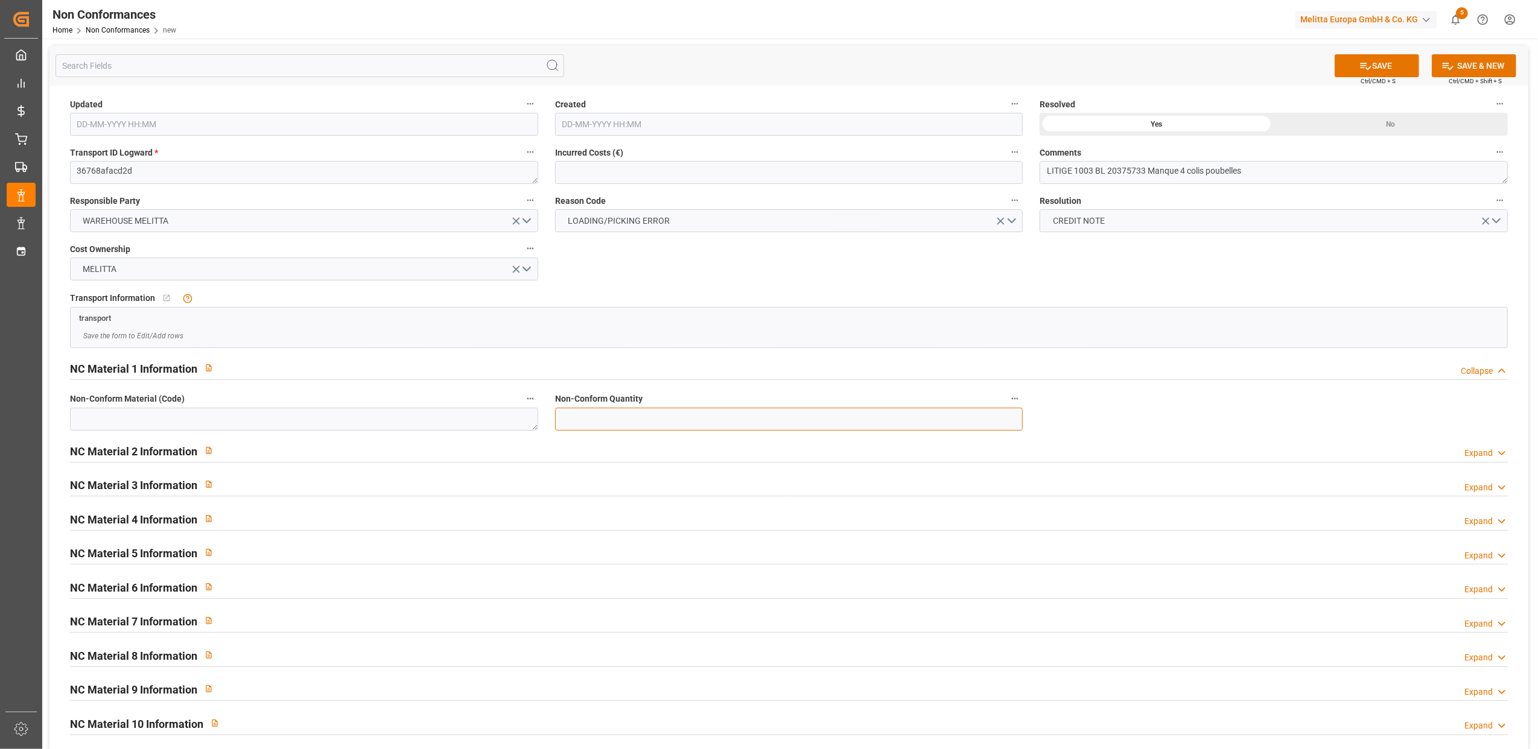
click at [784, 418] on input "text" at bounding box center [789, 419] width 468 height 23
type input "72"
click at [491, 408] on textarea at bounding box center [304, 419] width 468 height 23
type textarea "6780527"
click at [1372, 71] on button "SAVE" at bounding box center [1377, 65] width 84 height 23
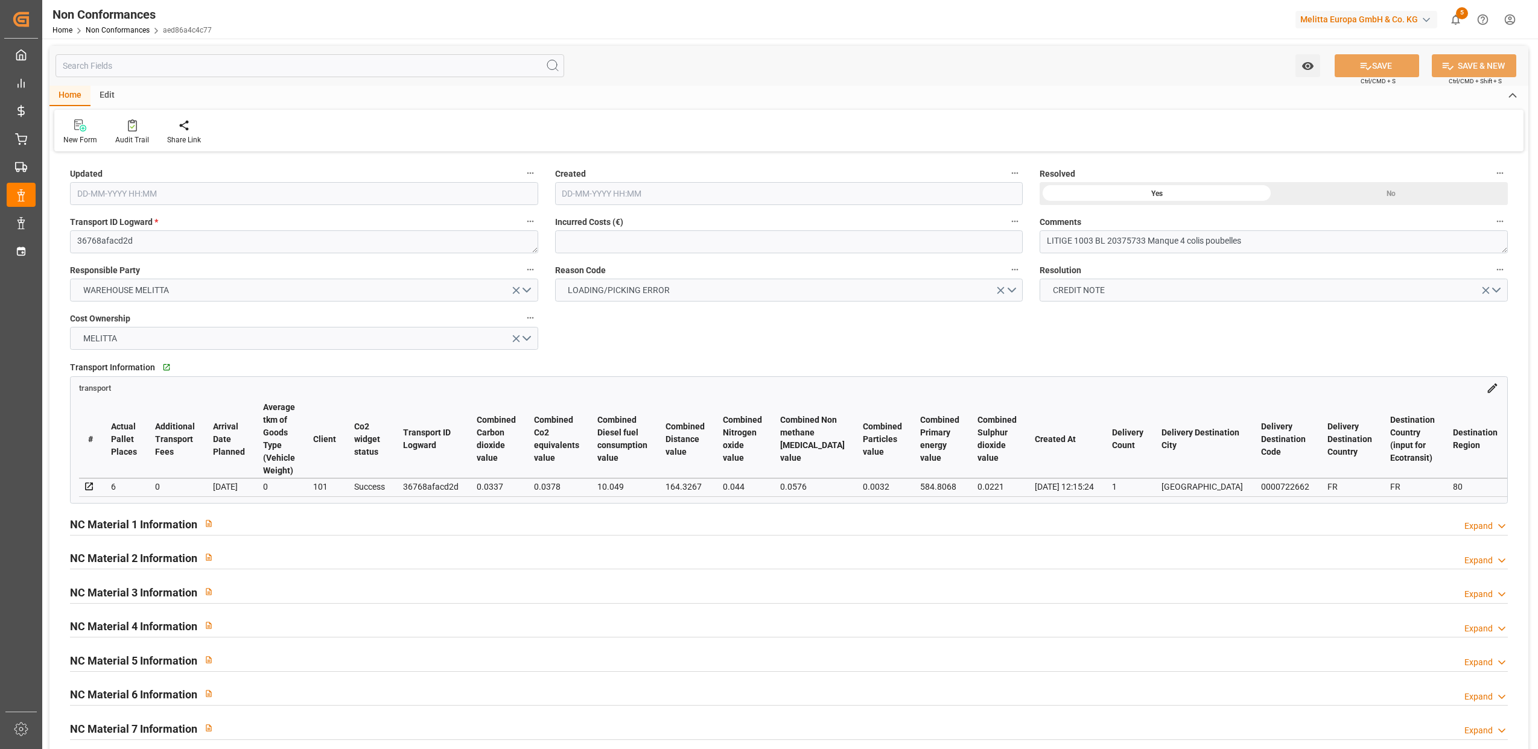
type input "[DATE] 09:22"
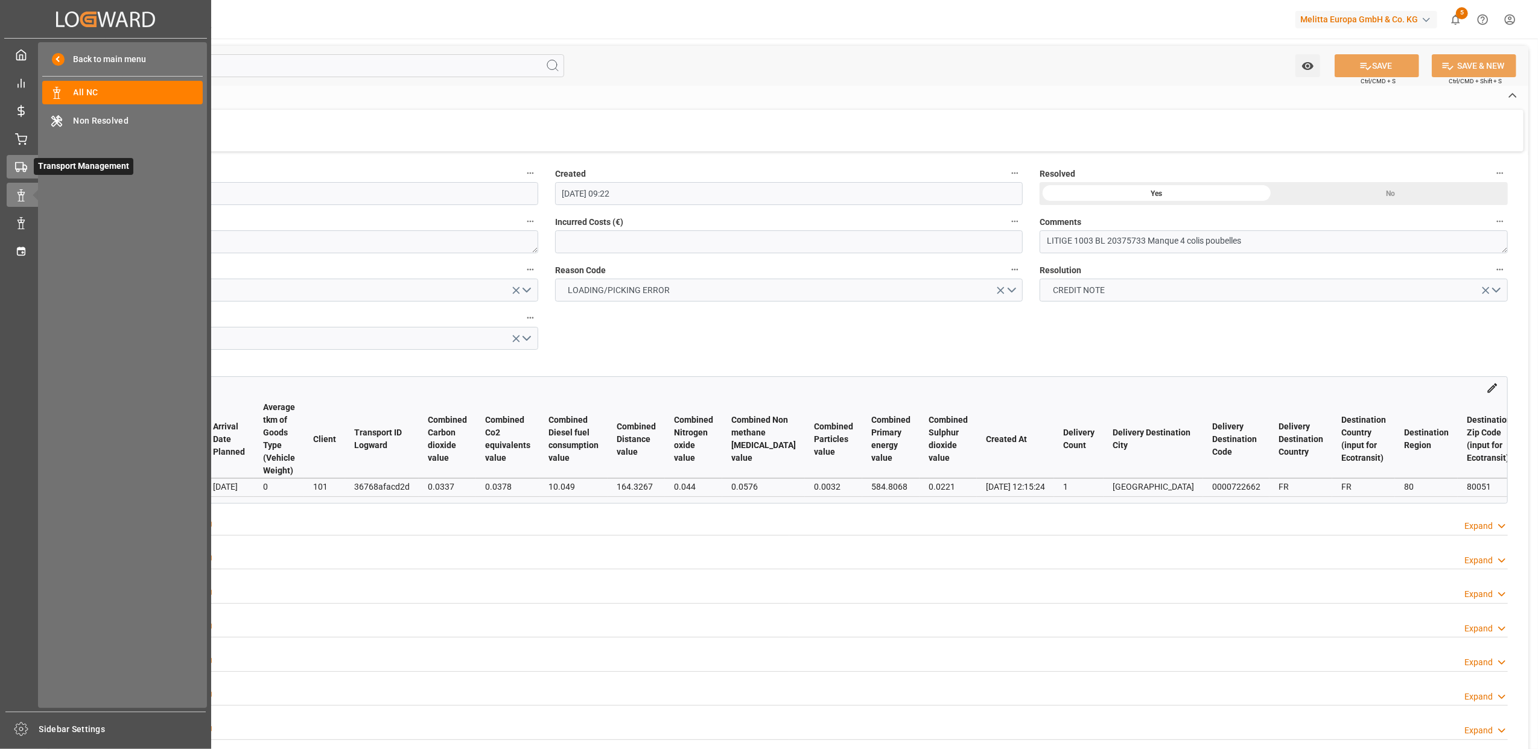
click at [16, 177] on div "Transport Management Transport Management" at bounding box center [106, 167] width 198 height 24
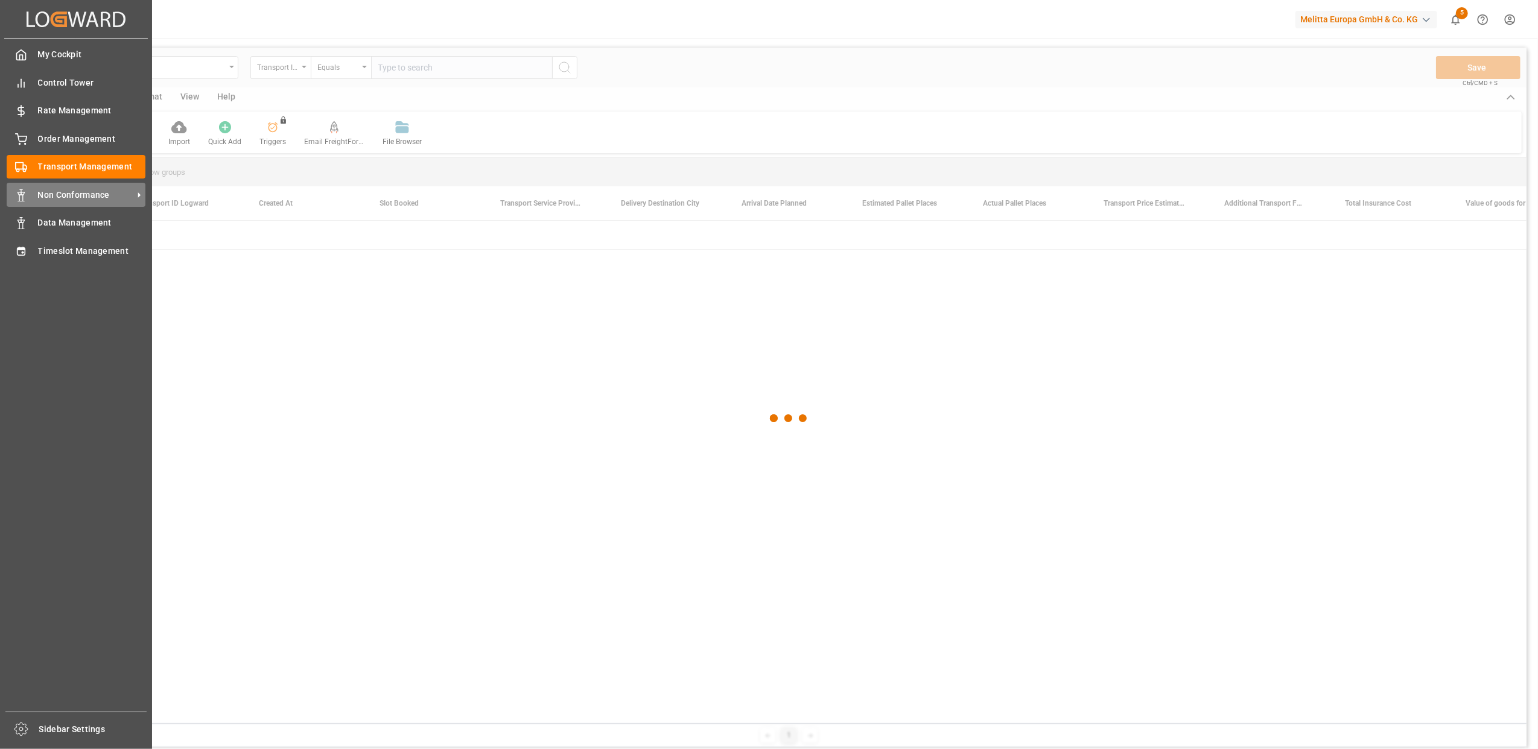
click at [56, 199] on span "Non Conformance" at bounding box center [85, 195] width 95 height 13
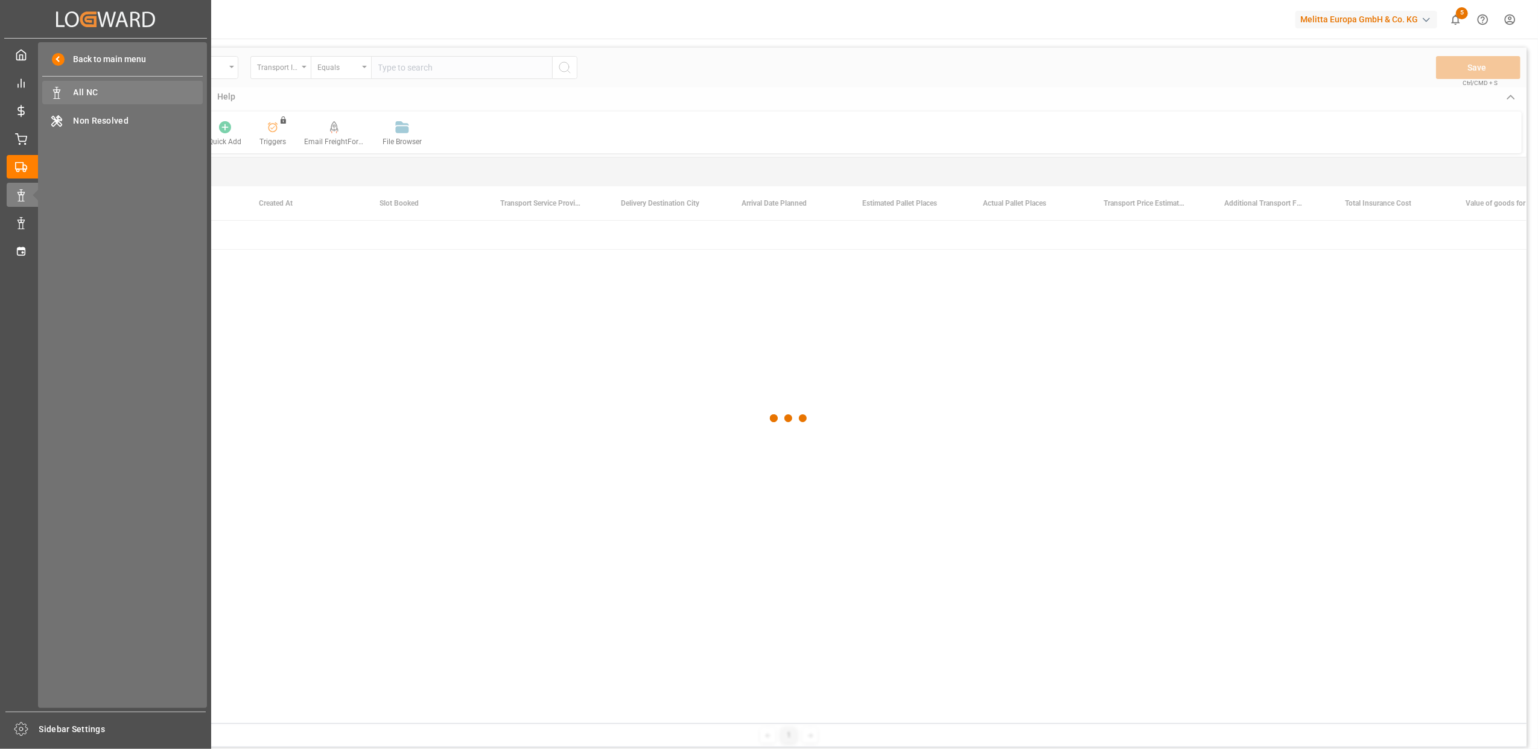
click at [123, 99] on span "All NC" at bounding box center [139, 92] width 130 height 13
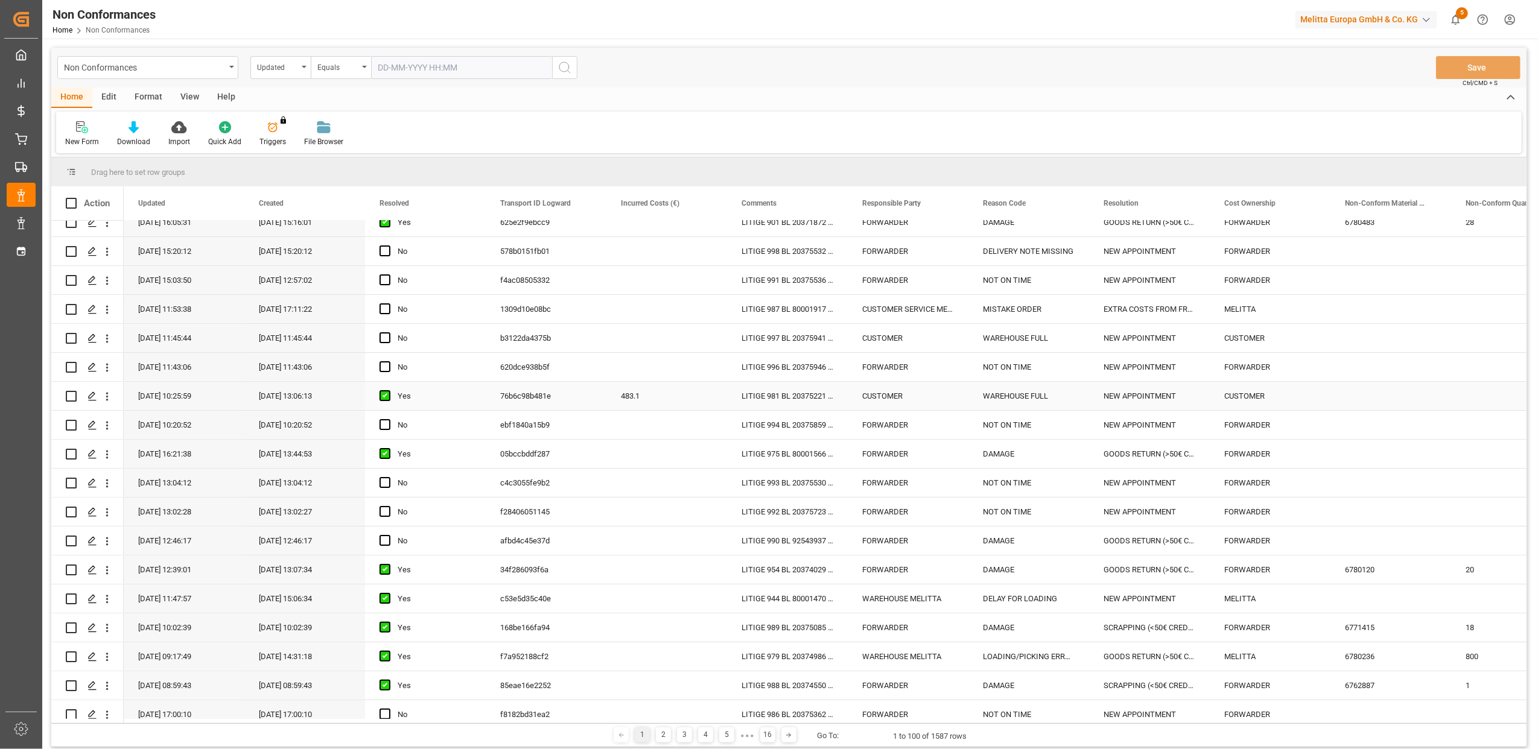
scroll to position [322, 0]
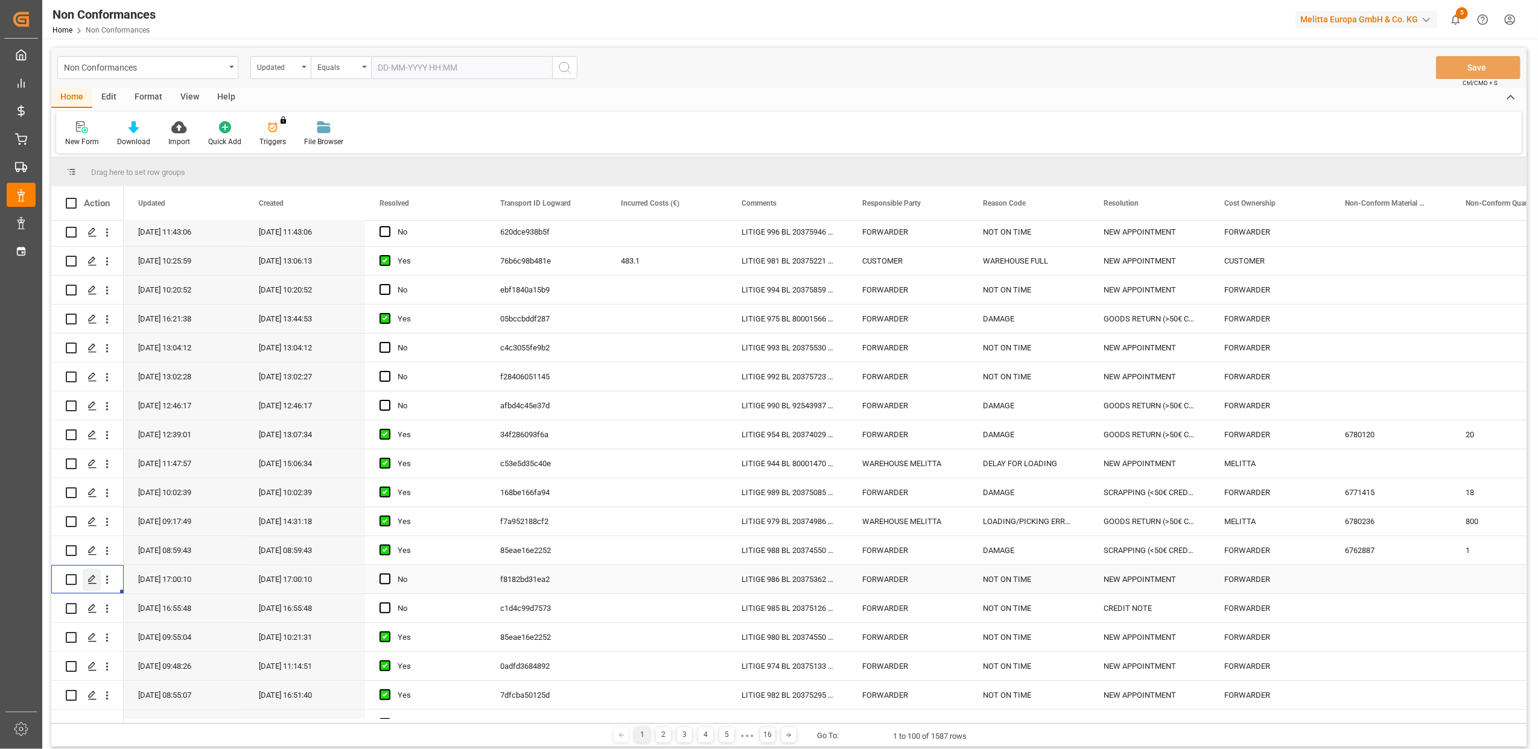
click at [87, 580] on div "Press SPACE to select this row." at bounding box center [92, 580] width 18 height 22
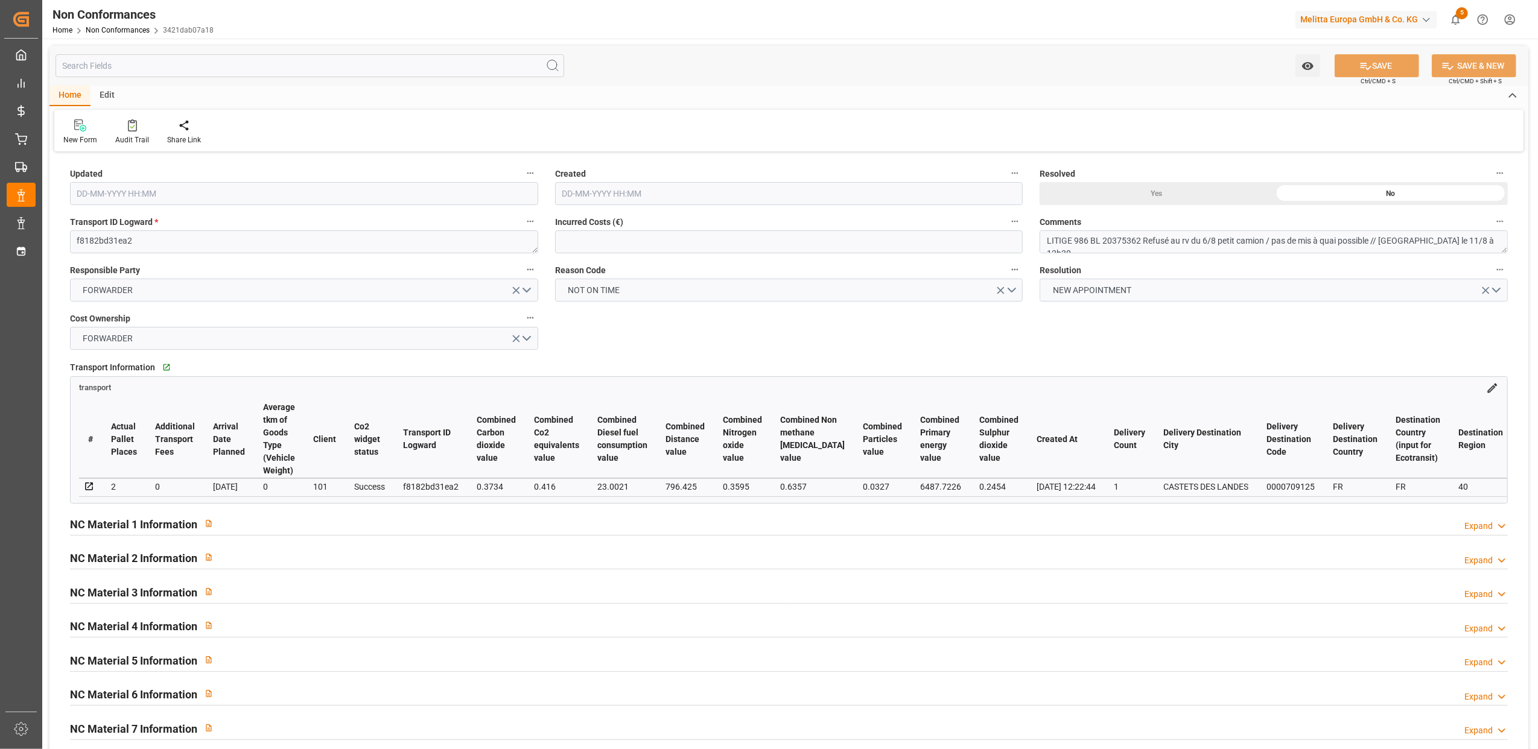
type input "07-08-2025 15:00"
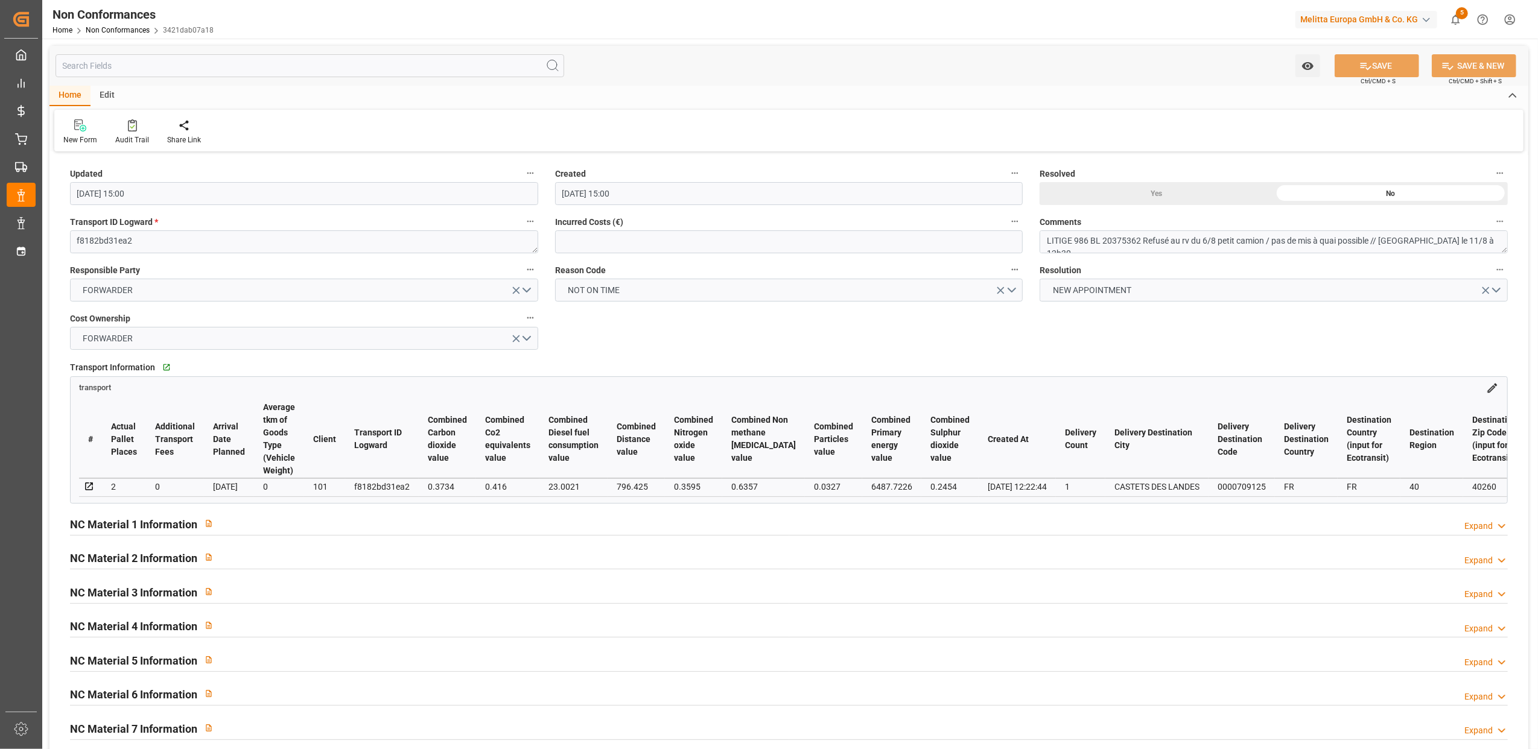
click at [1162, 199] on div "Yes" at bounding box center [1157, 193] width 234 height 23
click at [1396, 60] on button "SAVE" at bounding box center [1377, 65] width 84 height 23
type input "14-08-2025 09:28"
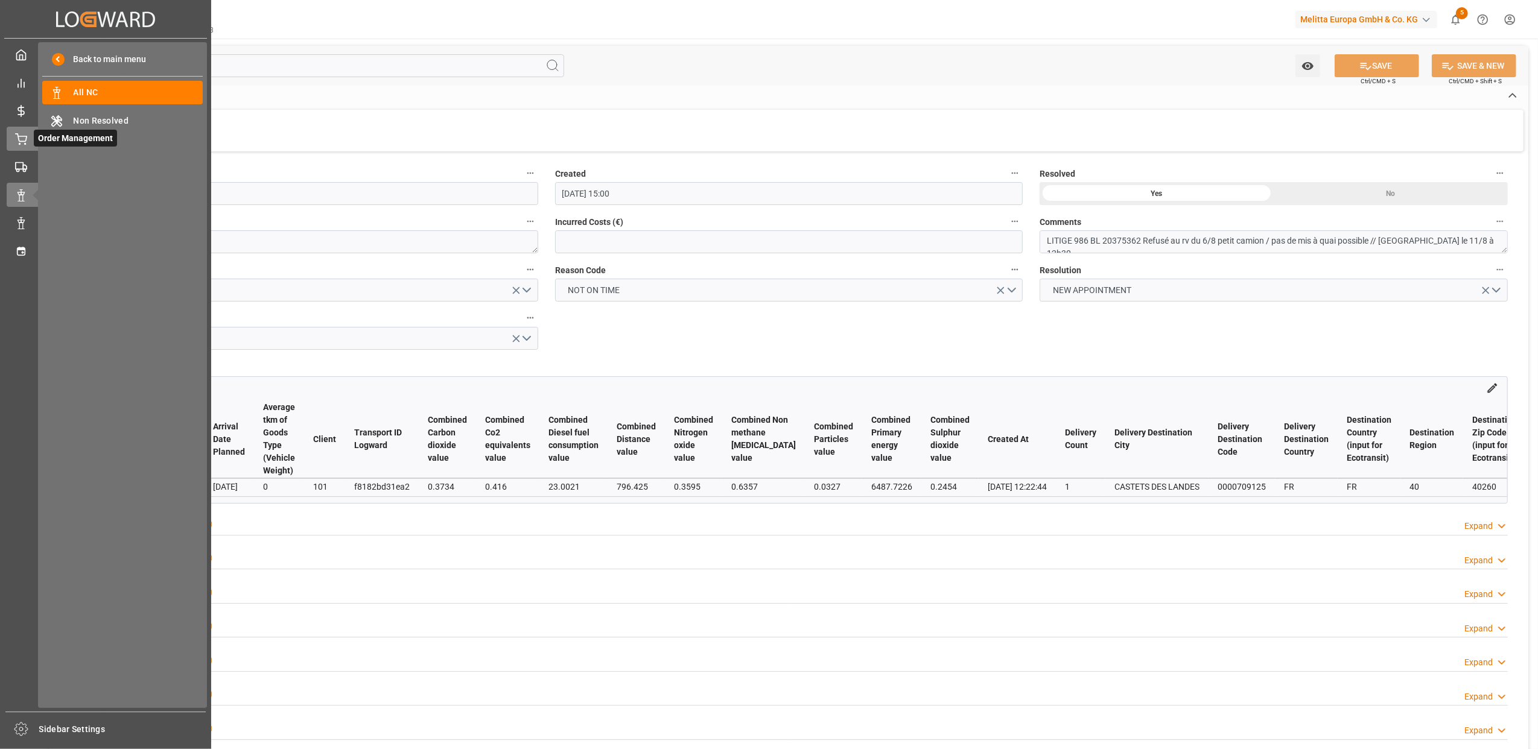
click at [19, 139] on icon at bounding box center [21, 138] width 11 height 8
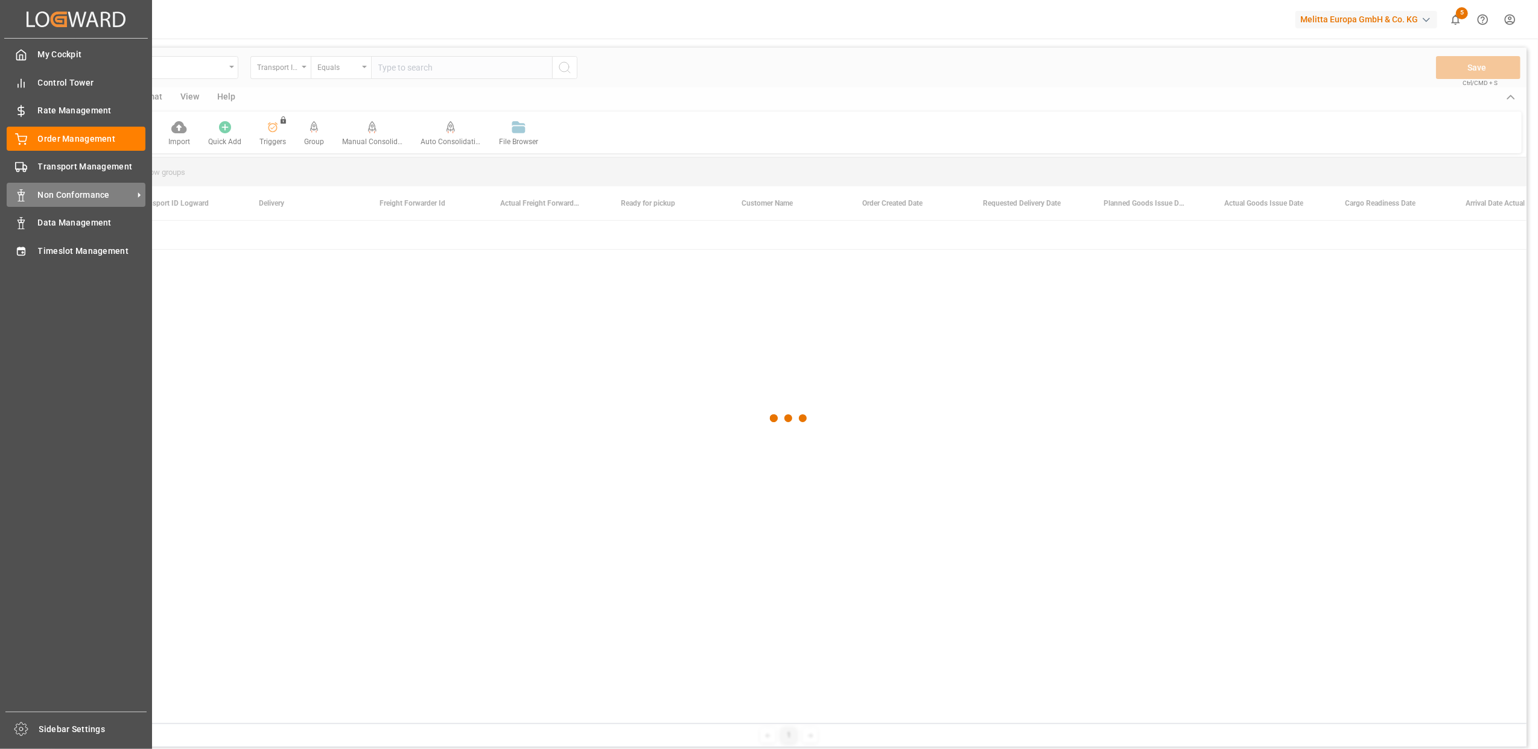
click at [100, 194] on span "Non Conformance" at bounding box center [85, 195] width 95 height 13
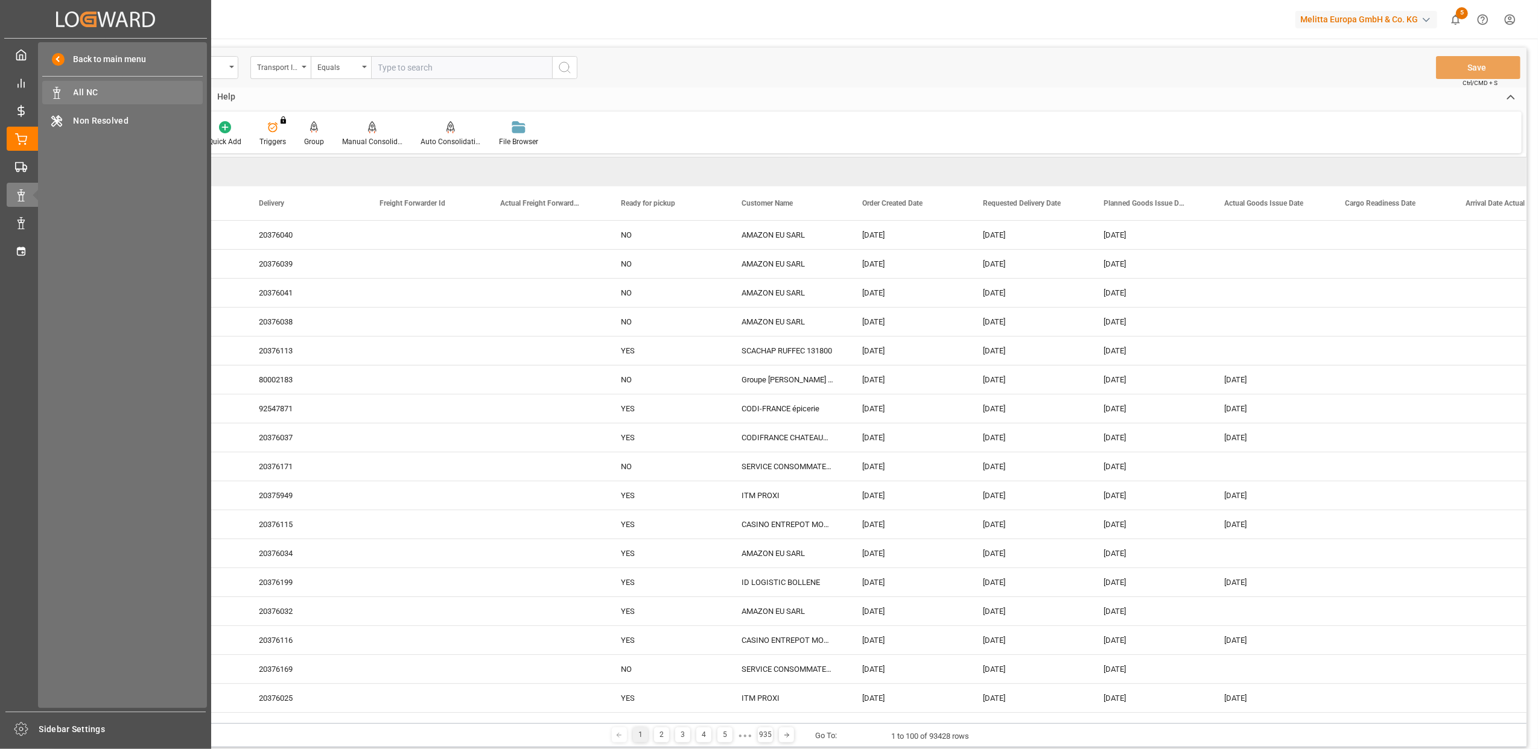
click at [104, 97] on span "All NC" at bounding box center [139, 92] width 130 height 13
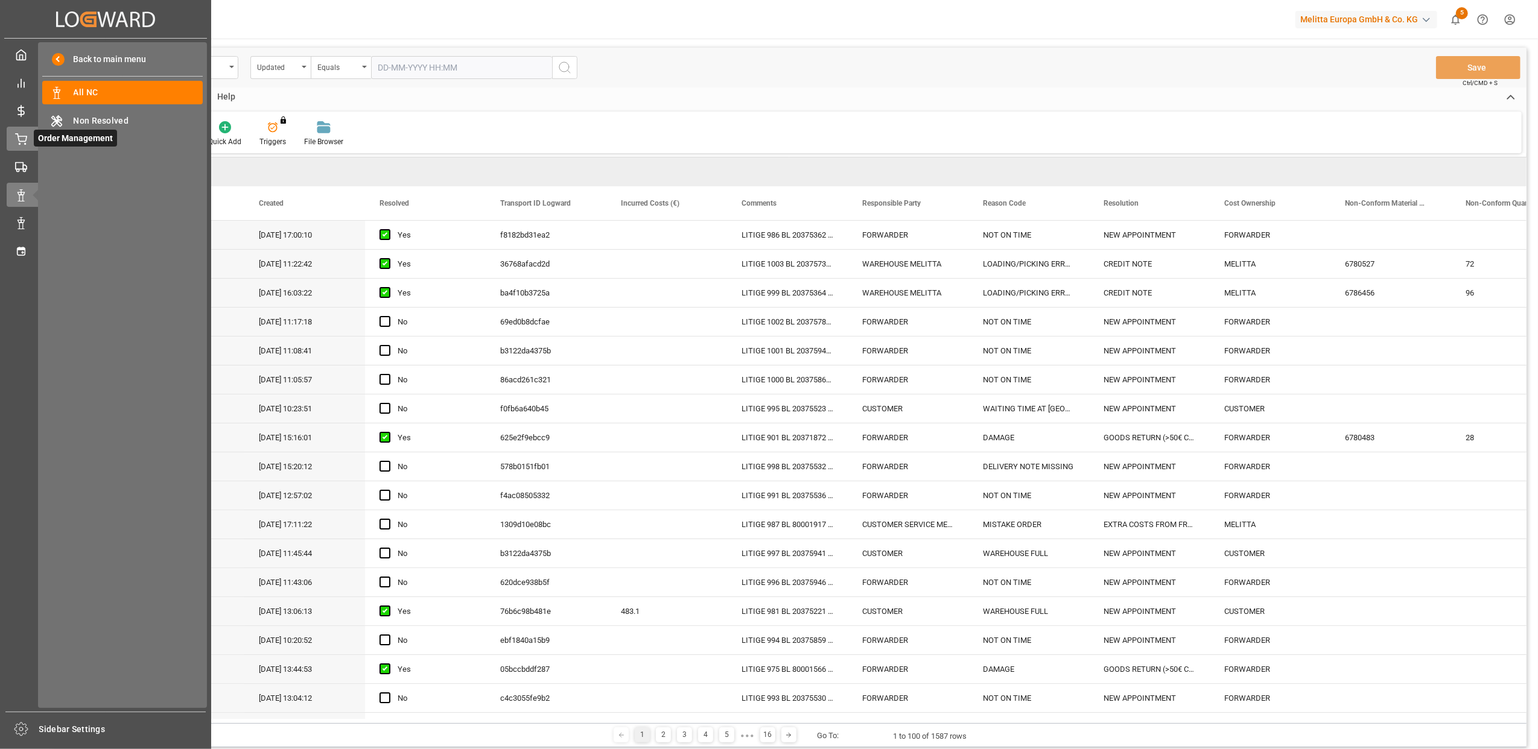
click at [16, 135] on icon at bounding box center [21, 139] width 12 height 12
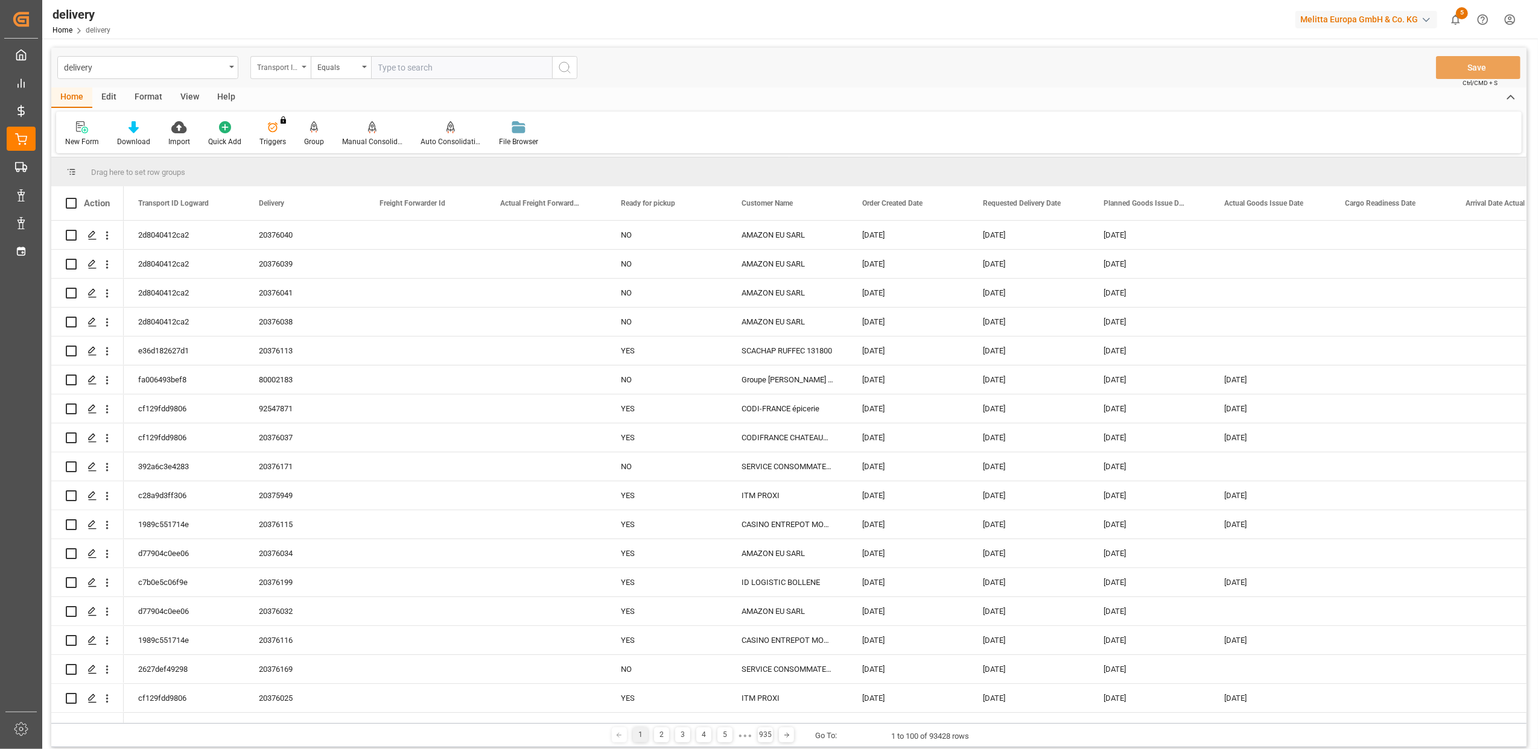
click at [302, 66] on icon "open menu" at bounding box center [304, 67] width 5 height 2
click at [307, 154] on div "Delivery" at bounding box center [341, 148] width 180 height 25
click at [469, 66] on input "text" at bounding box center [461, 67] width 181 height 23
type input "20375801"
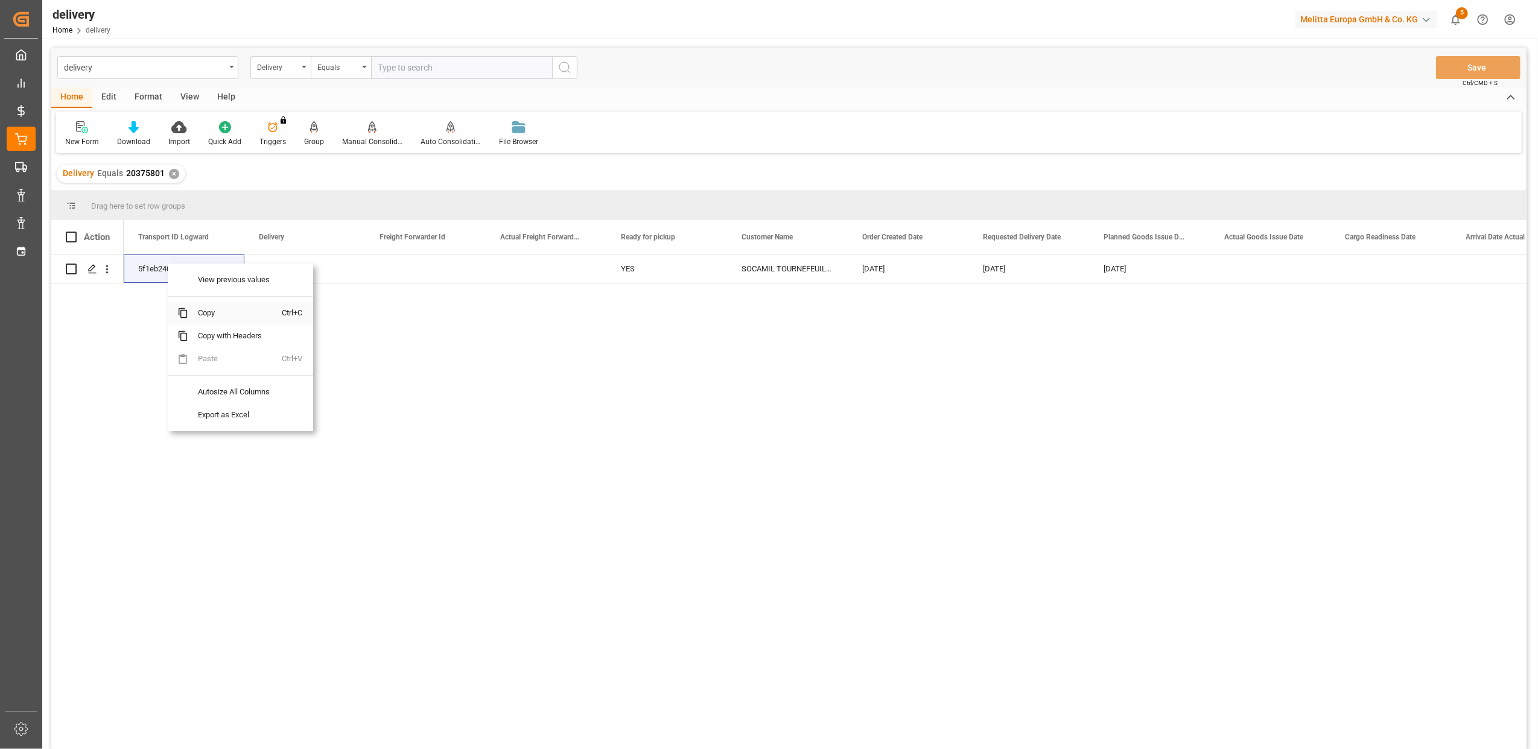
click at [208, 316] on span "Copy" at bounding box center [235, 313] width 94 height 23
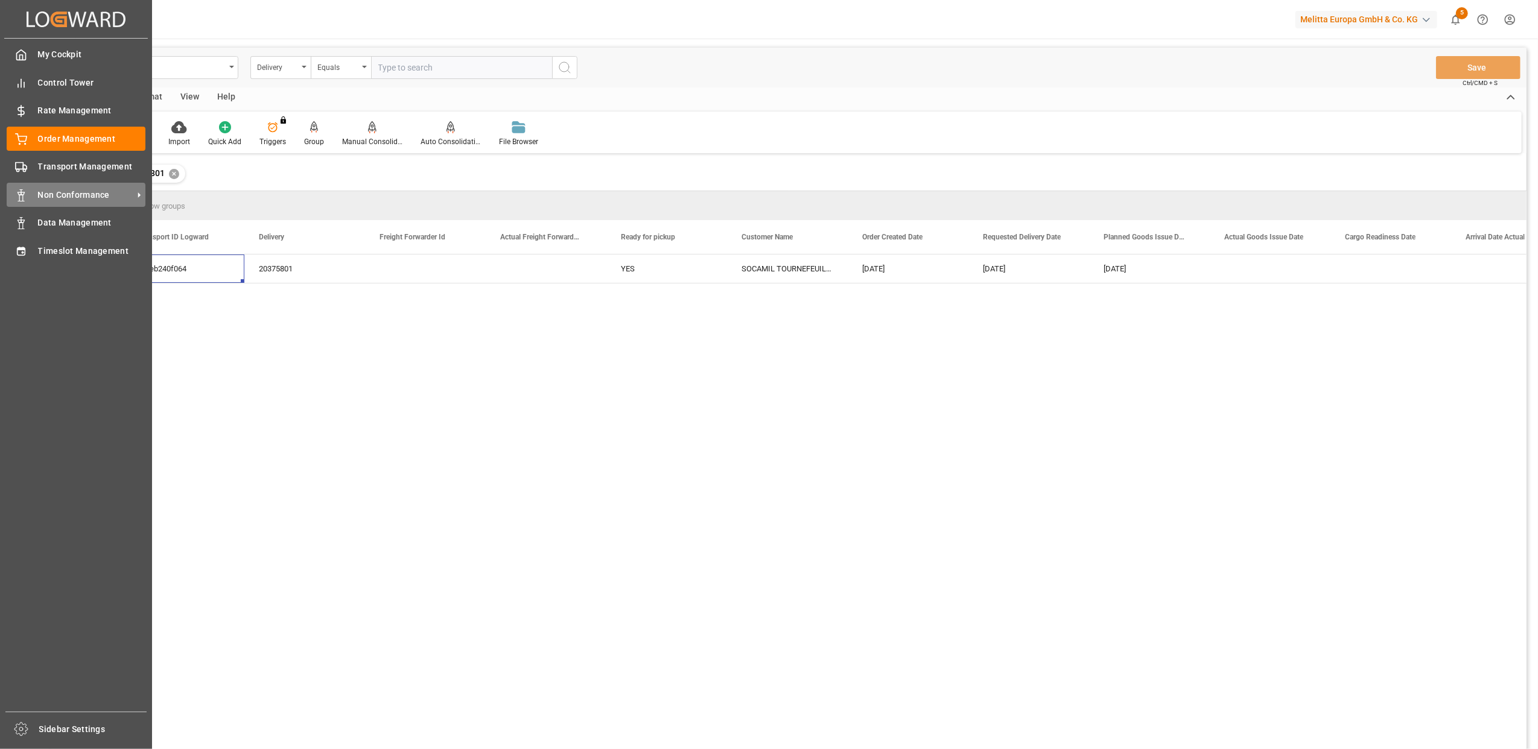
click at [71, 183] on div "Non Conformance Non Conformance" at bounding box center [76, 195] width 139 height 24
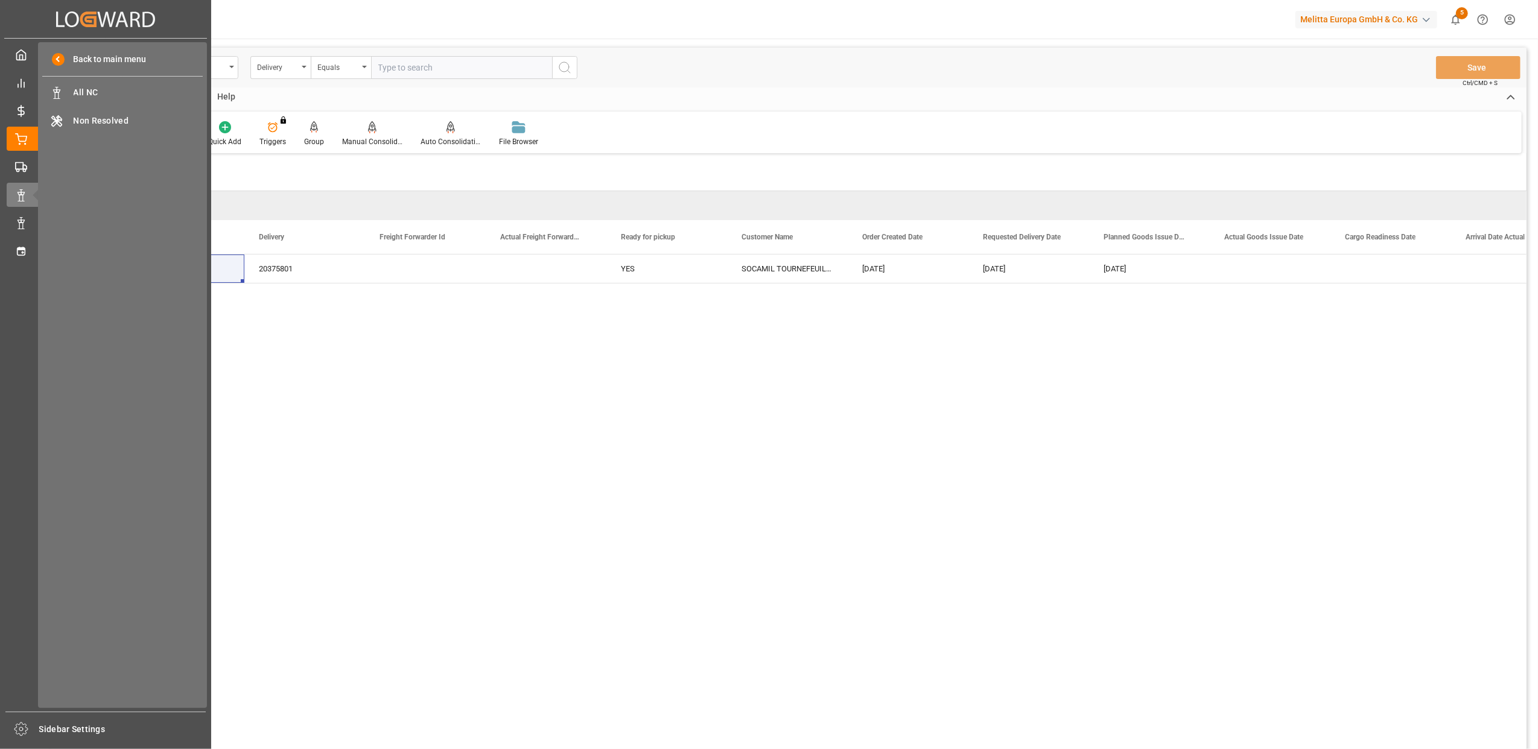
click at [107, 77] on div "Back to main menu All NC All NC Non Resolved Non Resolved" at bounding box center [122, 375] width 169 height 666
click at [99, 94] on span "All NC" at bounding box center [139, 92] width 130 height 13
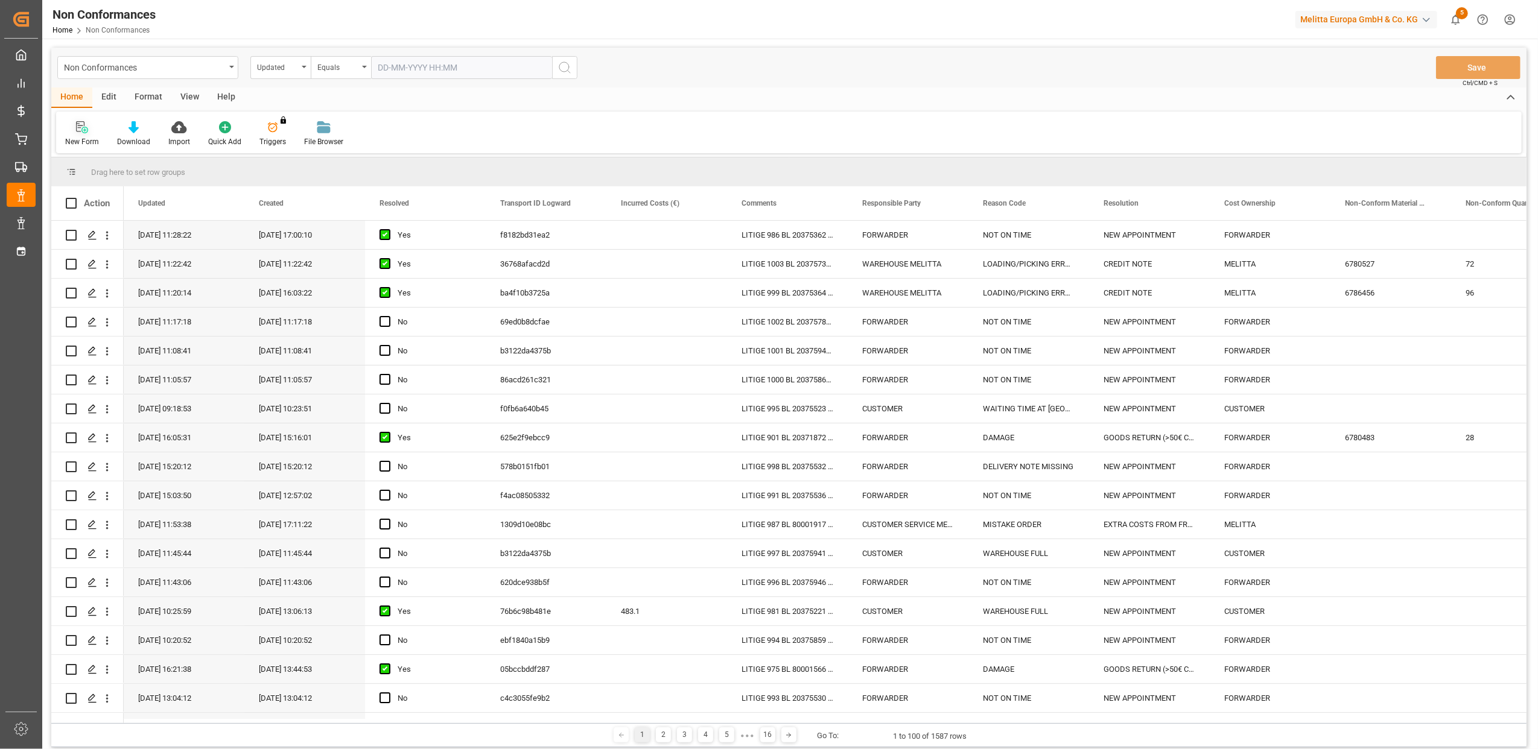
click at [87, 131] on icon at bounding box center [84, 130] width 7 height 7
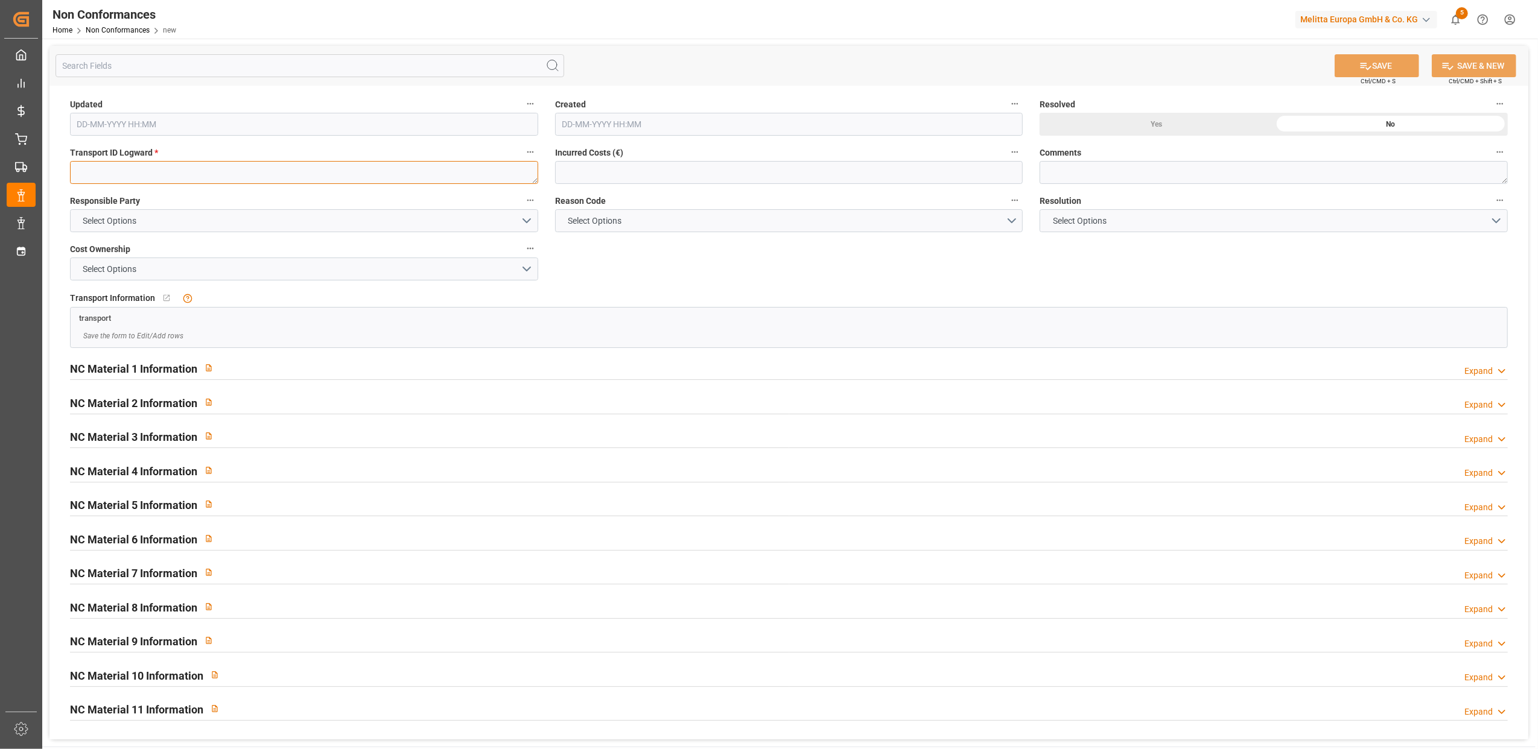
click at [185, 165] on textarea at bounding box center [304, 172] width 468 height 23
paste textarea "5f1eb240f064"
type textarea "5f1eb240f064"
click at [532, 222] on button "Select Options" at bounding box center [304, 220] width 468 height 23
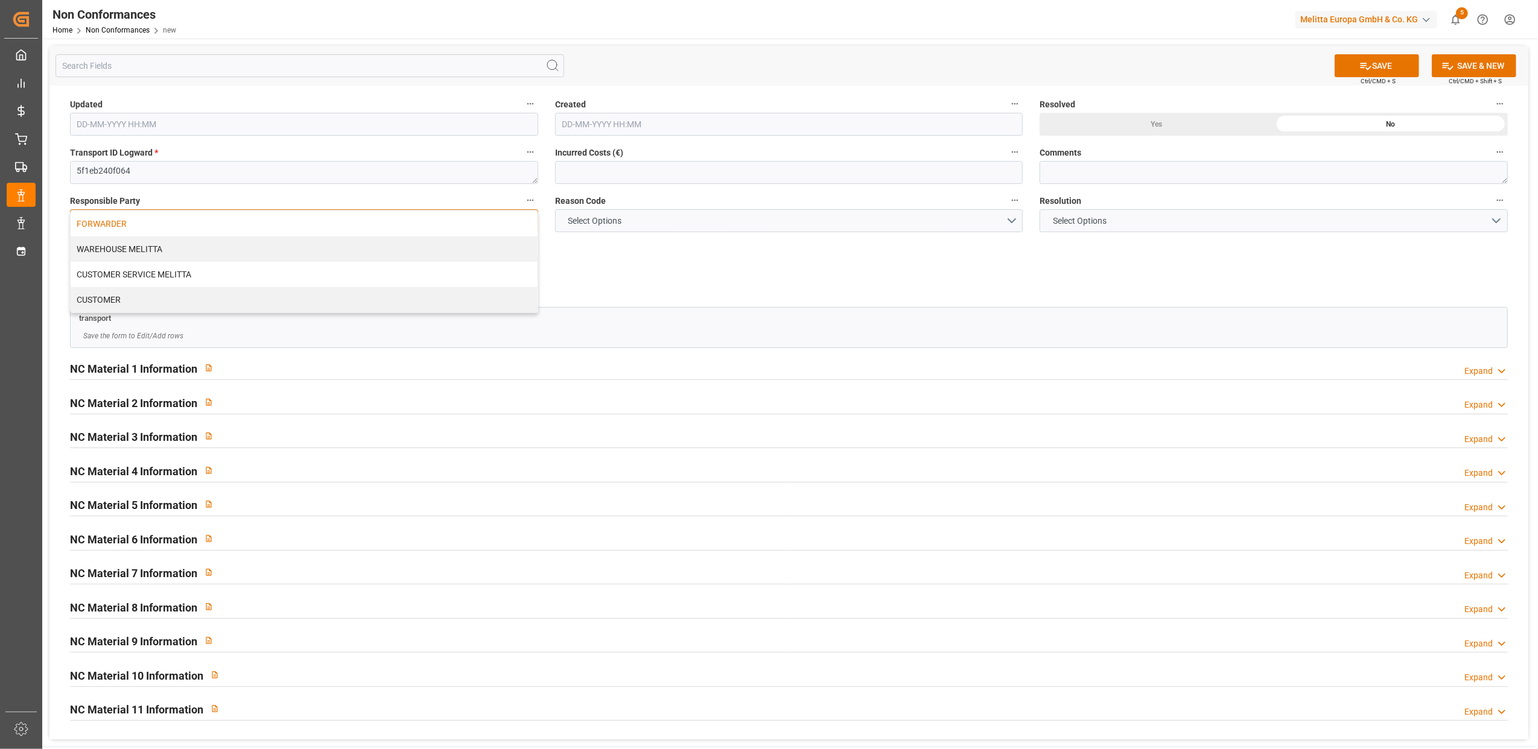
click at [419, 218] on div "FORWARDER" at bounding box center [304, 223] width 467 height 25
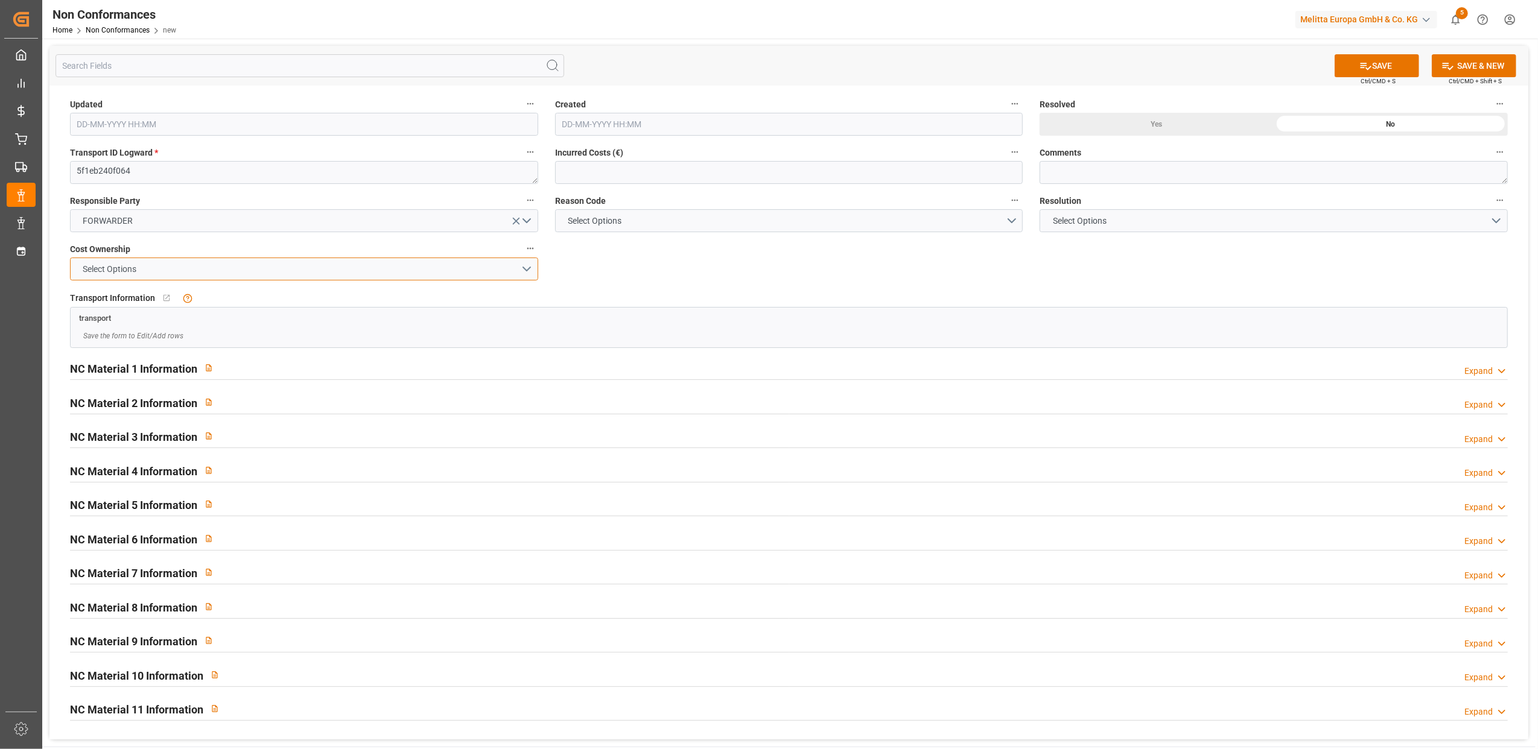
click at [525, 270] on button "Select Options" at bounding box center [304, 269] width 468 height 23
click at [410, 278] on div "FORWARDER" at bounding box center [304, 271] width 467 height 25
click at [1015, 220] on button "Select Options" at bounding box center [789, 220] width 468 height 23
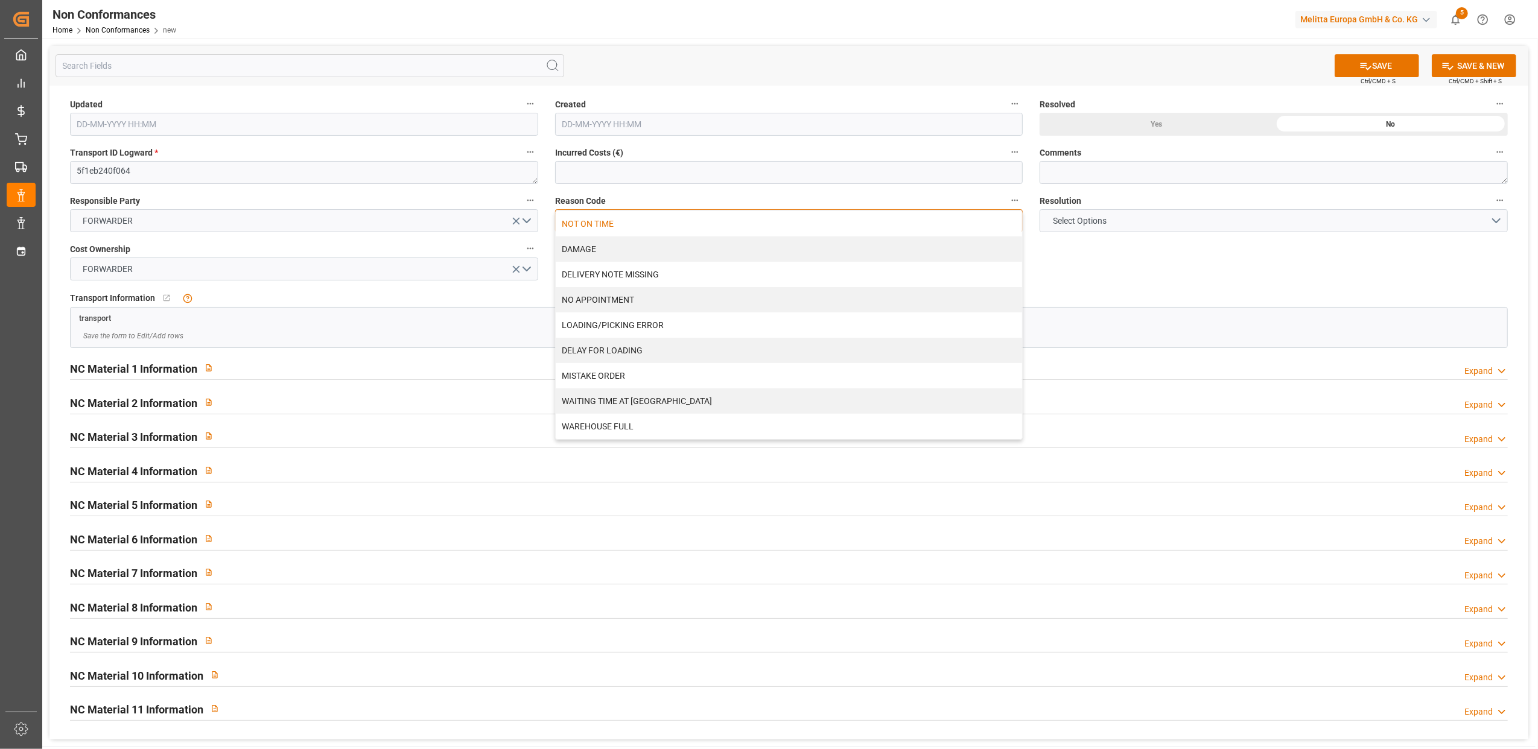
click at [624, 227] on div "NOT ON TIME" at bounding box center [789, 223] width 467 height 25
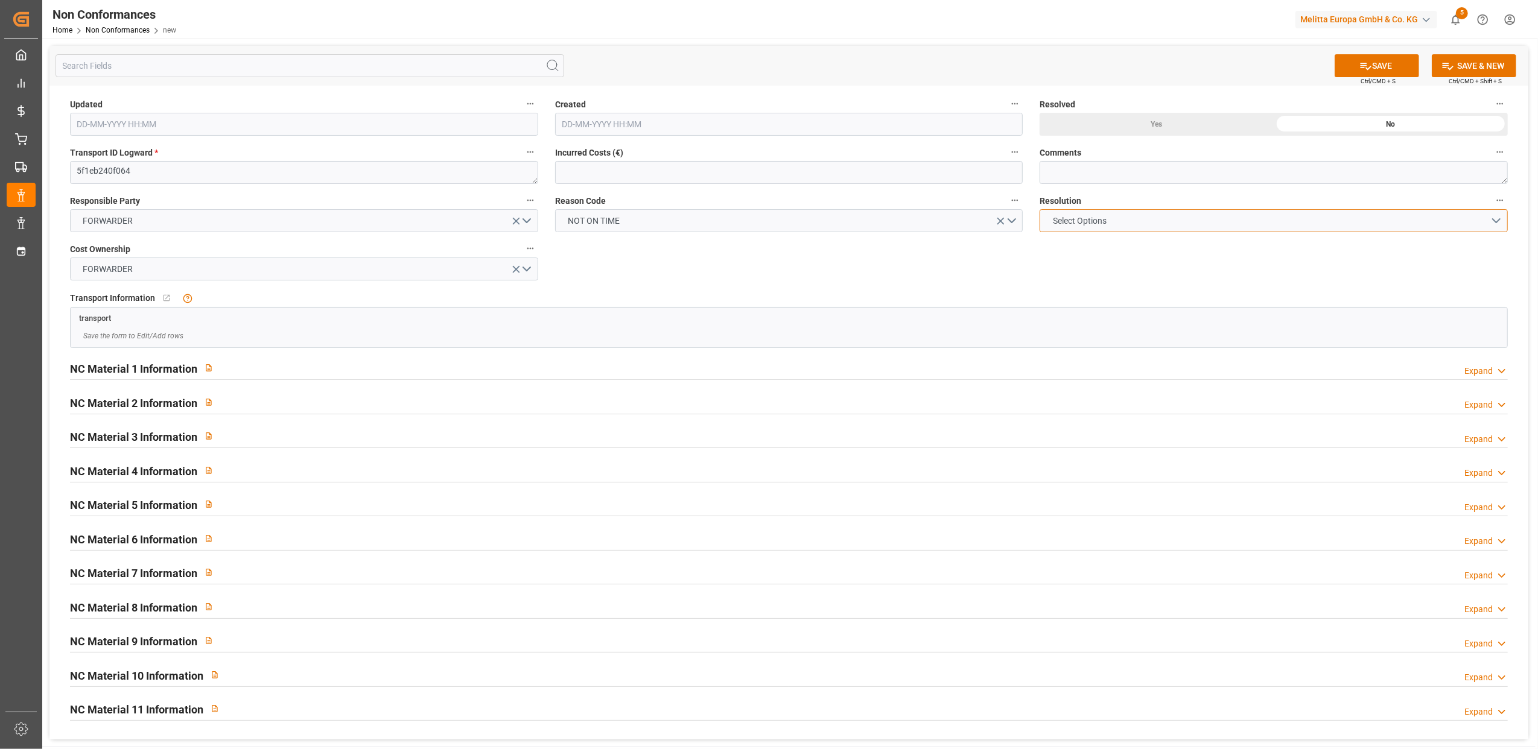
click at [1499, 218] on button "Select Options" at bounding box center [1274, 220] width 468 height 23
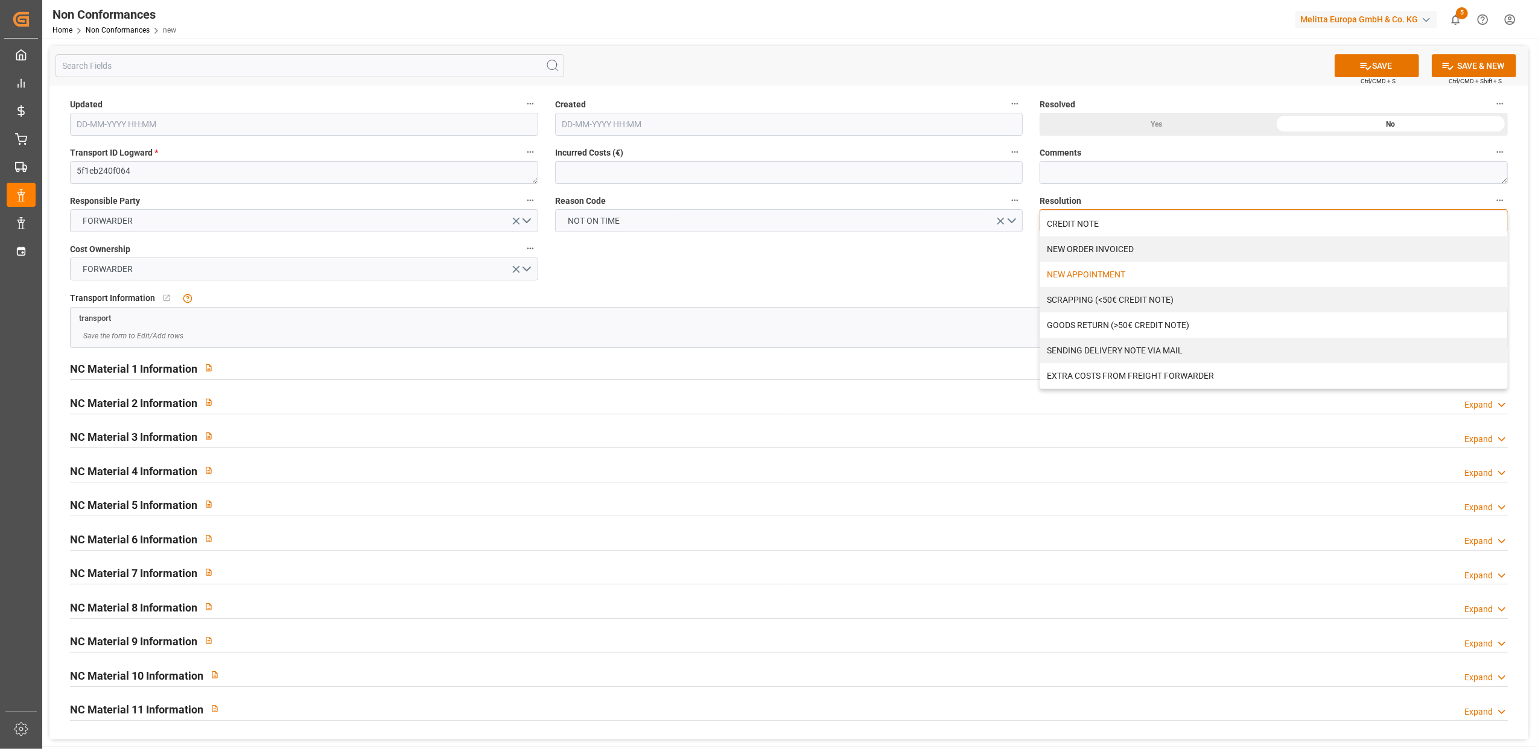
click at [1107, 273] on div "NEW APPOINTMENT" at bounding box center [1273, 274] width 467 height 25
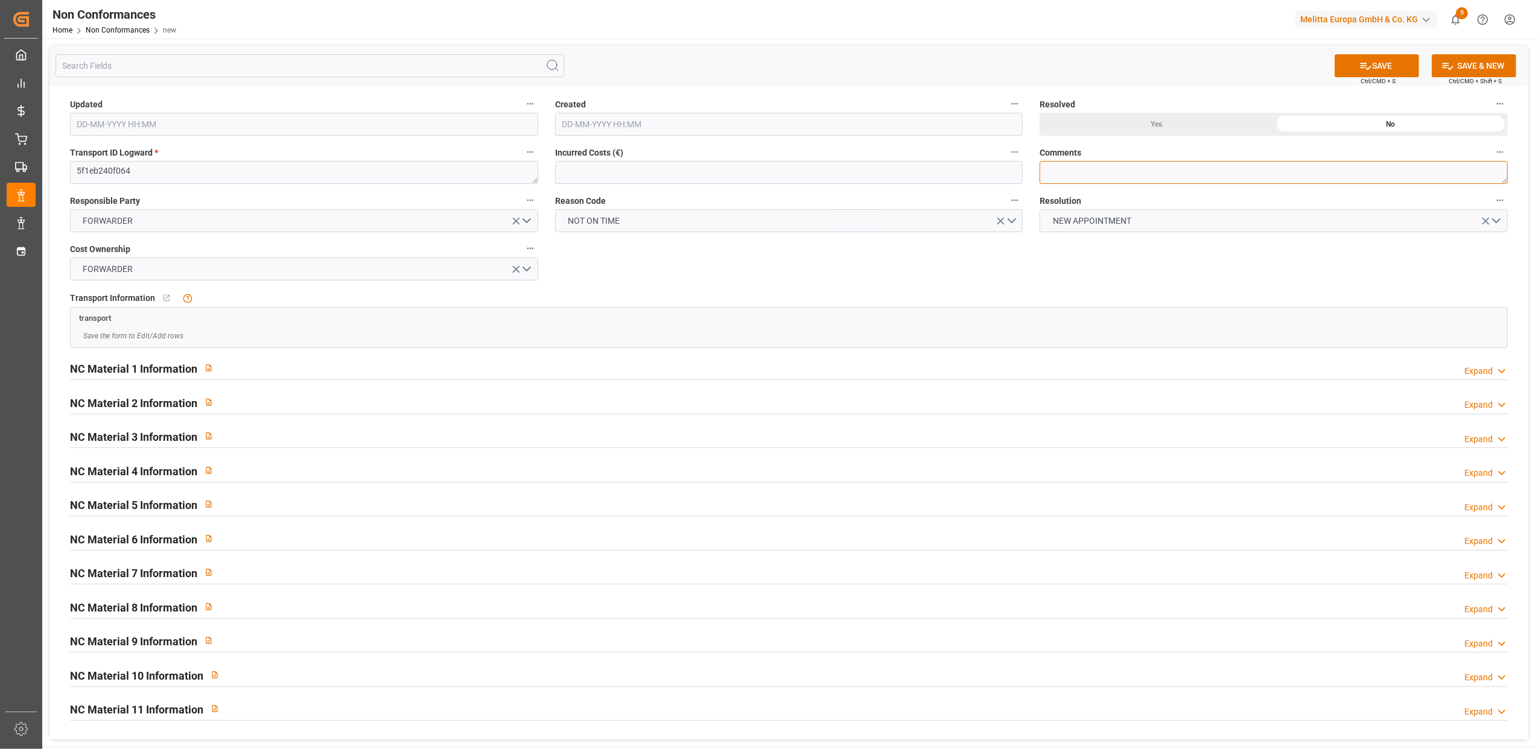
click at [1069, 174] on textarea at bounding box center [1274, 172] width 468 height 23
type textarea "LITIGE 1004 BL 20375801 + 5666 + 5665 Pas de transporteur pr liv le 13/8 // Nou…"
click at [1395, 70] on button "SAVE" at bounding box center [1377, 65] width 84 height 23
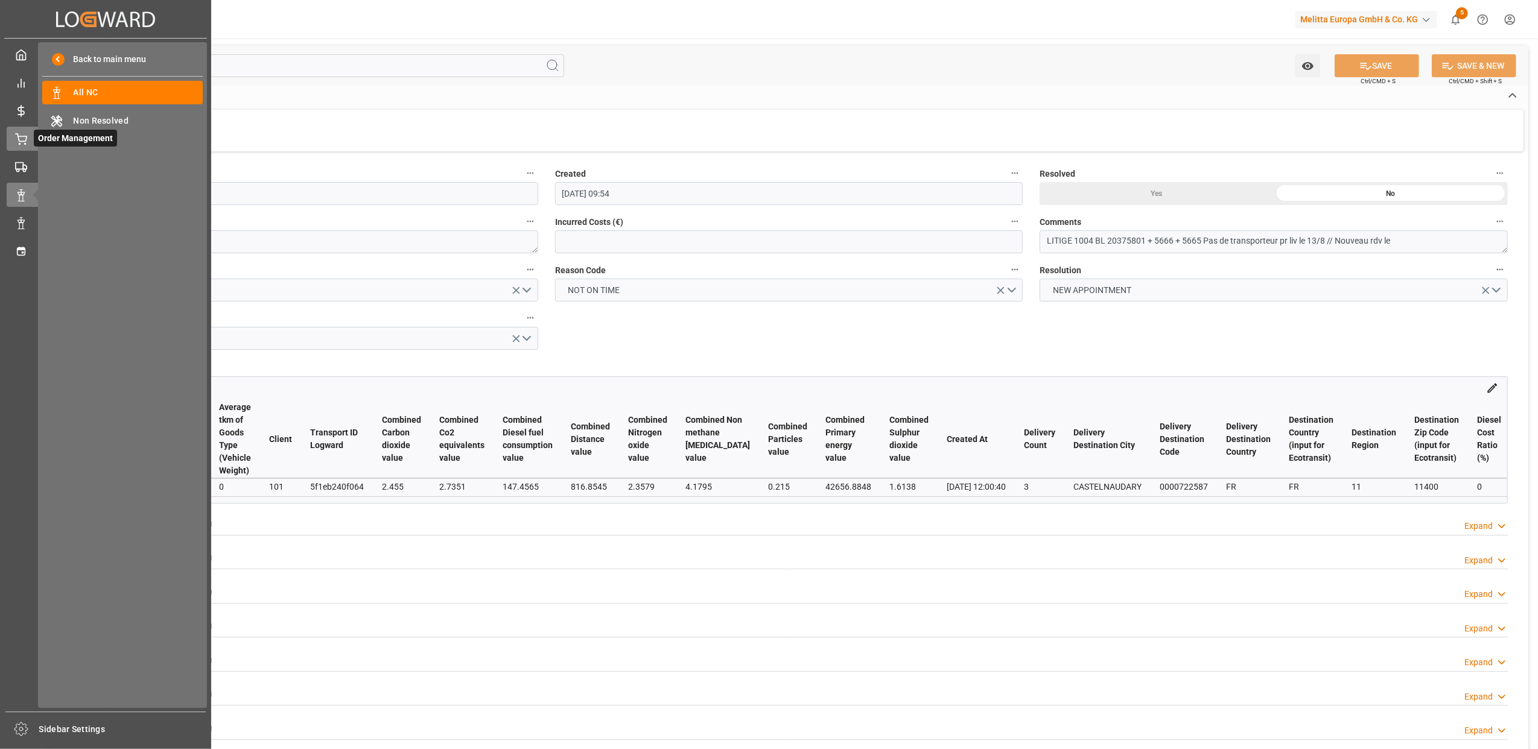
click at [21, 144] on icon at bounding box center [21, 139] width 12 height 12
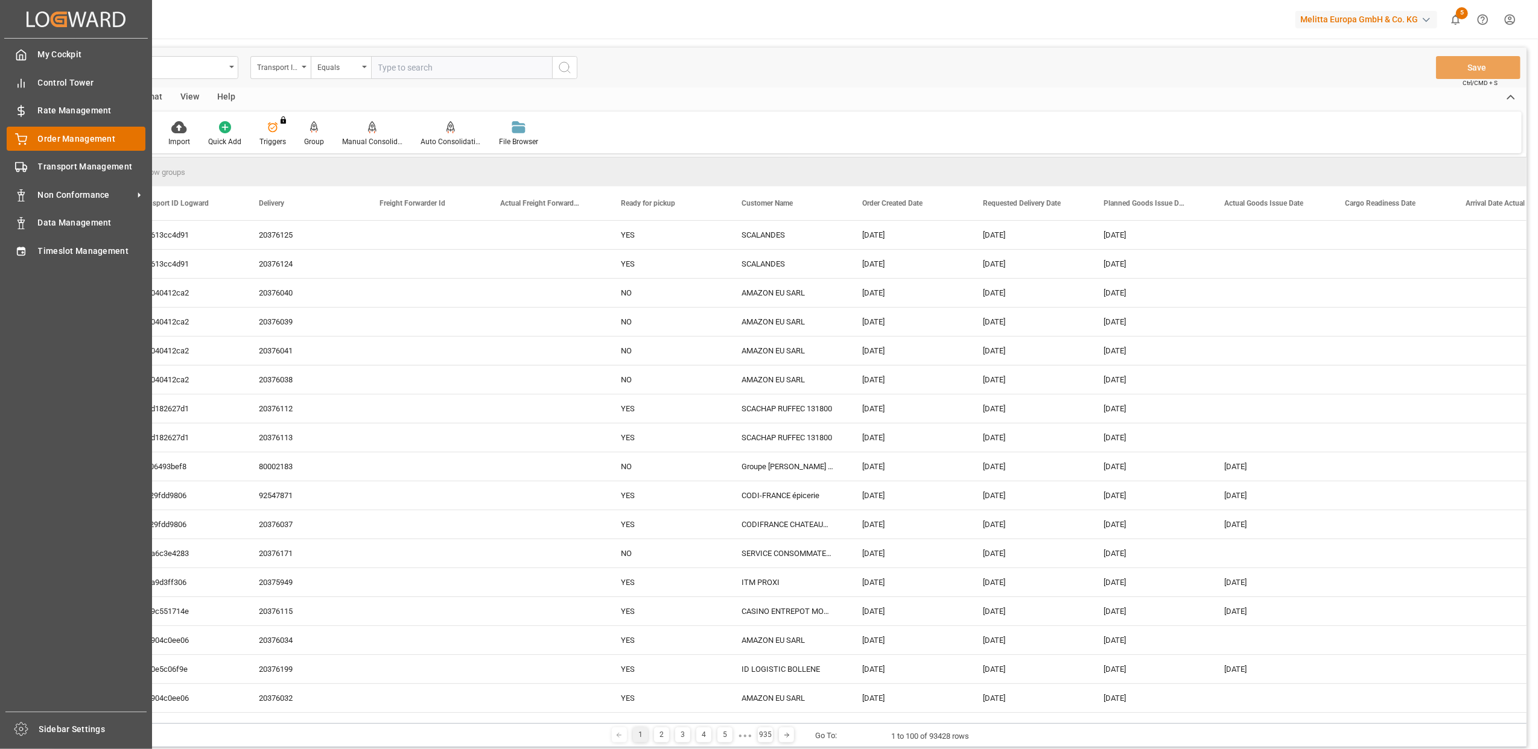
click at [56, 141] on span "Order Management" at bounding box center [92, 139] width 108 height 13
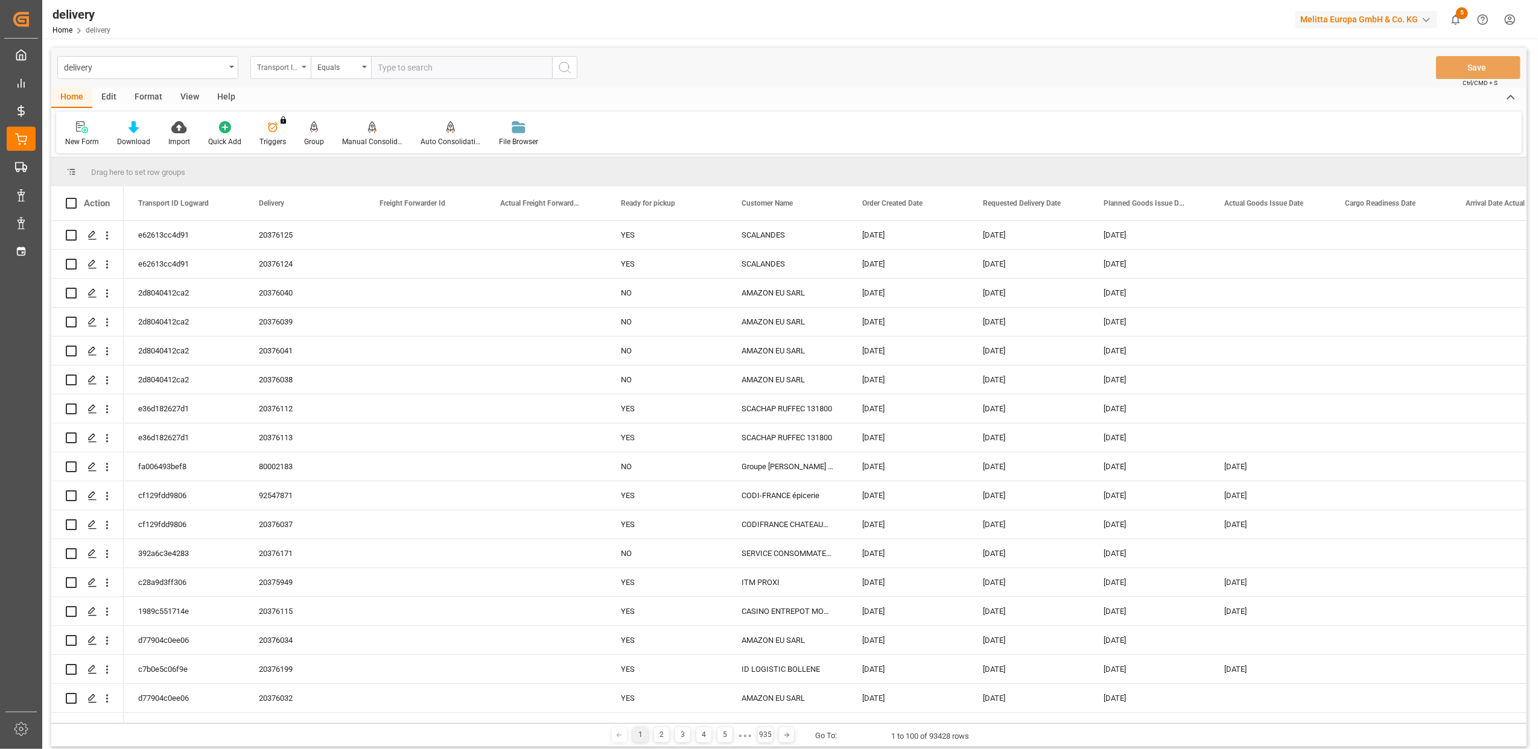
click at [305, 66] on icon "open menu" at bounding box center [304, 67] width 5 height 2
click at [309, 141] on div "Delivery" at bounding box center [341, 148] width 180 height 25
click at [430, 71] on input "text" at bounding box center [461, 67] width 181 height 23
type input "20375865"
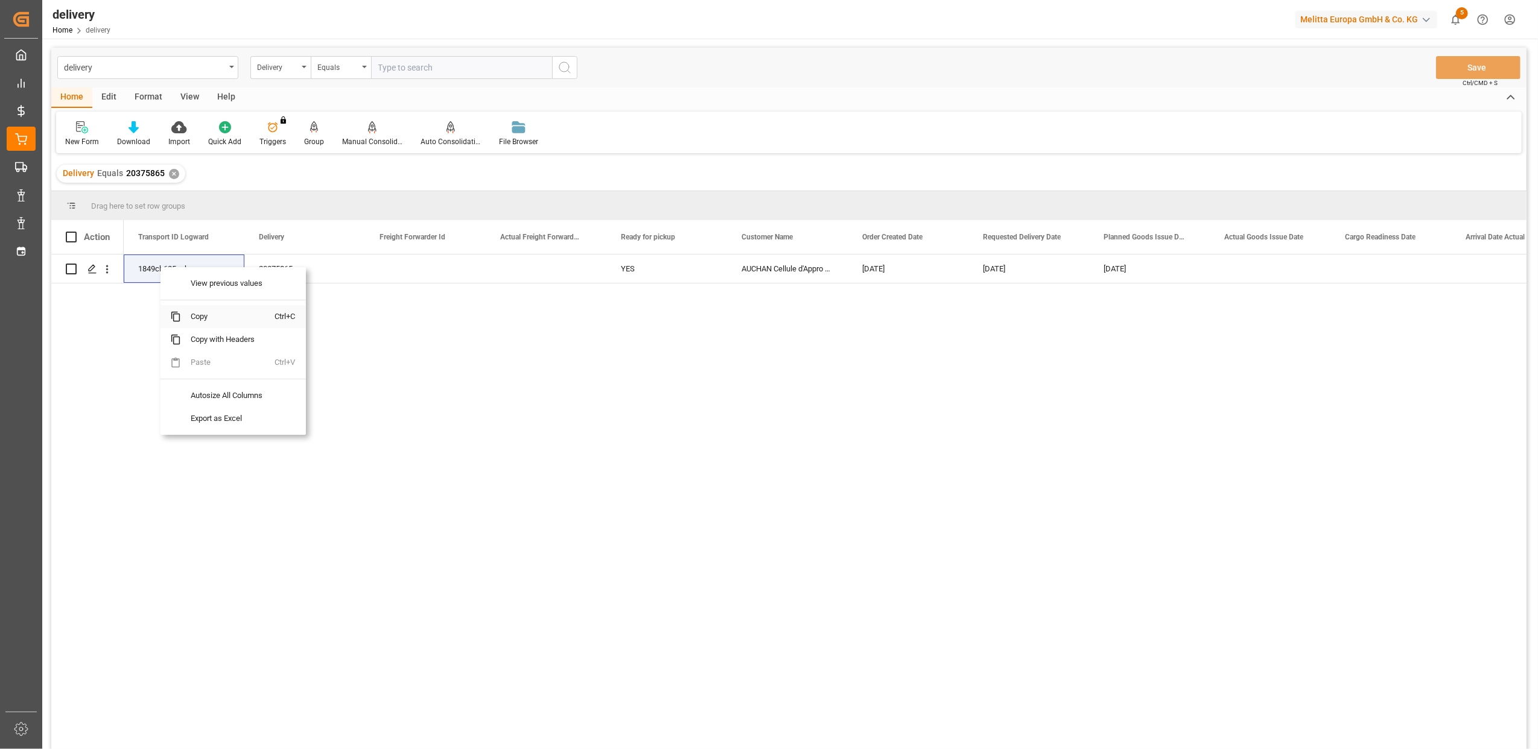
click at [202, 319] on span "Copy" at bounding box center [228, 316] width 94 height 23
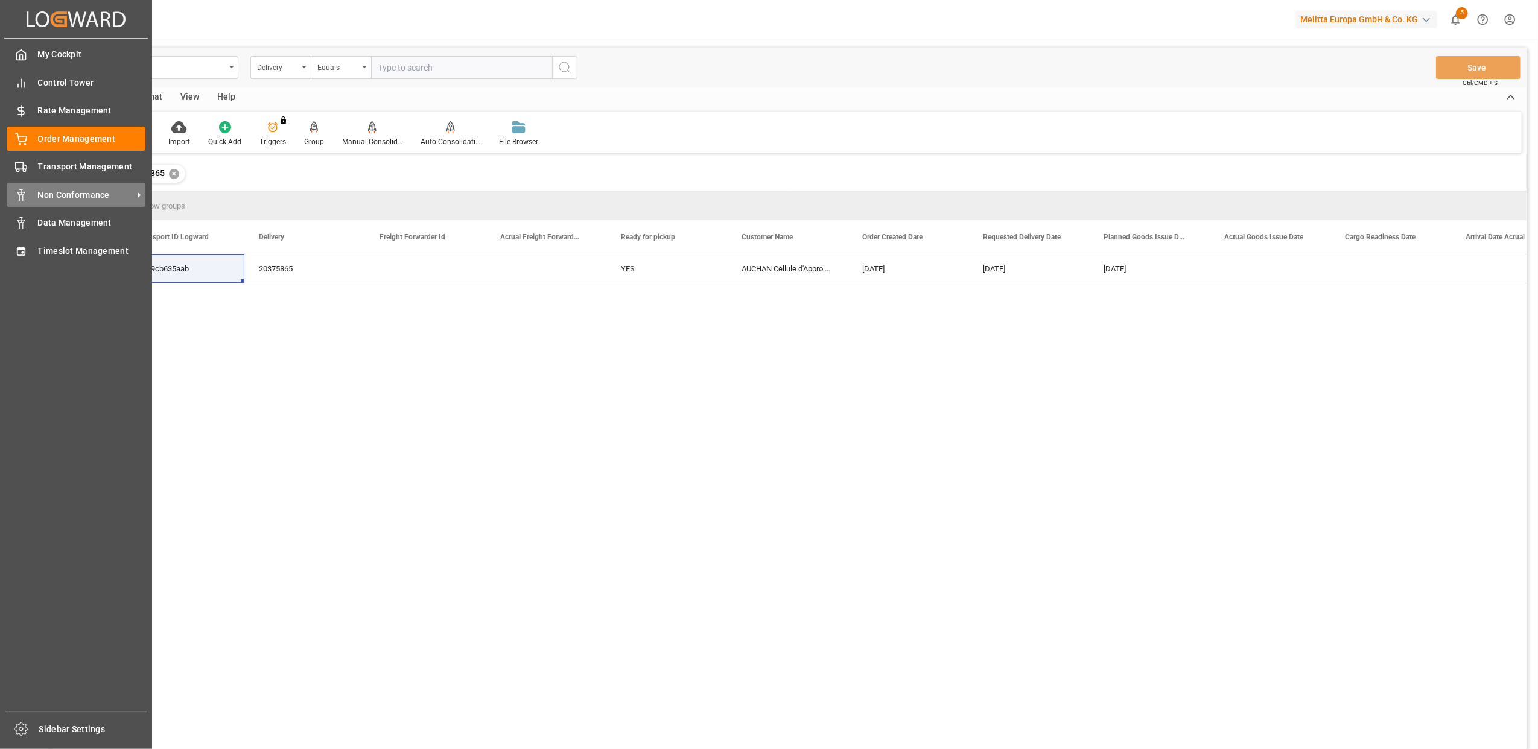
click at [83, 197] on span "Non Conformance" at bounding box center [85, 195] width 95 height 13
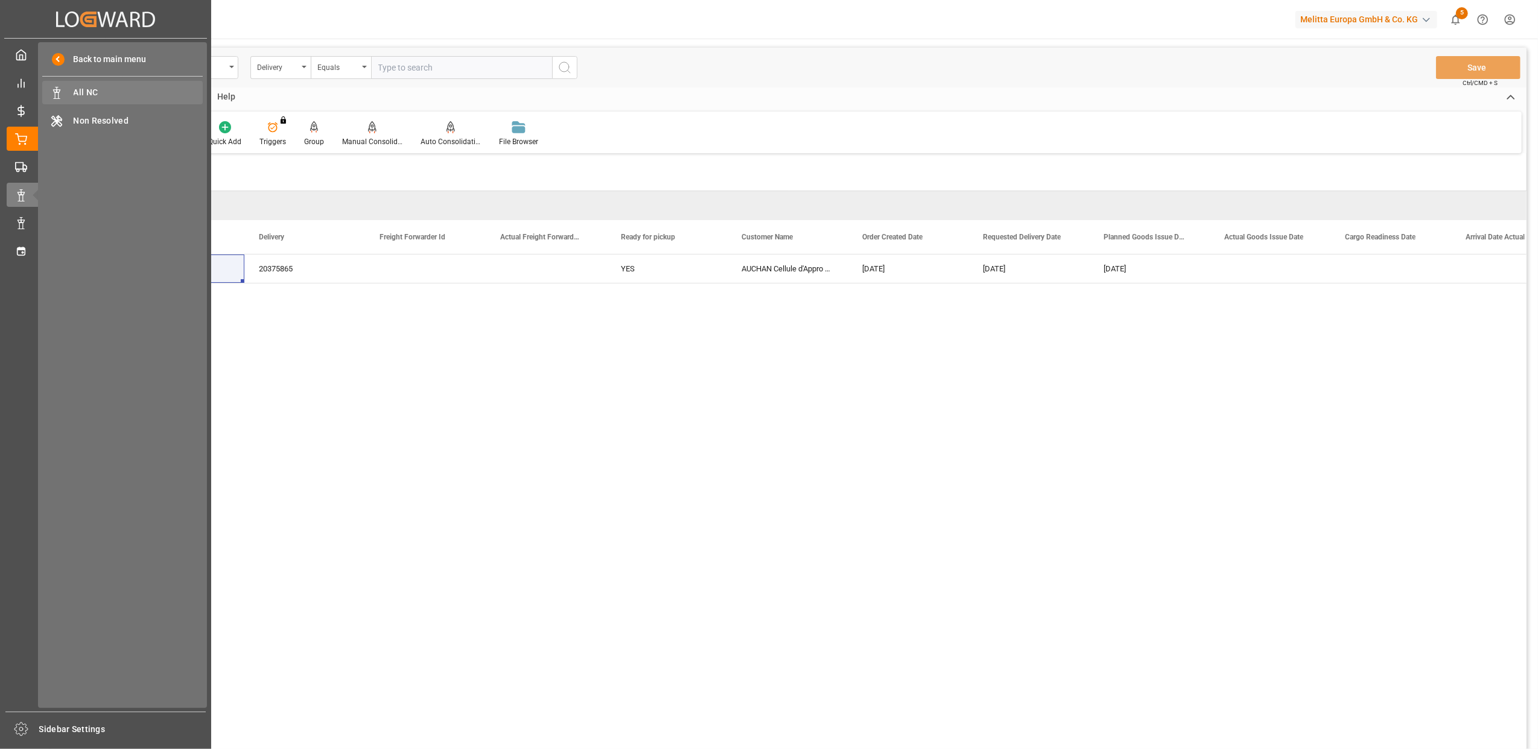
click at [101, 93] on span "All NC" at bounding box center [139, 92] width 130 height 13
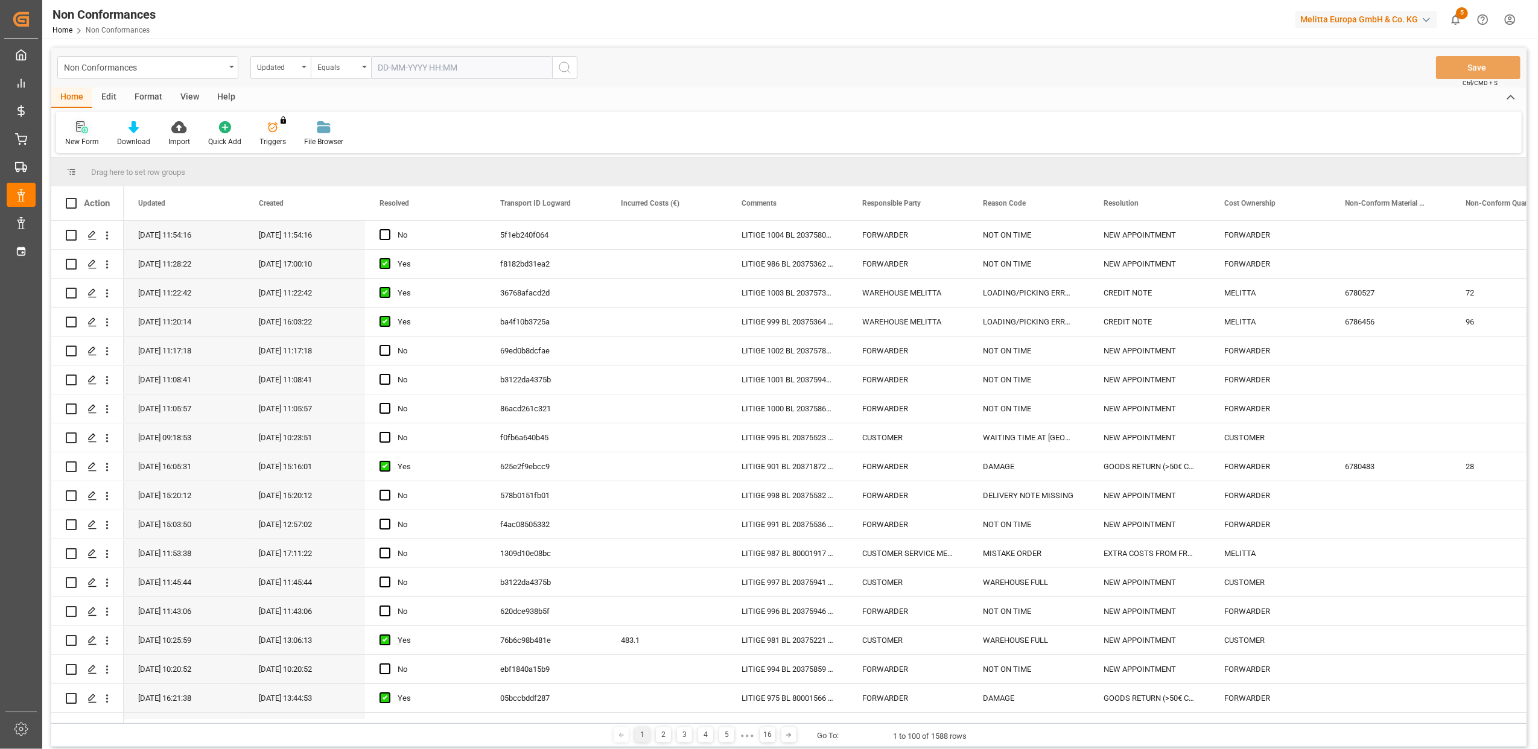
click at [83, 131] on icon at bounding box center [82, 127] width 12 height 12
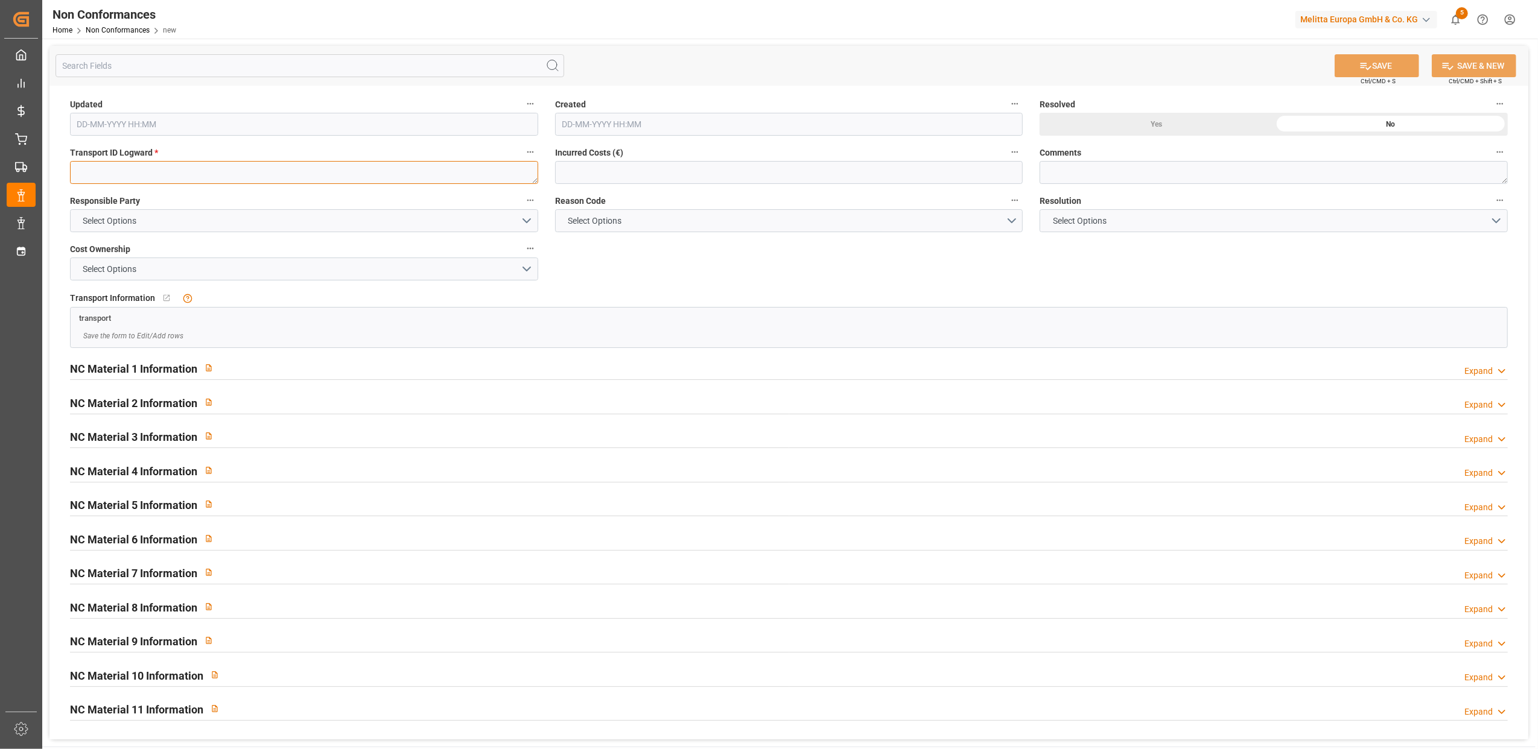
click at [104, 174] on textarea at bounding box center [304, 172] width 468 height 23
paste textarea "1849cb635aab"
type textarea "1849cb635aab"
click at [531, 223] on button "Select Options" at bounding box center [304, 220] width 468 height 23
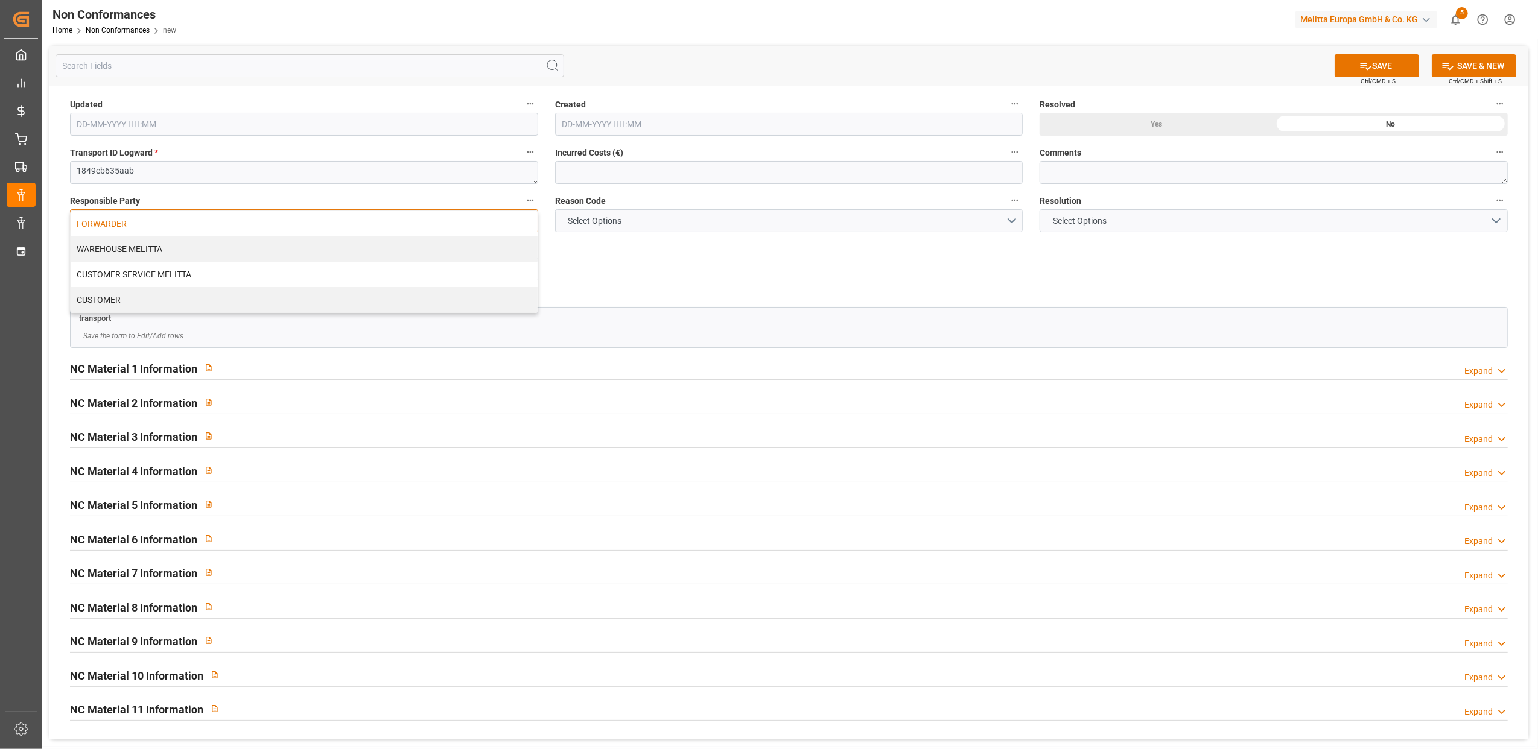
click at [310, 227] on div "FORWARDER" at bounding box center [304, 223] width 467 height 25
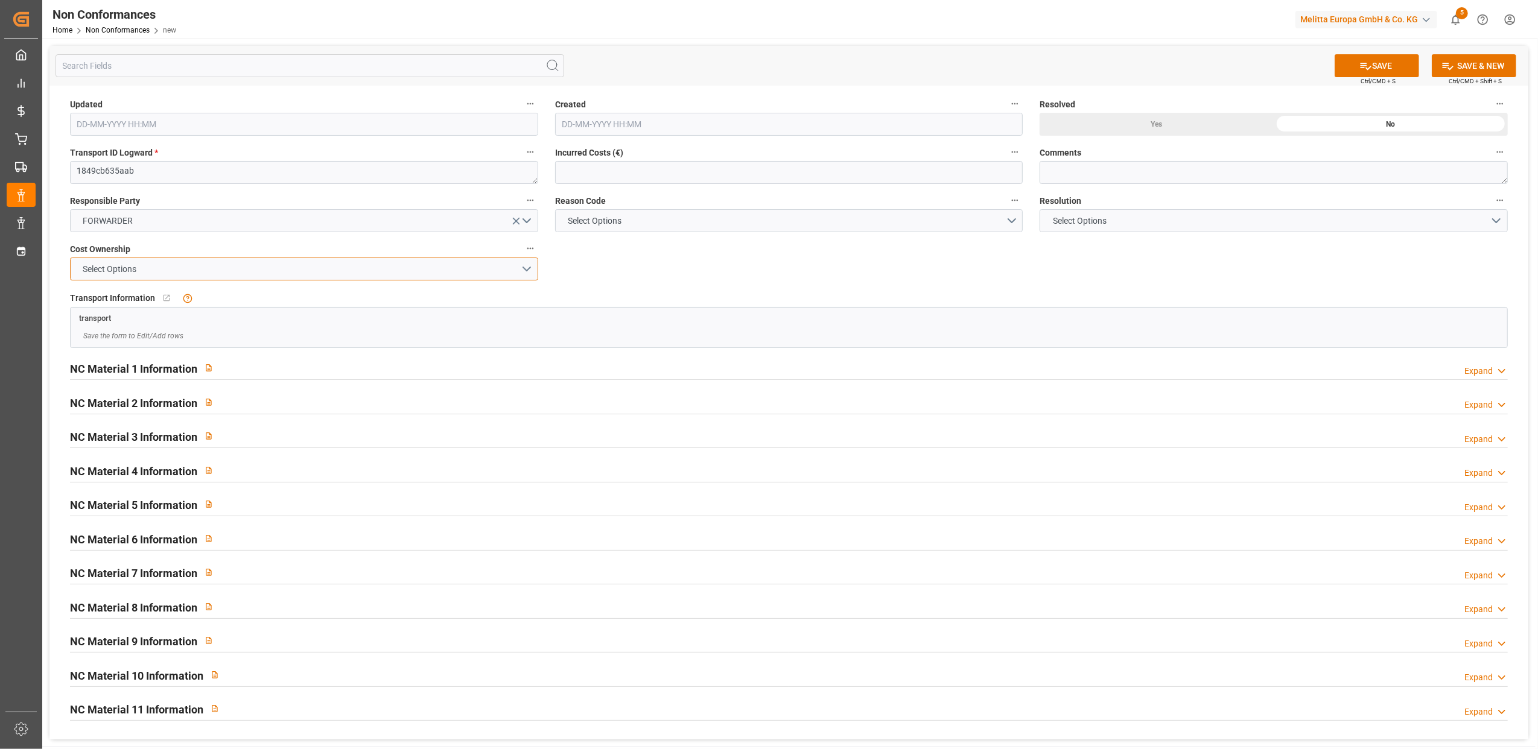
click at [536, 264] on button "Select Options" at bounding box center [304, 269] width 468 height 23
click at [460, 273] on div "FORWARDER" at bounding box center [304, 271] width 467 height 25
click at [1016, 217] on button "Select Options" at bounding box center [789, 220] width 468 height 23
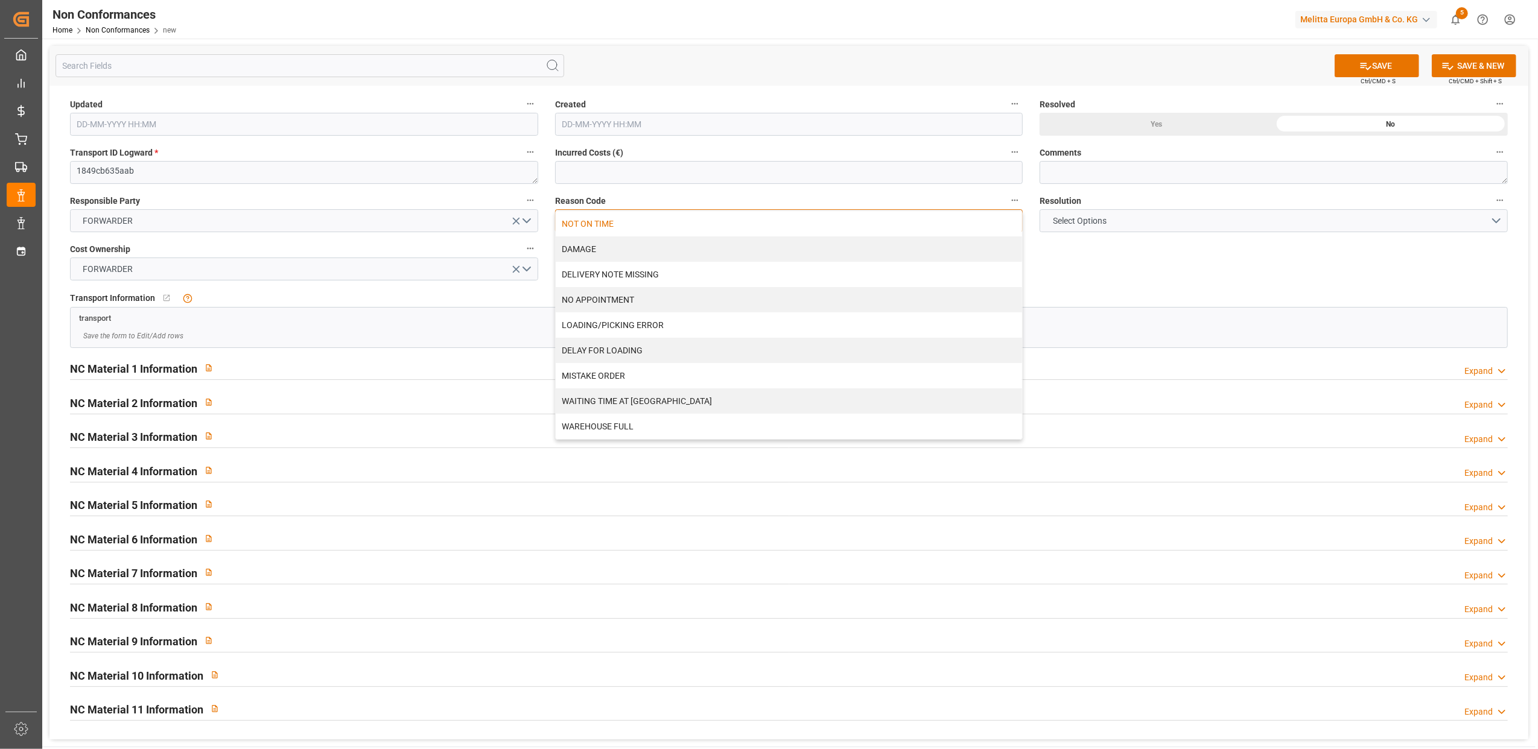
drag, startPoint x: 806, startPoint y: 225, endPoint x: 1333, endPoint y: 241, distance: 527.6
click at [807, 225] on div "NOT ON TIME" at bounding box center [789, 223] width 467 height 25
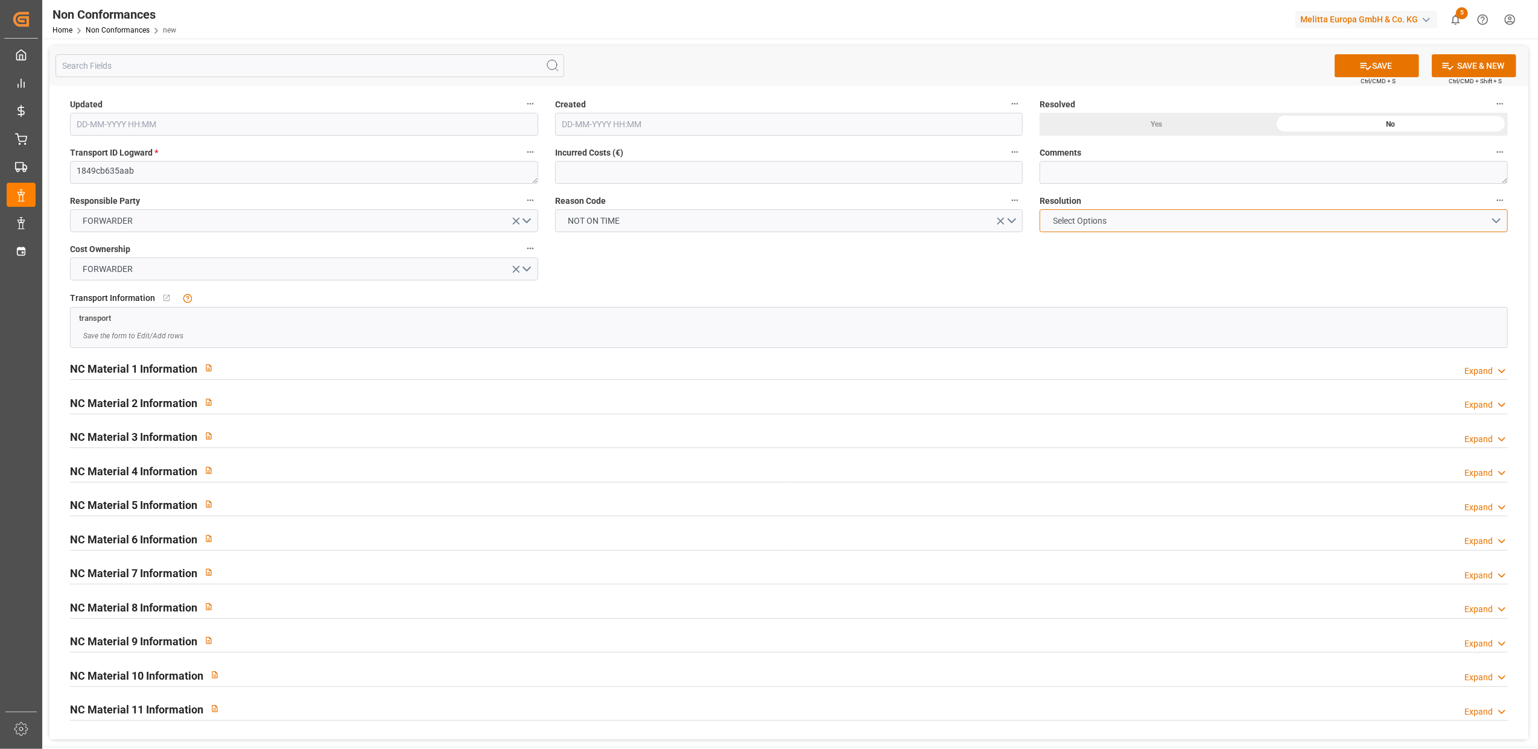
click at [1496, 220] on button "Select Options" at bounding box center [1274, 220] width 468 height 23
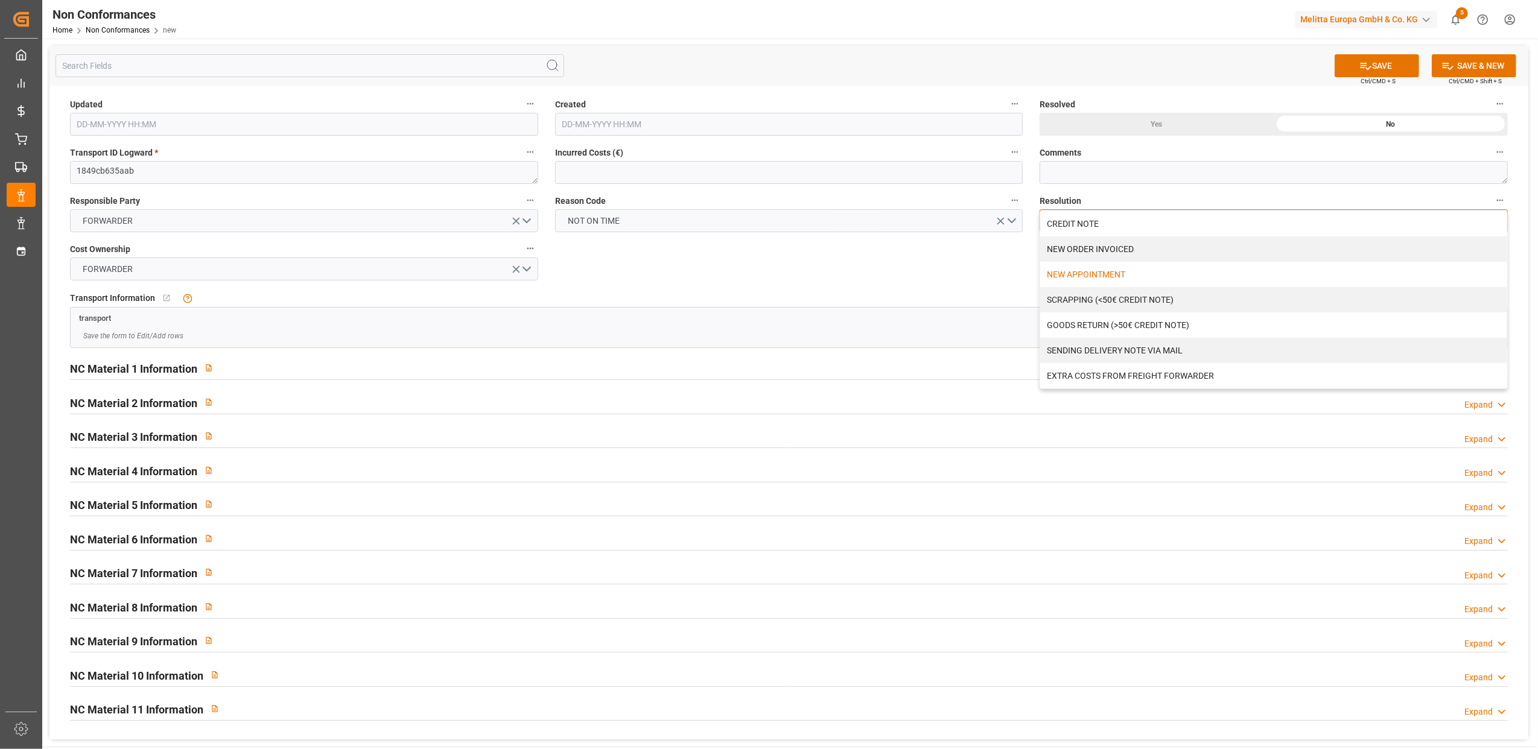
click at [1062, 269] on div "NEW APPOINTMENT" at bounding box center [1273, 274] width 467 height 25
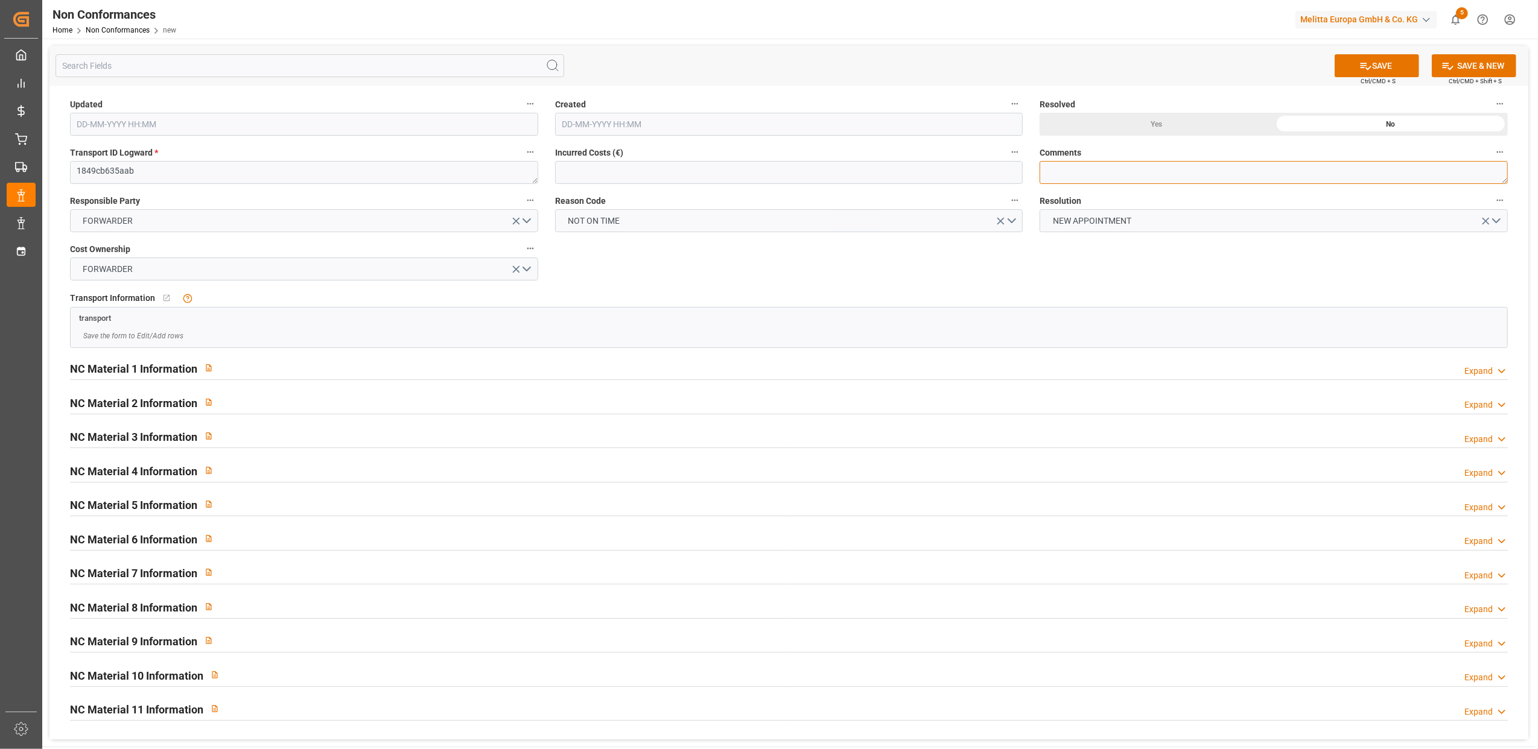
click at [1092, 174] on textarea at bounding box center [1274, 172] width 468 height 23
type textarea "LITIGE 1005 BL 92546972 + 20375865 Pas de transporteur pour liv le 13/8 /// Nou…"
click at [1393, 66] on button "SAVE" at bounding box center [1377, 65] width 84 height 23
